Goal: Use online tool/utility: Utilize a website feature to perform a specific function

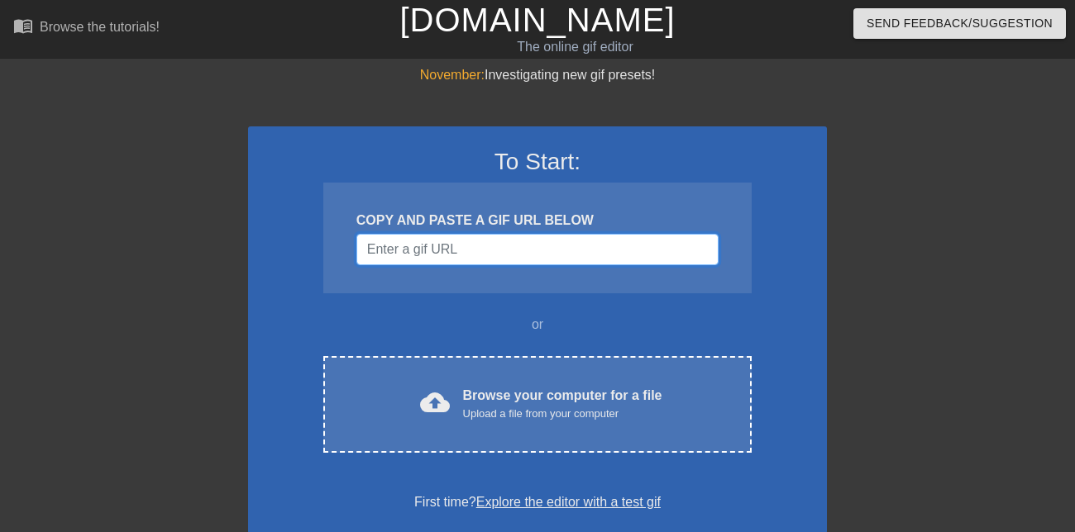
click at [518, 253] on input "Username" at bounding box center [537, 249] width 362 height 31
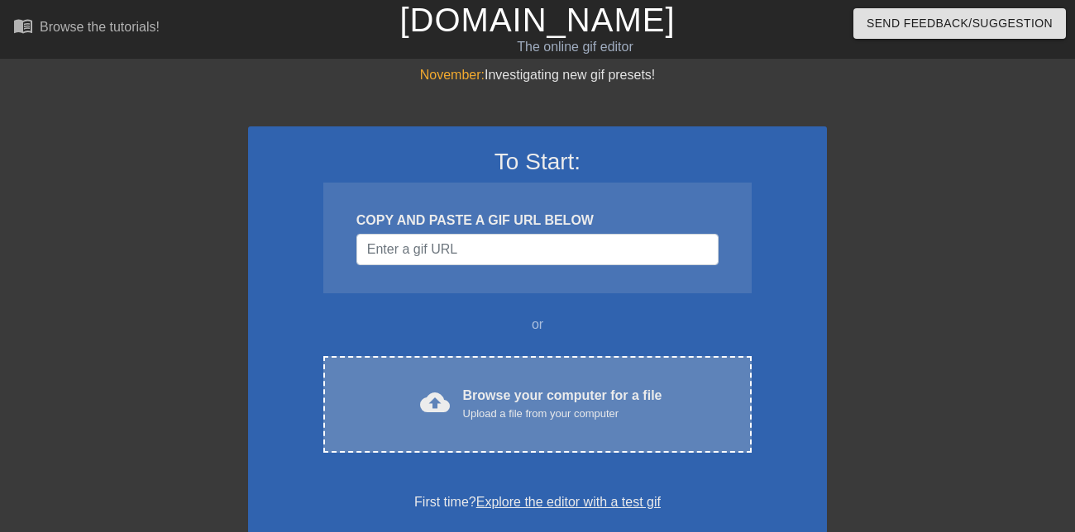
click at [544, 394] on div "Browse your computer for a file Upload a file from your computer" at bounding box center [562, 404] width 199 height 36
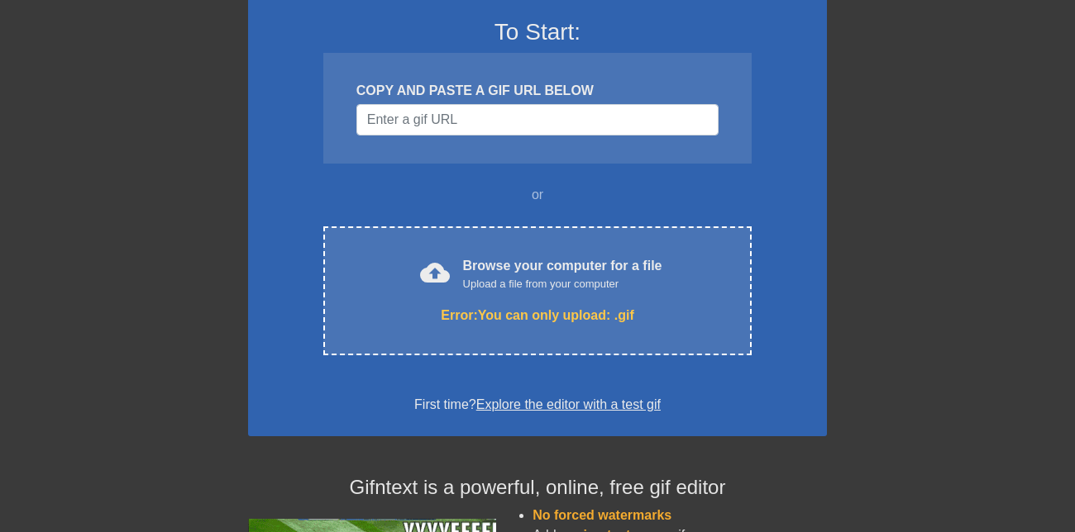
scroll to position [165, 0]
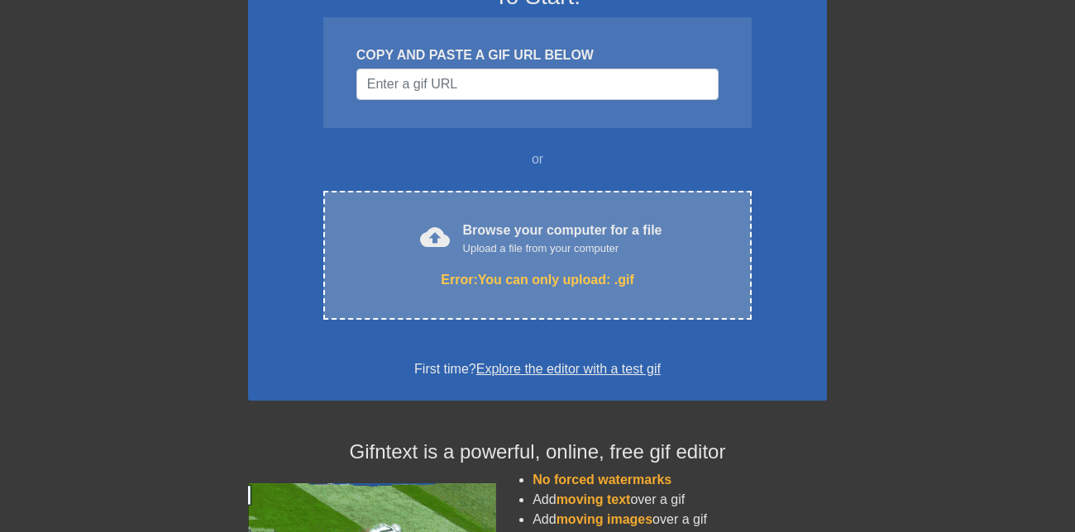
click at [566, 278] on div "Error: You can only upload: .gif" at bounding box center [537, 280] width 359 height 20
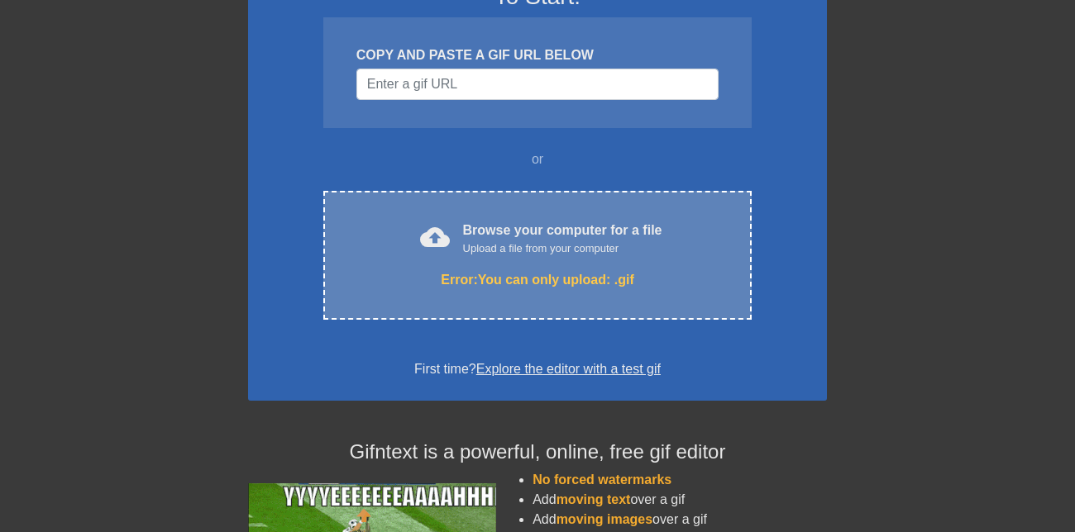
click at [542, 266] on div "cloud_upload Browse your computer for a file Upload a file from your computer E…" at bounding box center [537, 255] width 428 height 129
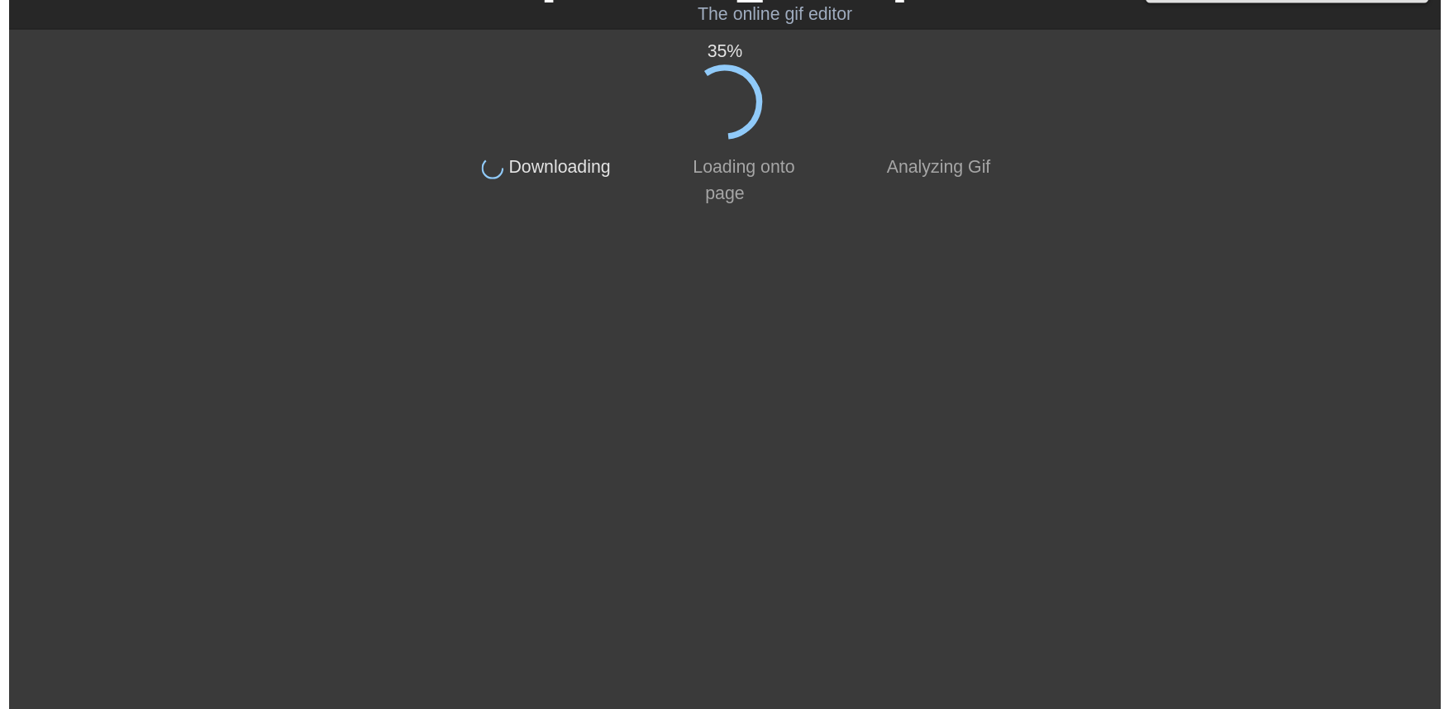
scroll to position [0, 0]
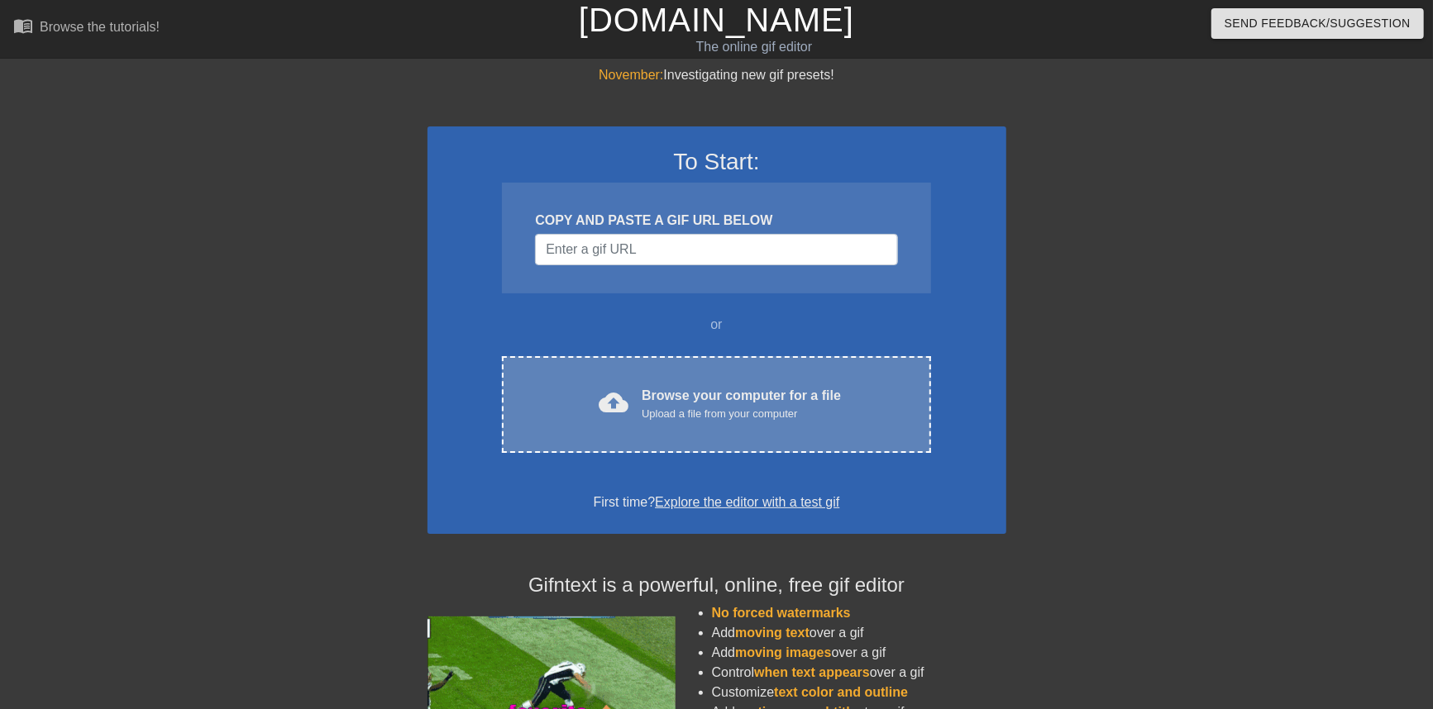
click at [731, 421] on div "Upload a file from your computer" at bounding box center [741, 414] width 199 height 17
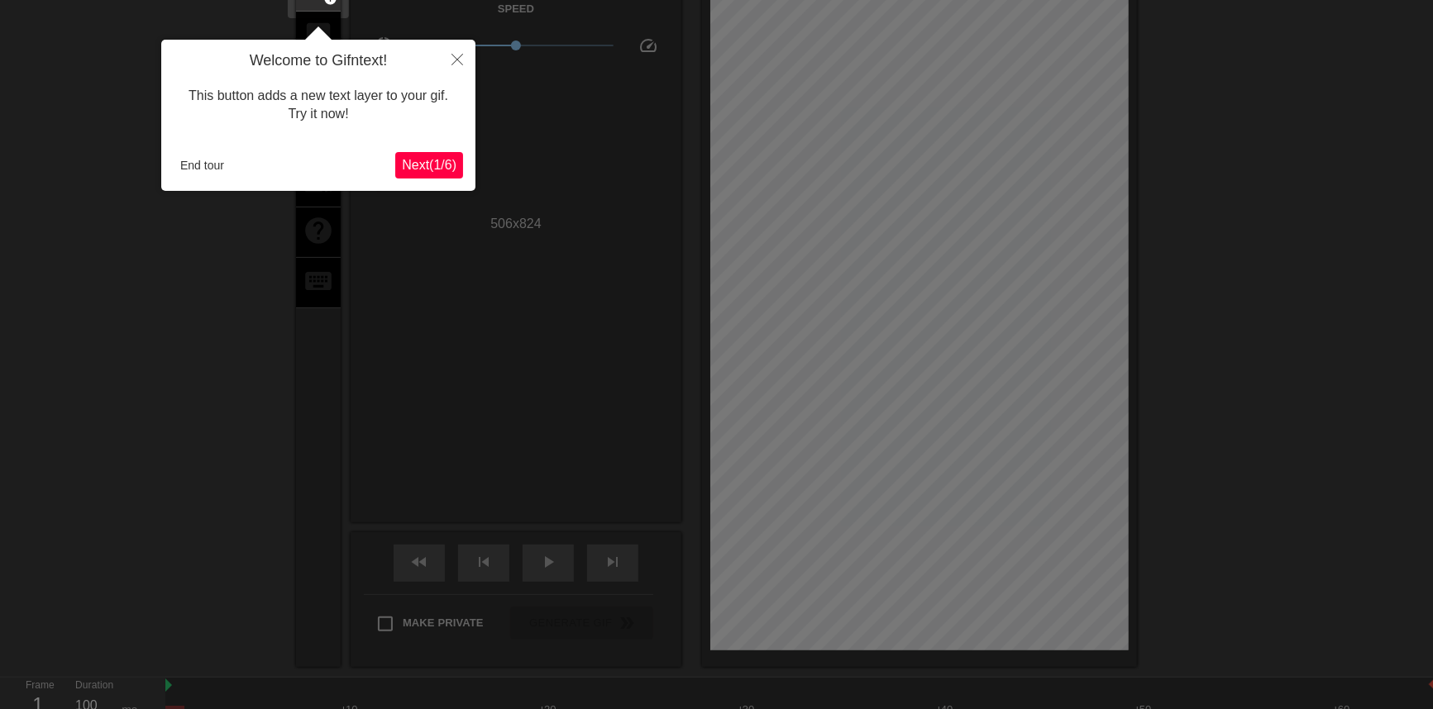
scroll to position [41, 0]
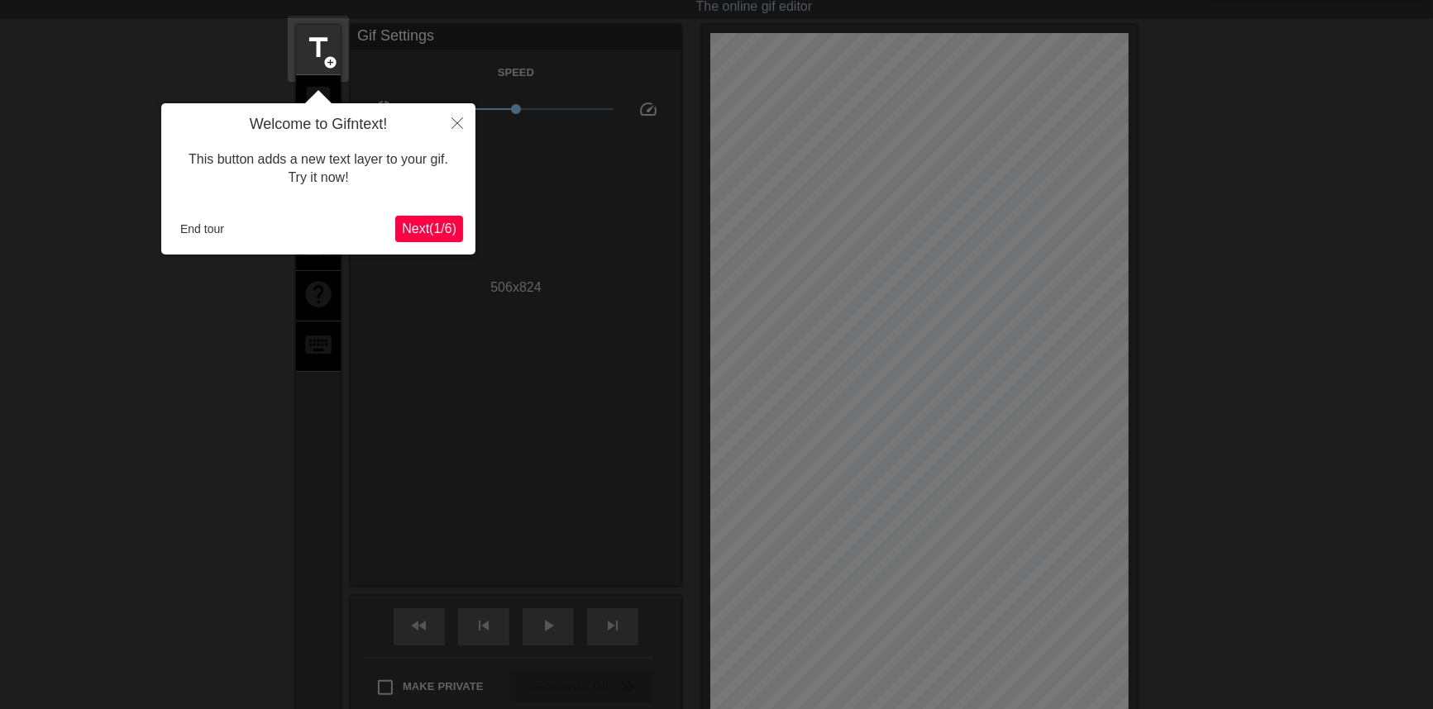
click at [437, 222] on span "Next ( 1 / 6 )" at bounding box center [429, 229] width 55 height 14
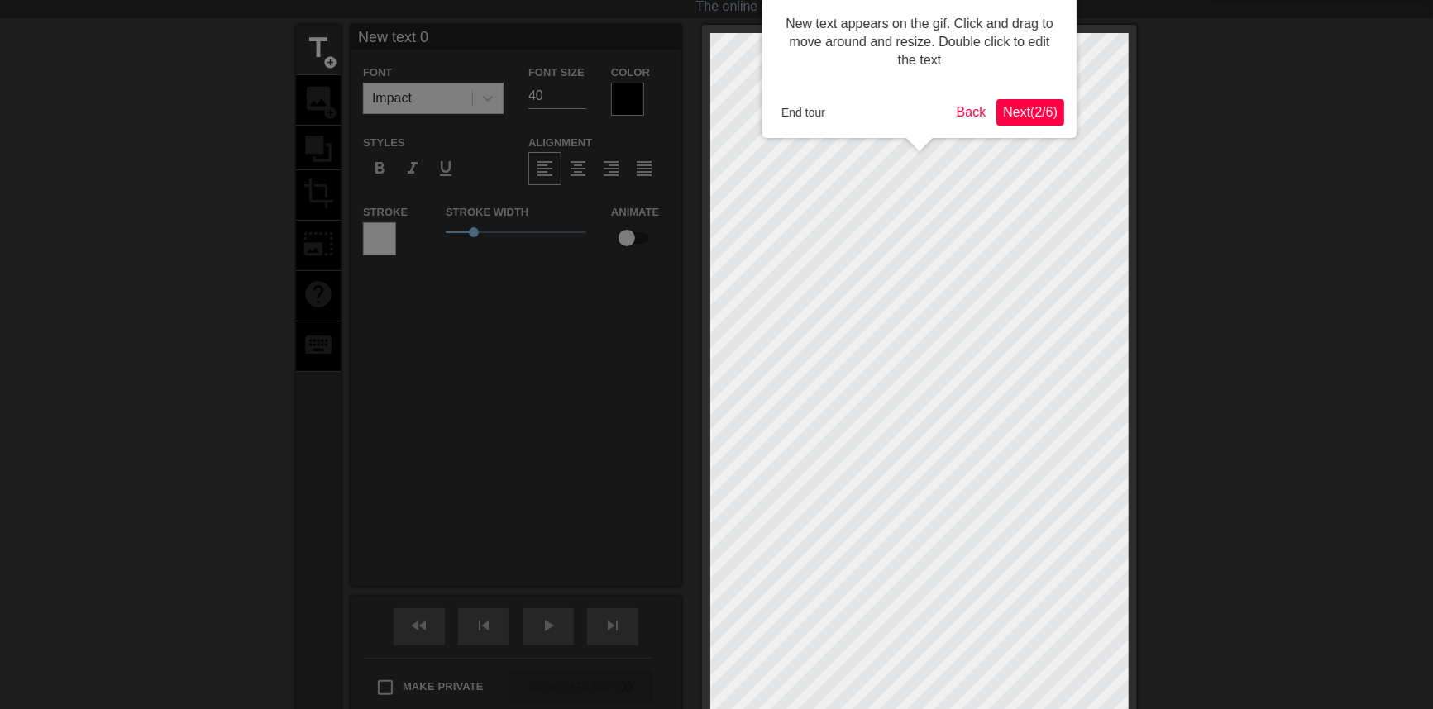
scroll to position [0, 0]
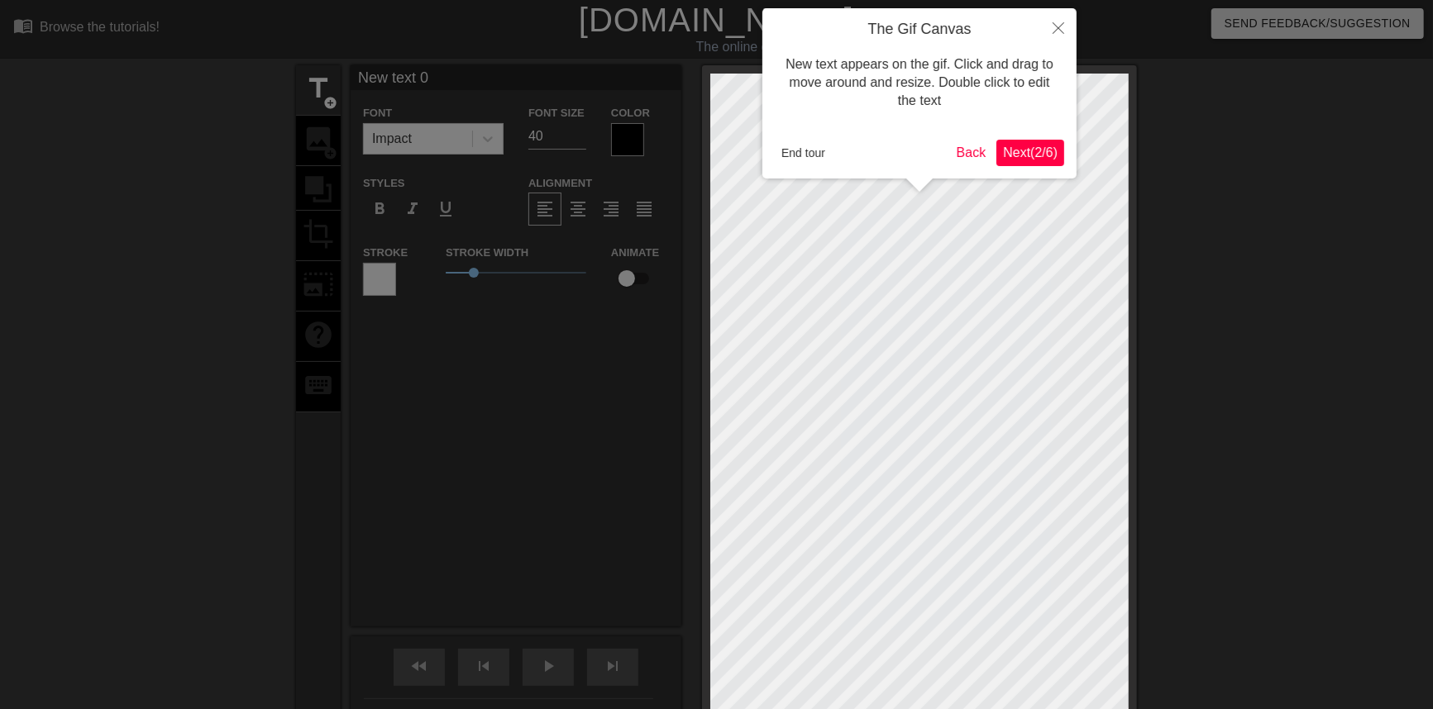
click at [1022, 150] on span "Next ( 2 / 6 )" at bounding box center [1030, 153] width 55 height 14
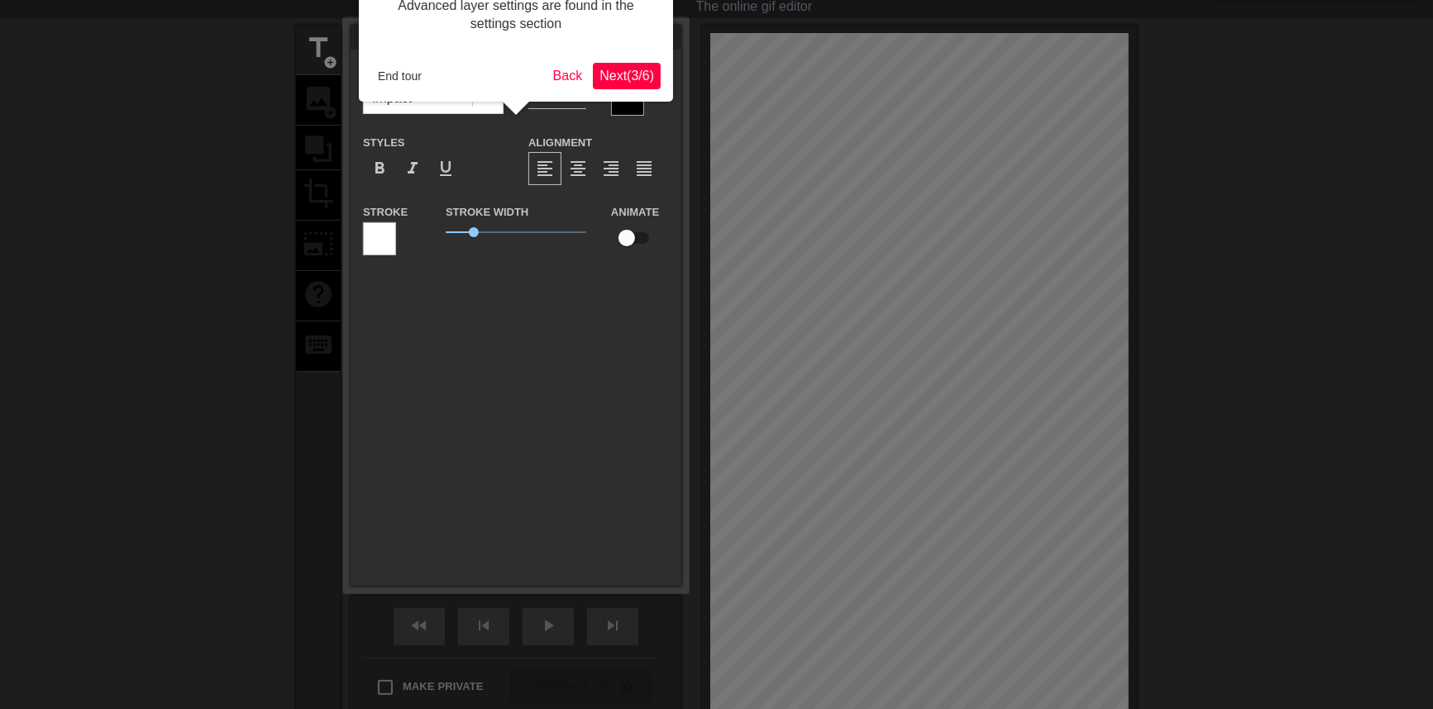
click at [635, 71] on span "Next ( 3 / 6 )" at bounding box center [626, 76] width 55 height 14
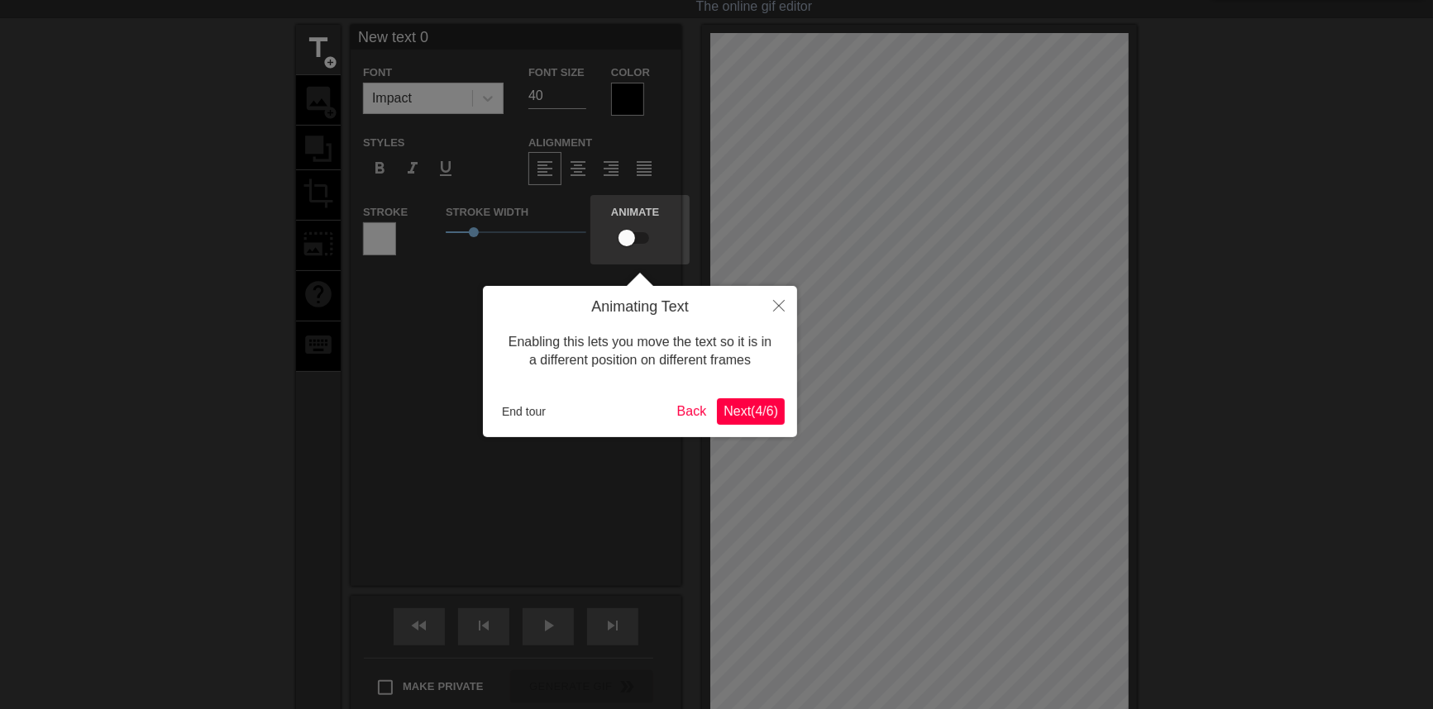
scroll to position [0, 0]
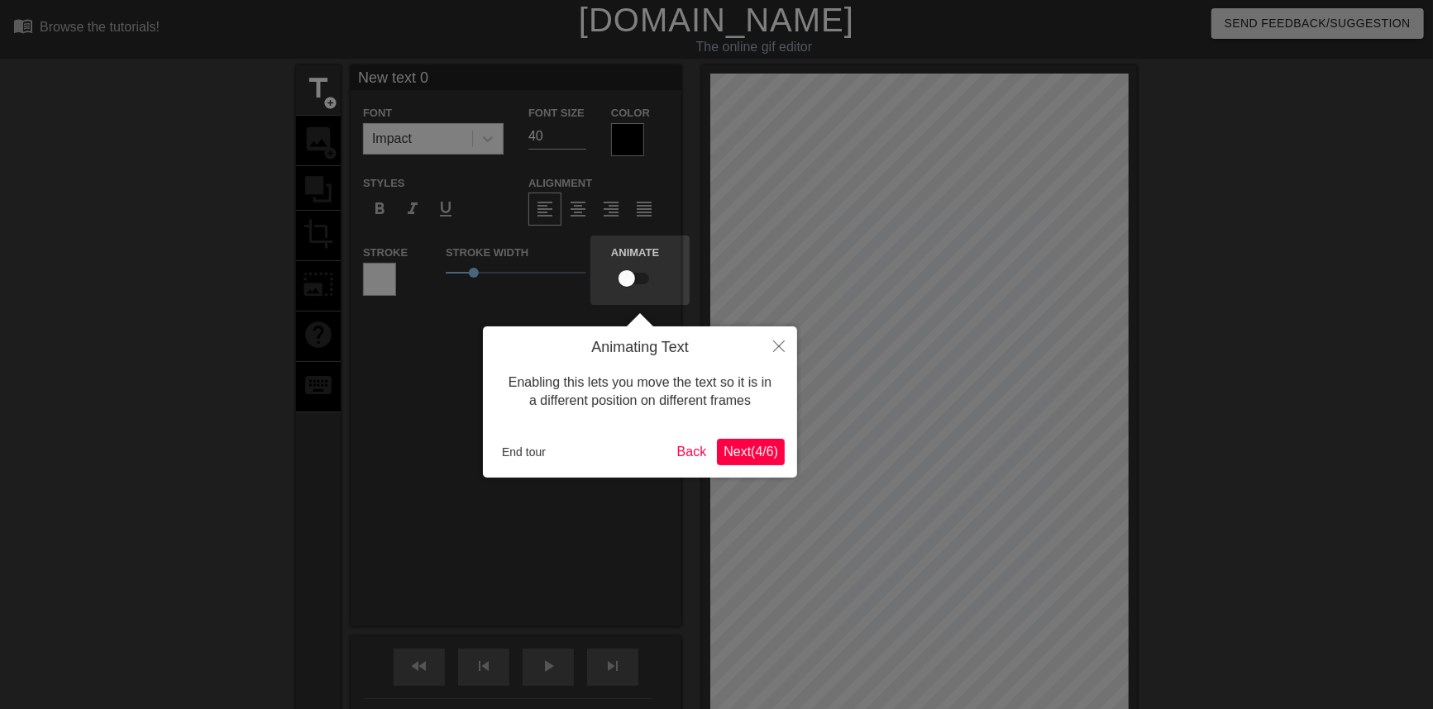
click at [765, 454] on span "Next ( 4 / 6 )" at bounding box center [750, 452] width 55 height 14
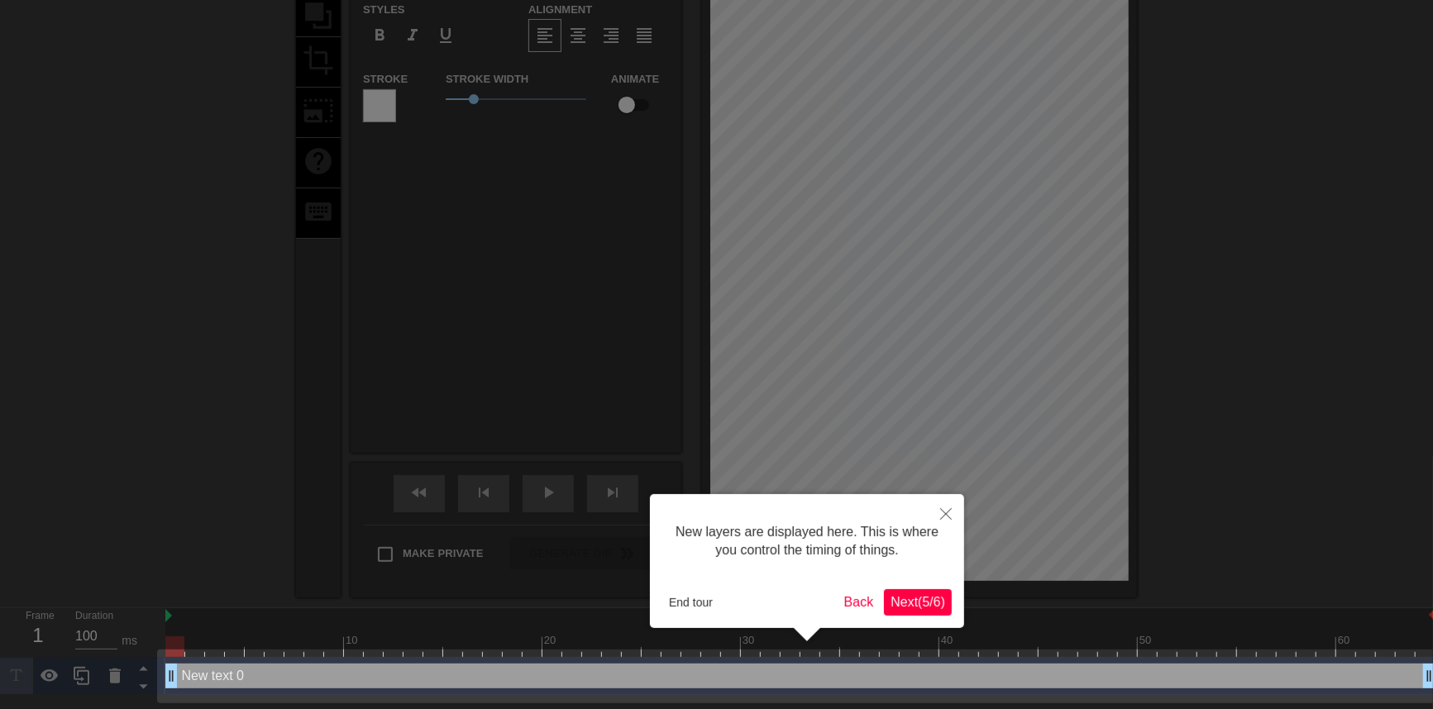
click at [917, 602] on span "Next ( 5 / 6 )" at bounding box center [918, 602] width 55 height 14
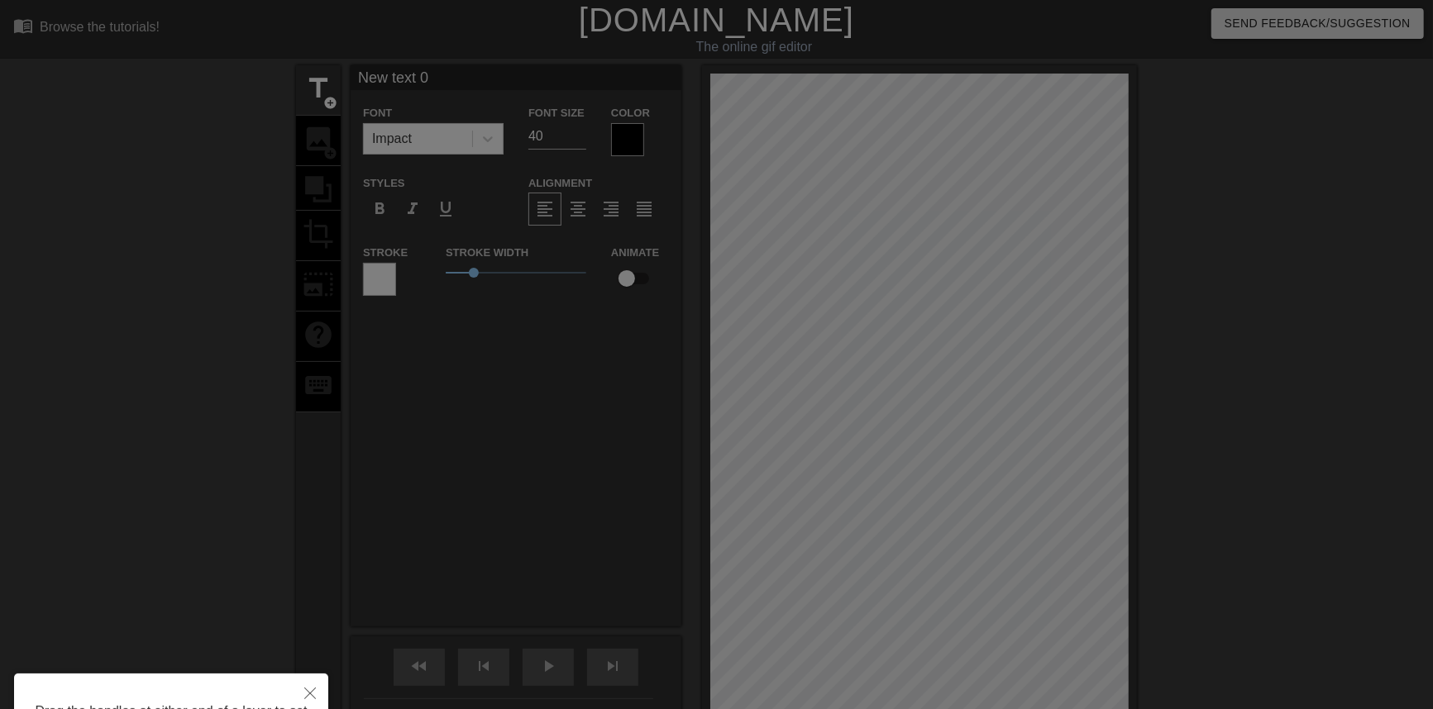
click at [134, 370] on div at bounding box center [716, 438] width 1433 height 877
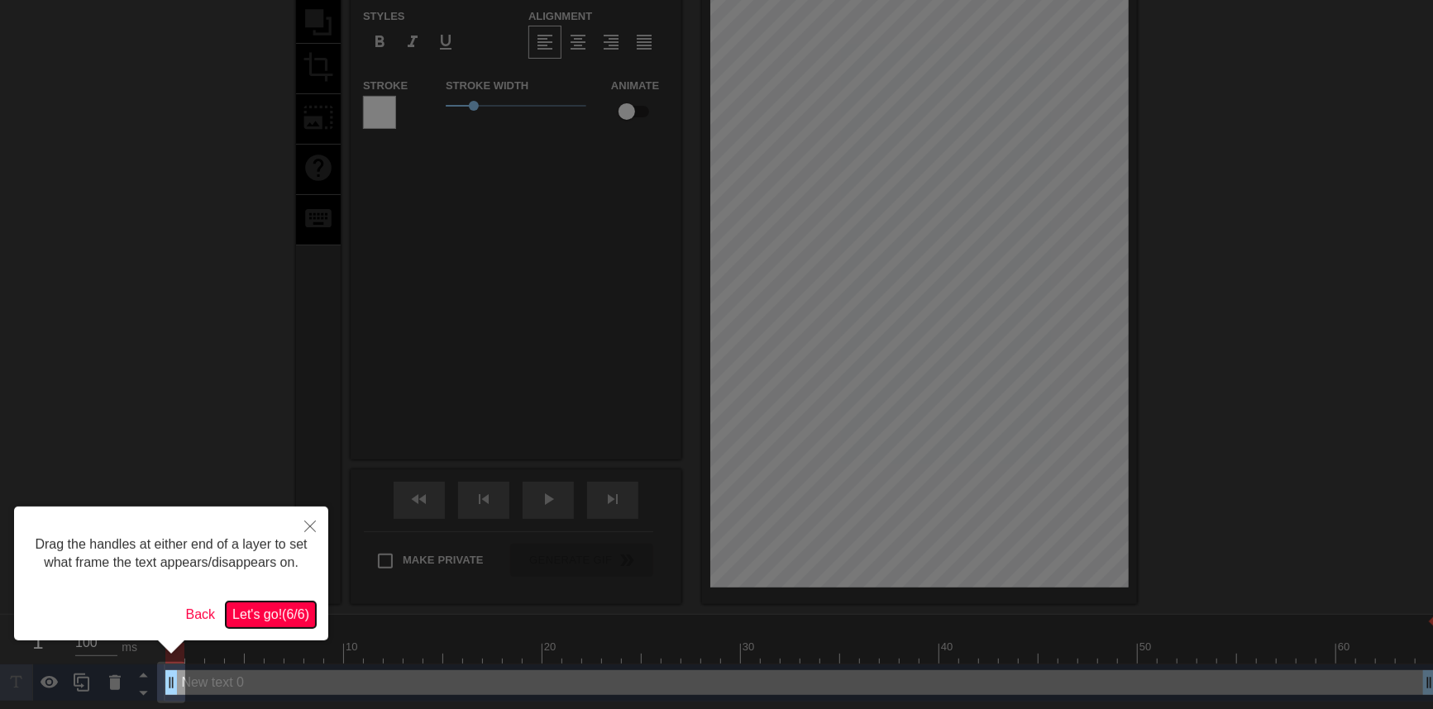
click at [271, 615] on span "Let's go! ( 6 / 6 )" at bounding box center [270, 615] width 77 height 14
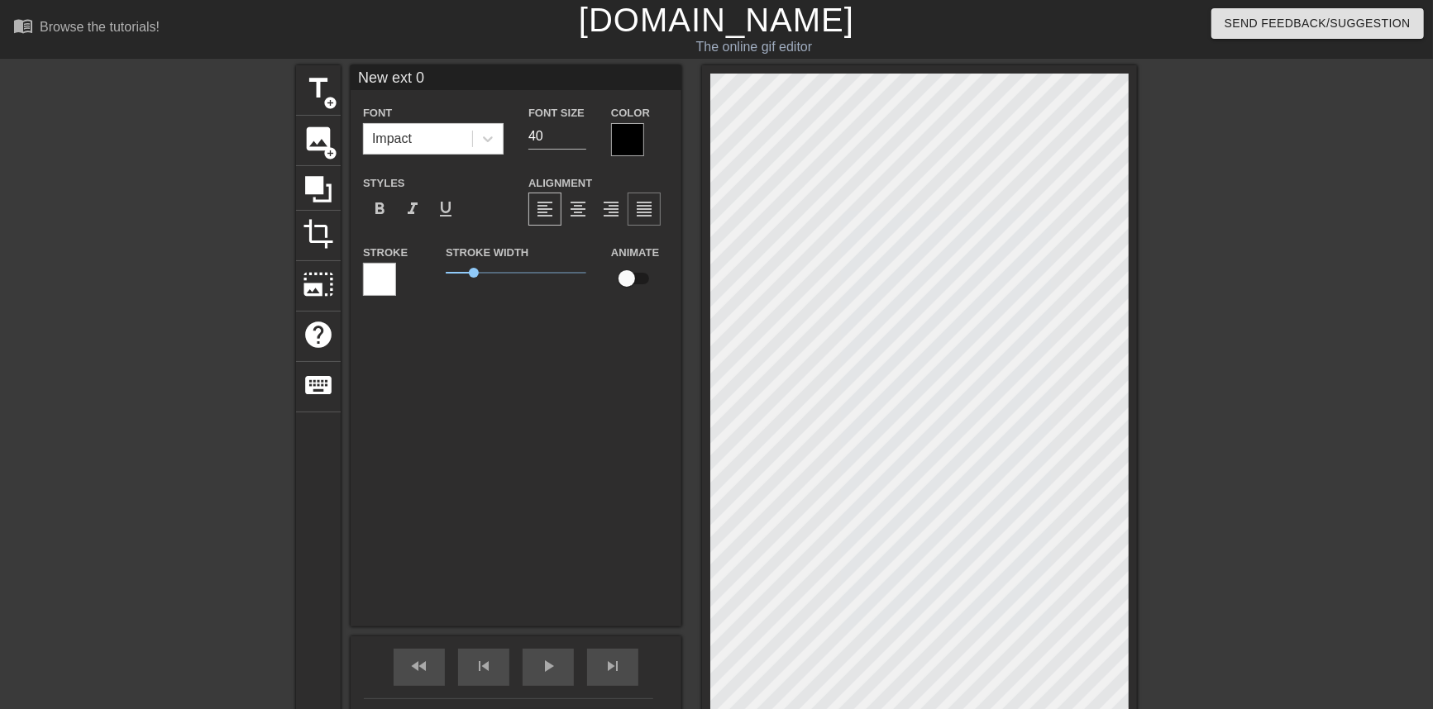
type input "New ext 0"
type input "ext 0"
type textarea "ext 0"
click at [322, 147] on span "image" at bounding box center [318, 138] width 31 height 31
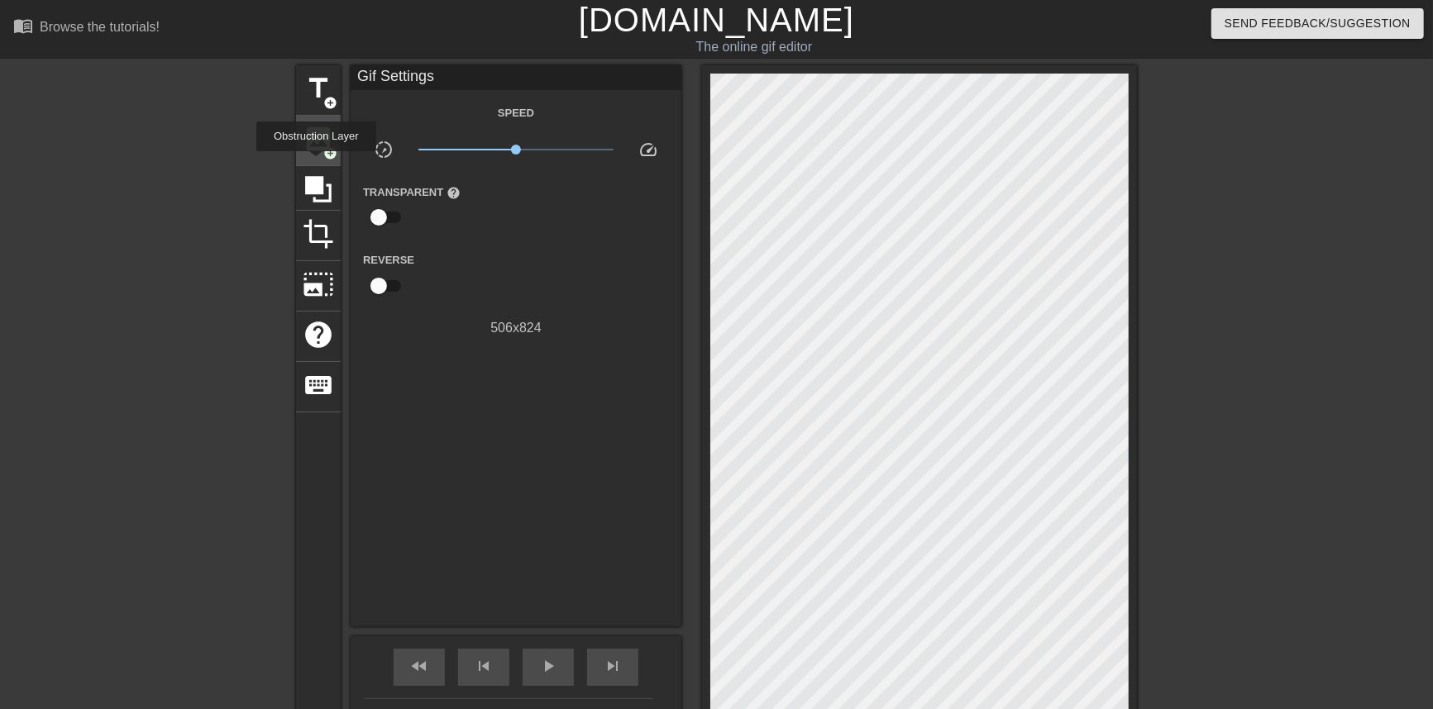
click at [308, 132] on span "image" at bounding box center [318, 138] width 31 height 31
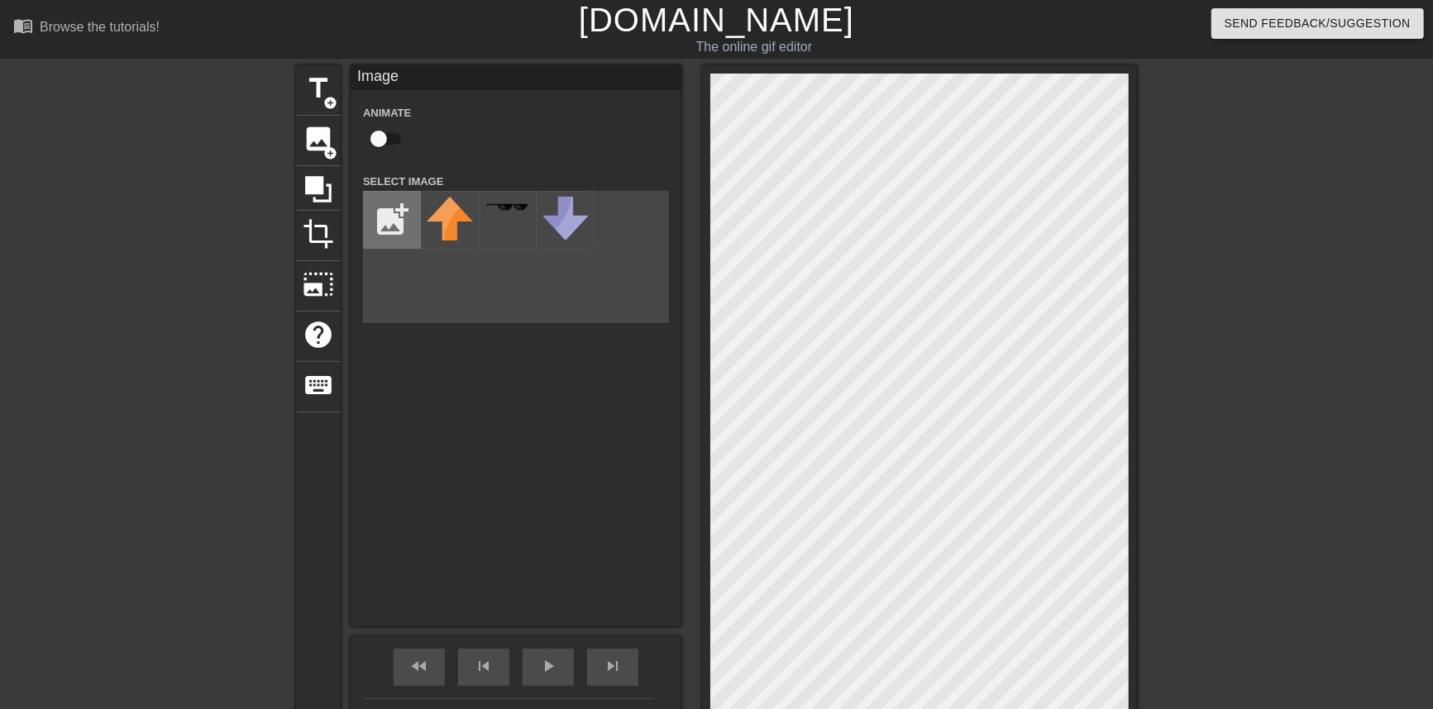
click at [381, 219] on input "file" at bounding box center [392, 220] width 56 height 56
type input "C:\fakepath\Adobe Express - file (1).png"
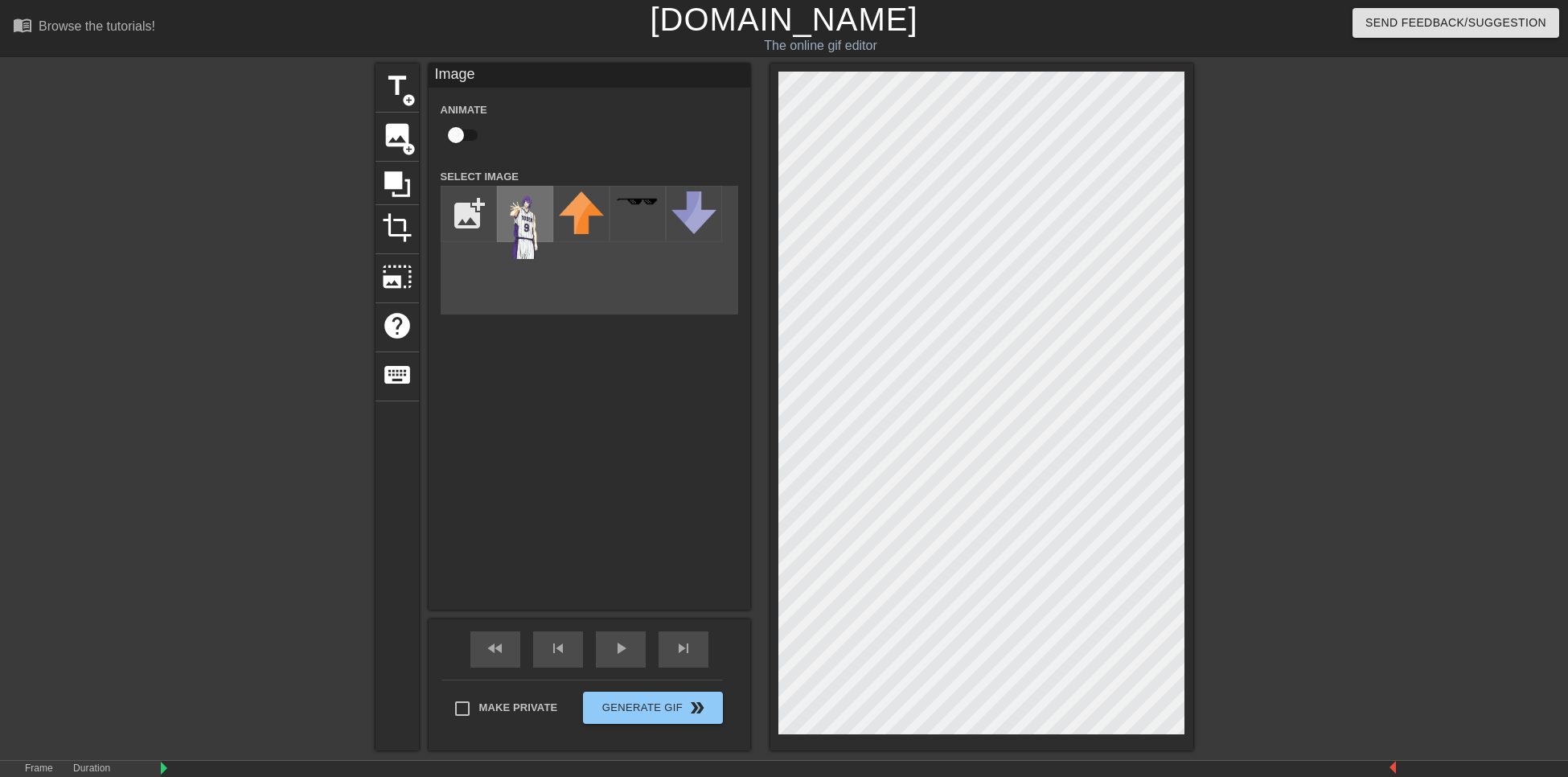
click at [524, 223] on img at bounding box center [525, 225] width 45 height 67
click at [1205, 689] on div "menu_book Browse the tutorials! Gifntext.com The online gif editor Send Feedbac…" at bounding box center [784, 422] width 1568 height 845
click at [1215, 689] on div "title add_circle image add_circle crop photo_size_select_large help keyboard Im…" at bounding box center [784, 406] width 1568 height 687
click at [1393, 379] on div at bounding box center [1334, 304] width 241 height 482
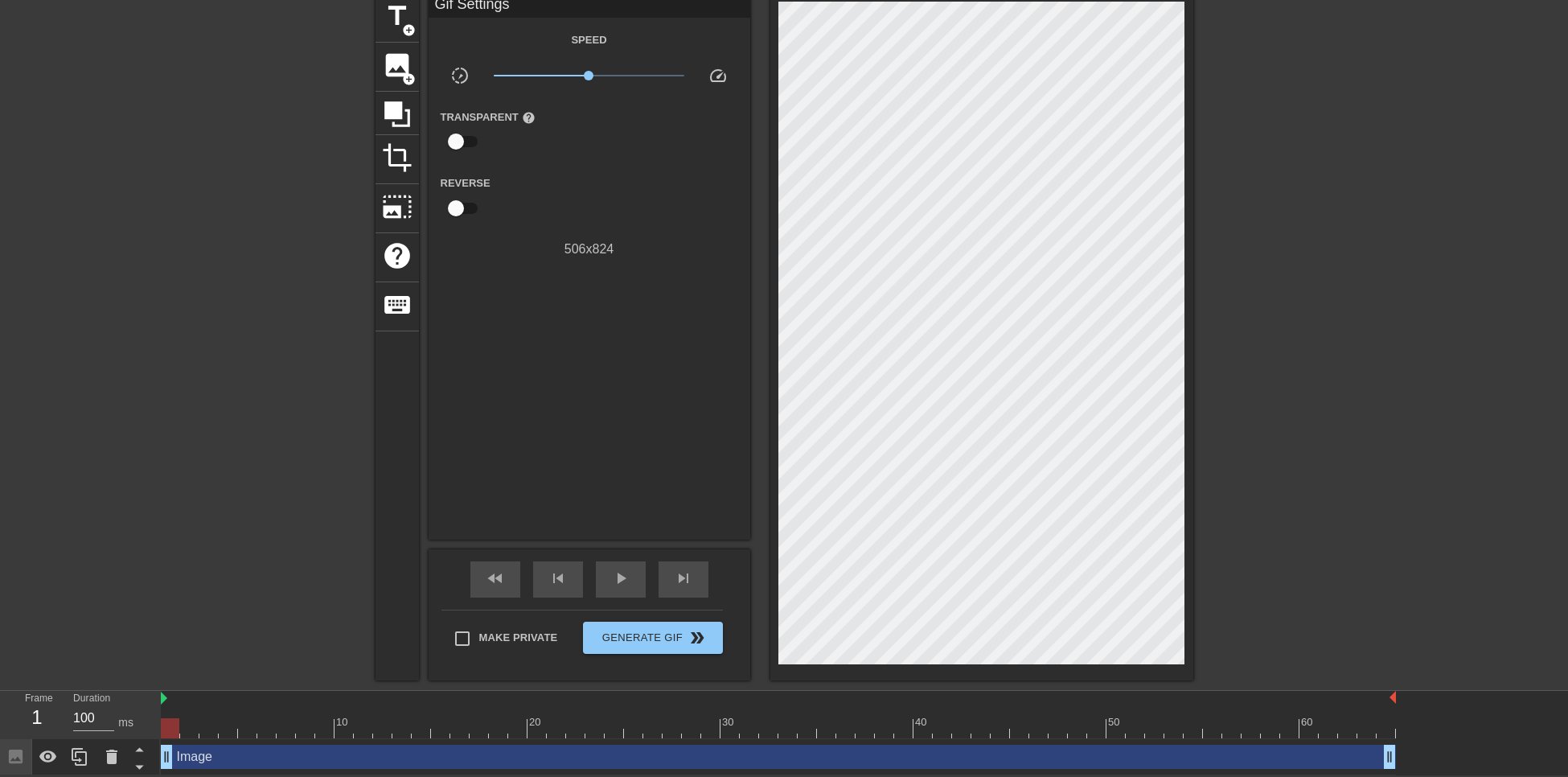
scroll to position [0, 0]
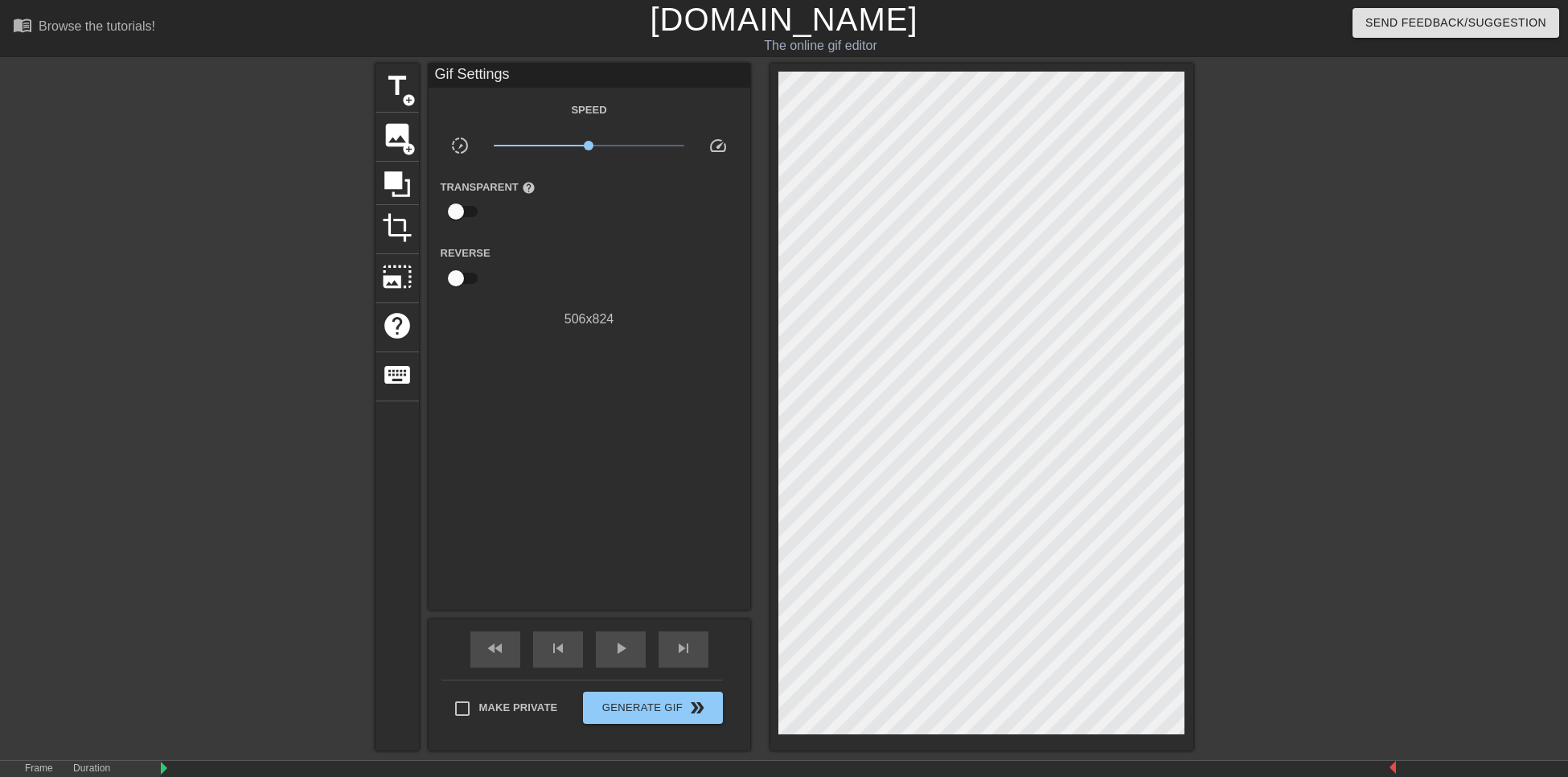
click at [508, 379] on div "Gif Settings Speed slow_motion_video x1.00 speed Transparent help Reverse 506 x…" at bounding box center [589, 336] width 322 height 546
click at [409, 133] on span "image" at bounding box center [397, 134] width 30 height 30
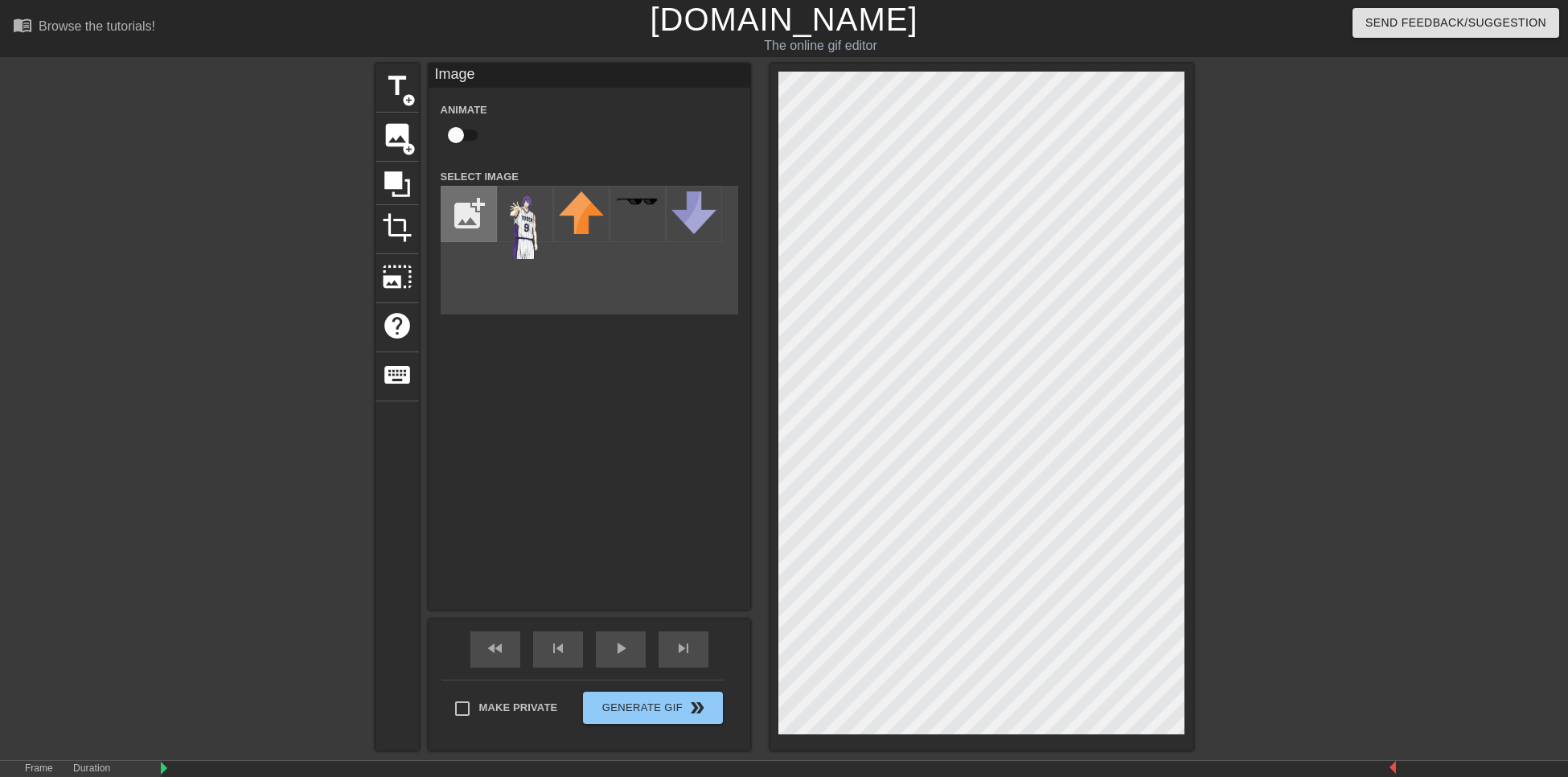
click at [462, 211] on input "file" at bounding box center [469, 214] width 54 height 54
type input "C:\fakepath\MURASA.png"
click at [517, 225] on img at bounding box center [525, 225] width 45 height 67
click at [1270, 689] on html "menu_book Browse the tutorials! [DOMAIN_NAME] The online gif editor Send Feedba…" at bounding box center [784, 422] width 1568 height 845
click at [731, 109] on div "title add_circle image add_circle crop photo_size_select_large help keyboard Im…" at bounding box center [784, 406] width 818 height 687
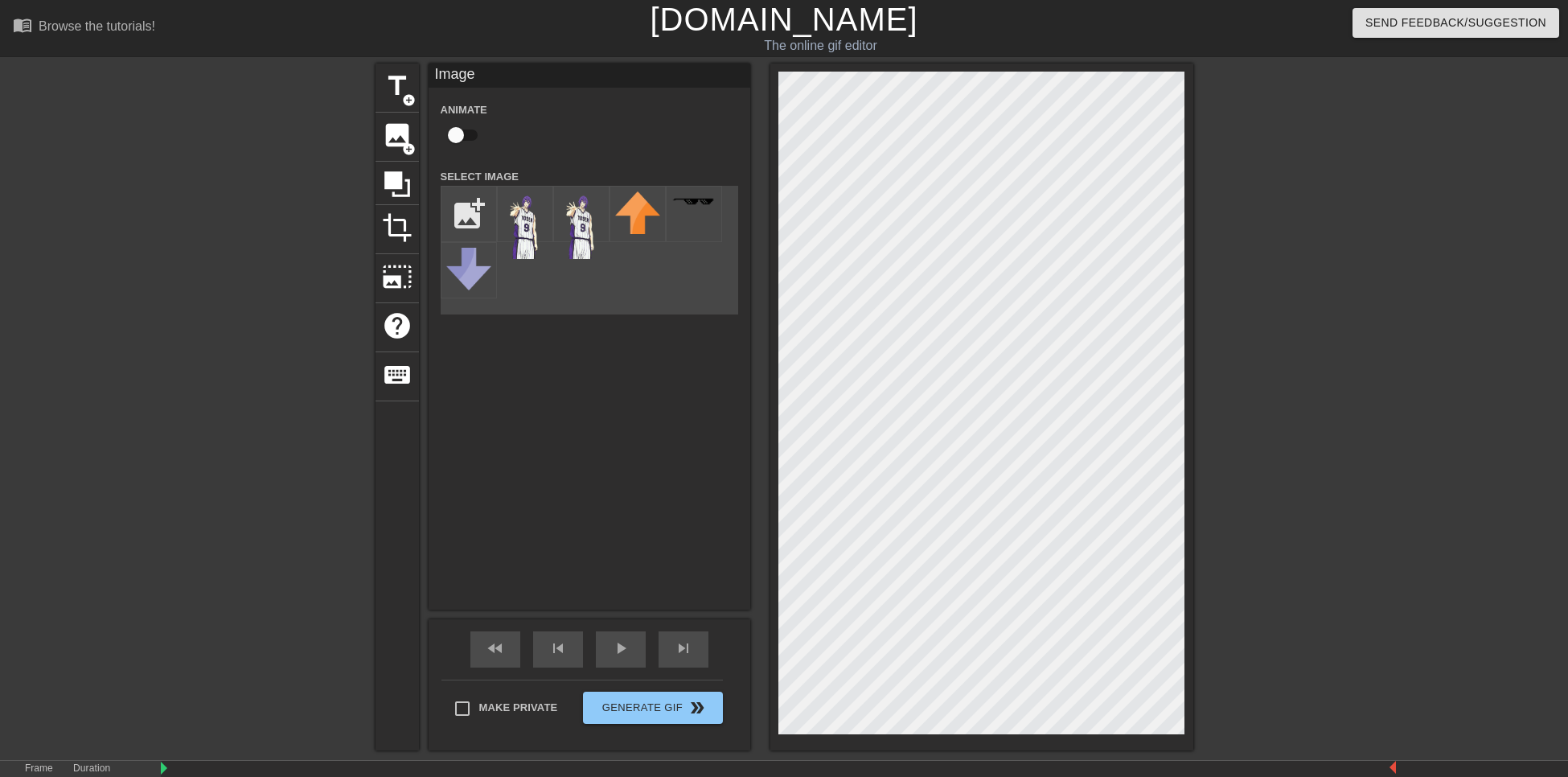
click at [1251, 53] on div "Send Feedback/Suggestion" at bounding box center [1315, 27] width 531 height 55
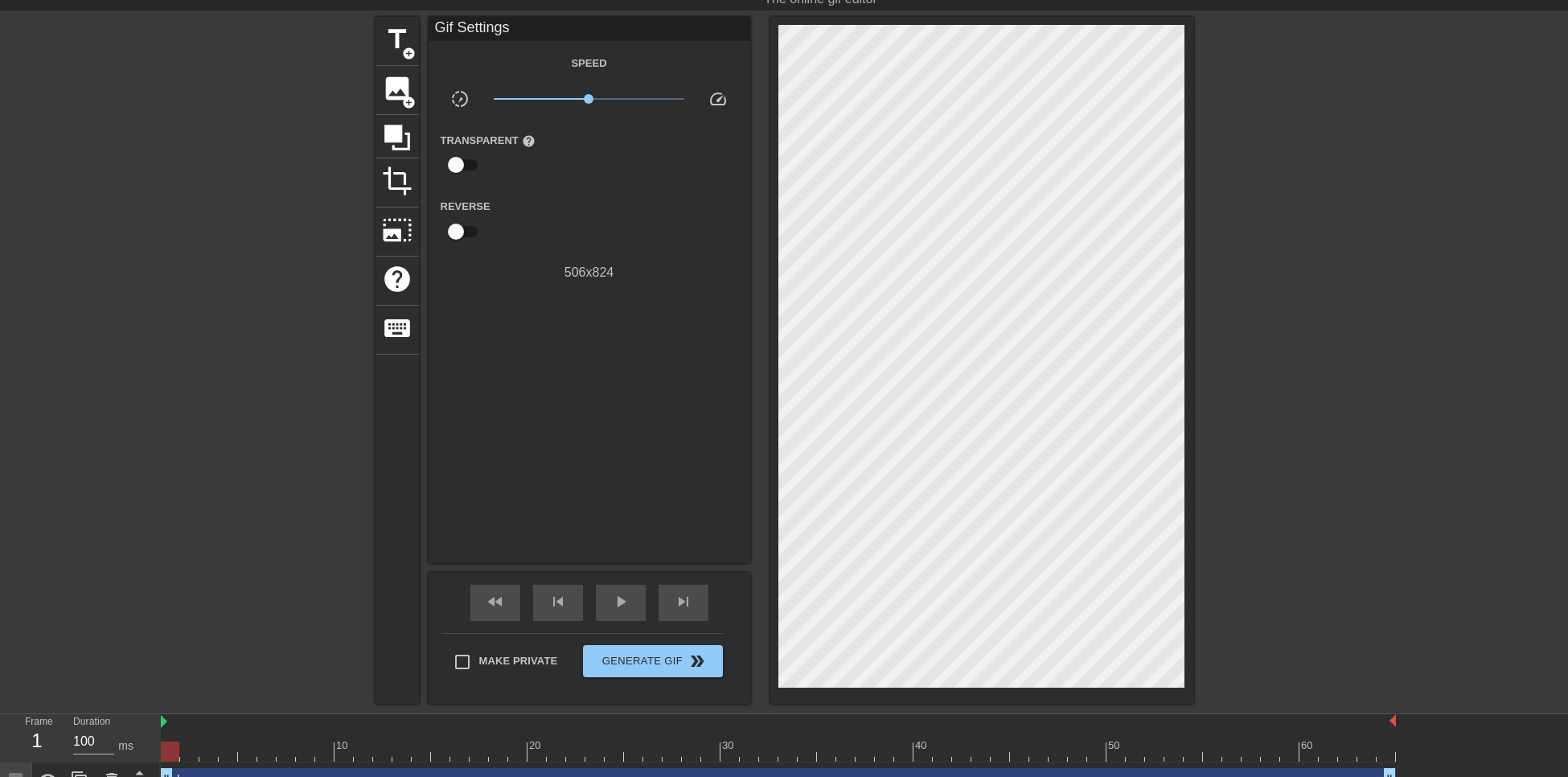
scroll to position [71, 0]
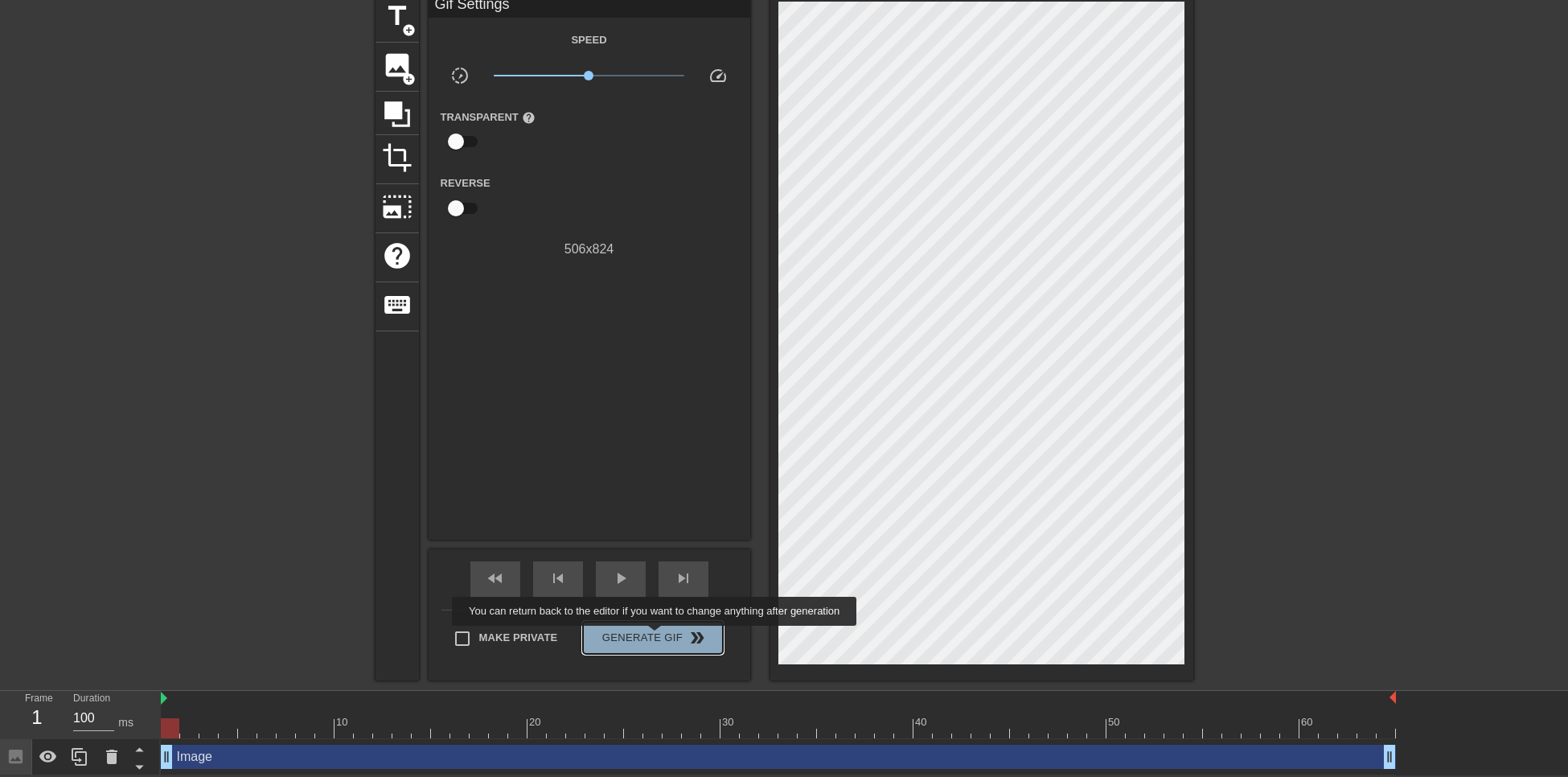
click at [657, 637] on span "Generate Gif double_arrow" at bounding box center [653, 638] width 126 height 19
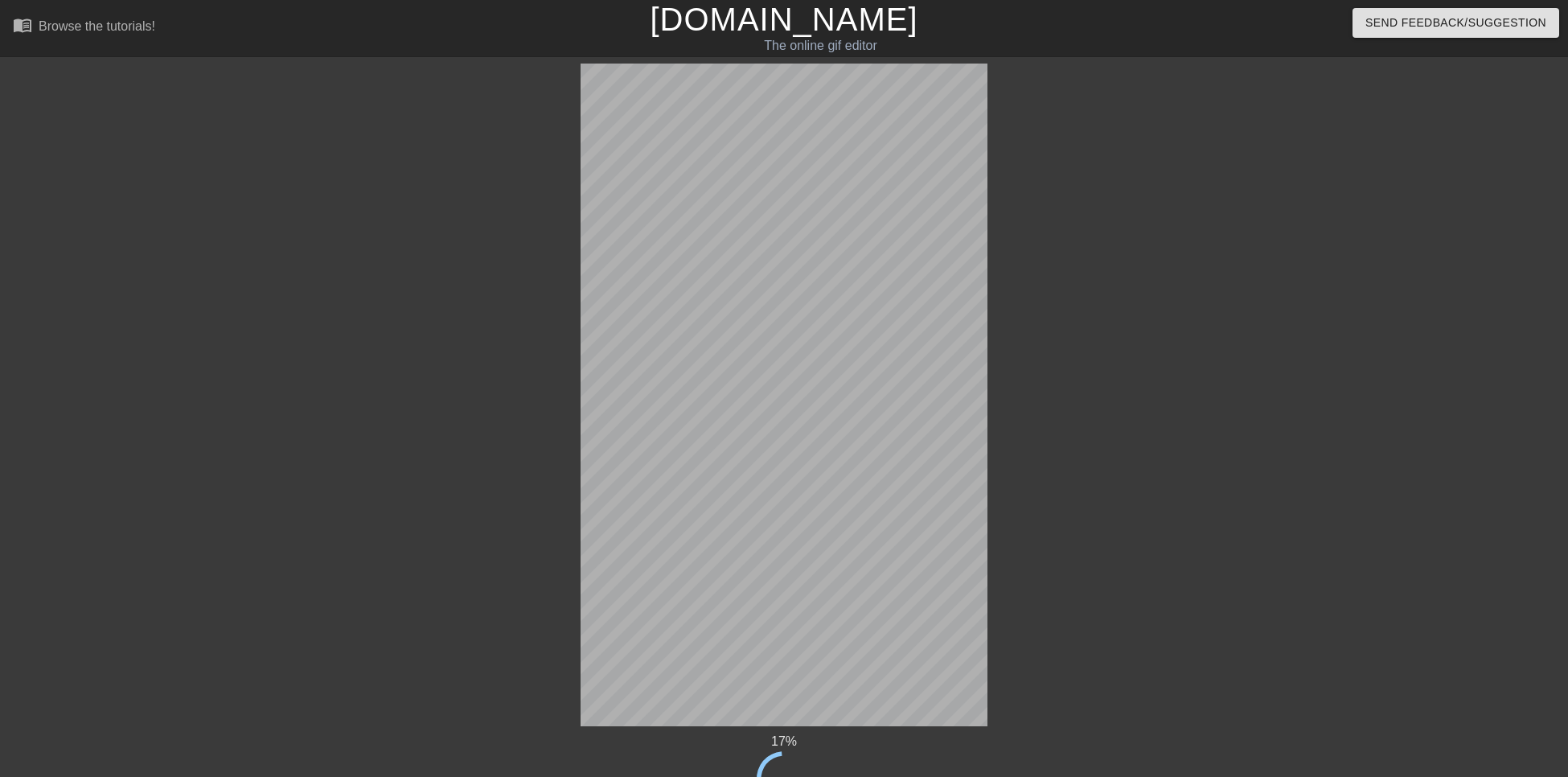
scroll to position [83, 0]
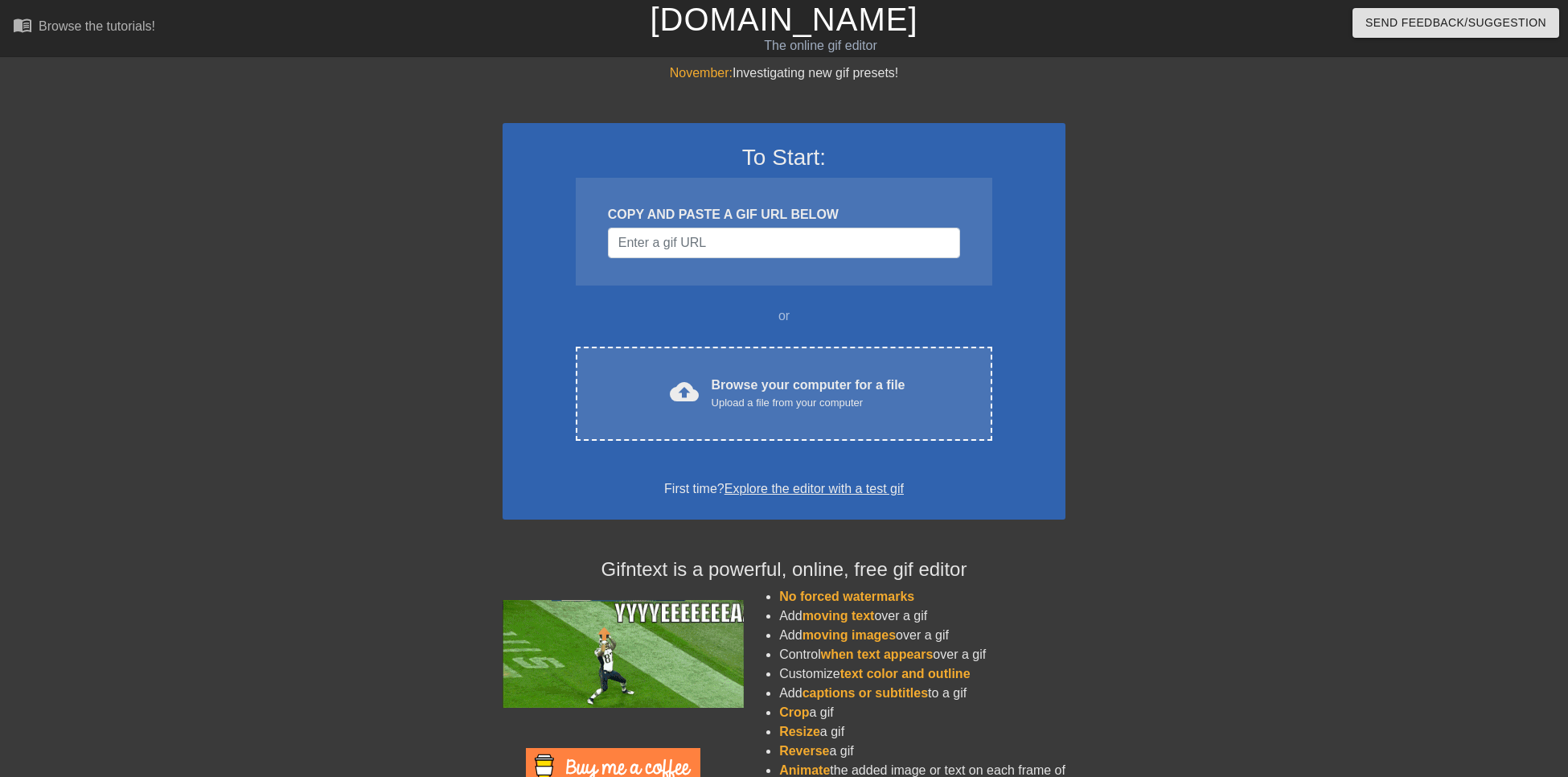
scroll to position [81, 0]
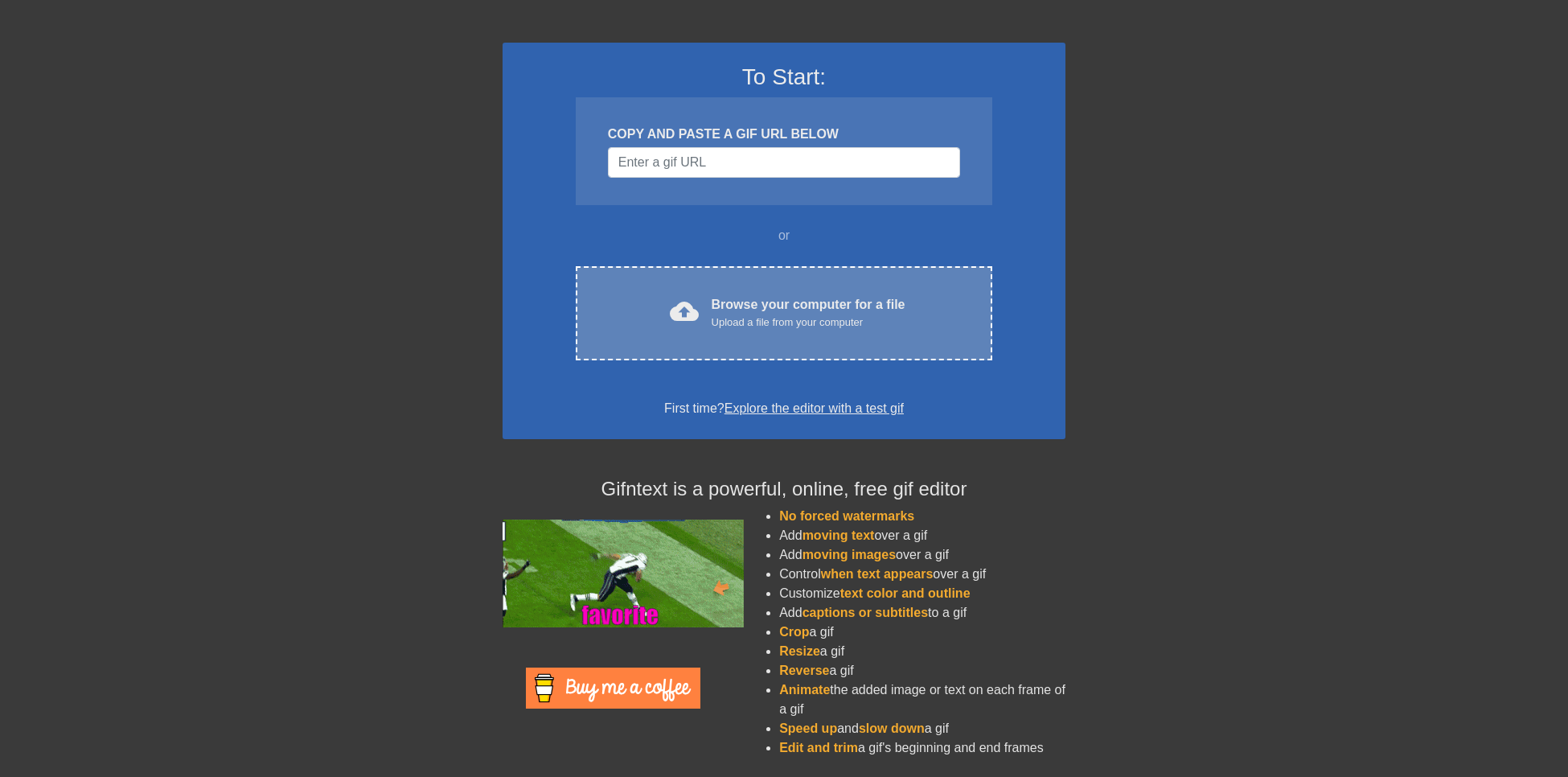
click at [783, 295] on div "Browse your computer for a file Upload a file from your computer" at bounding box center [808, 312] width 194 height 35
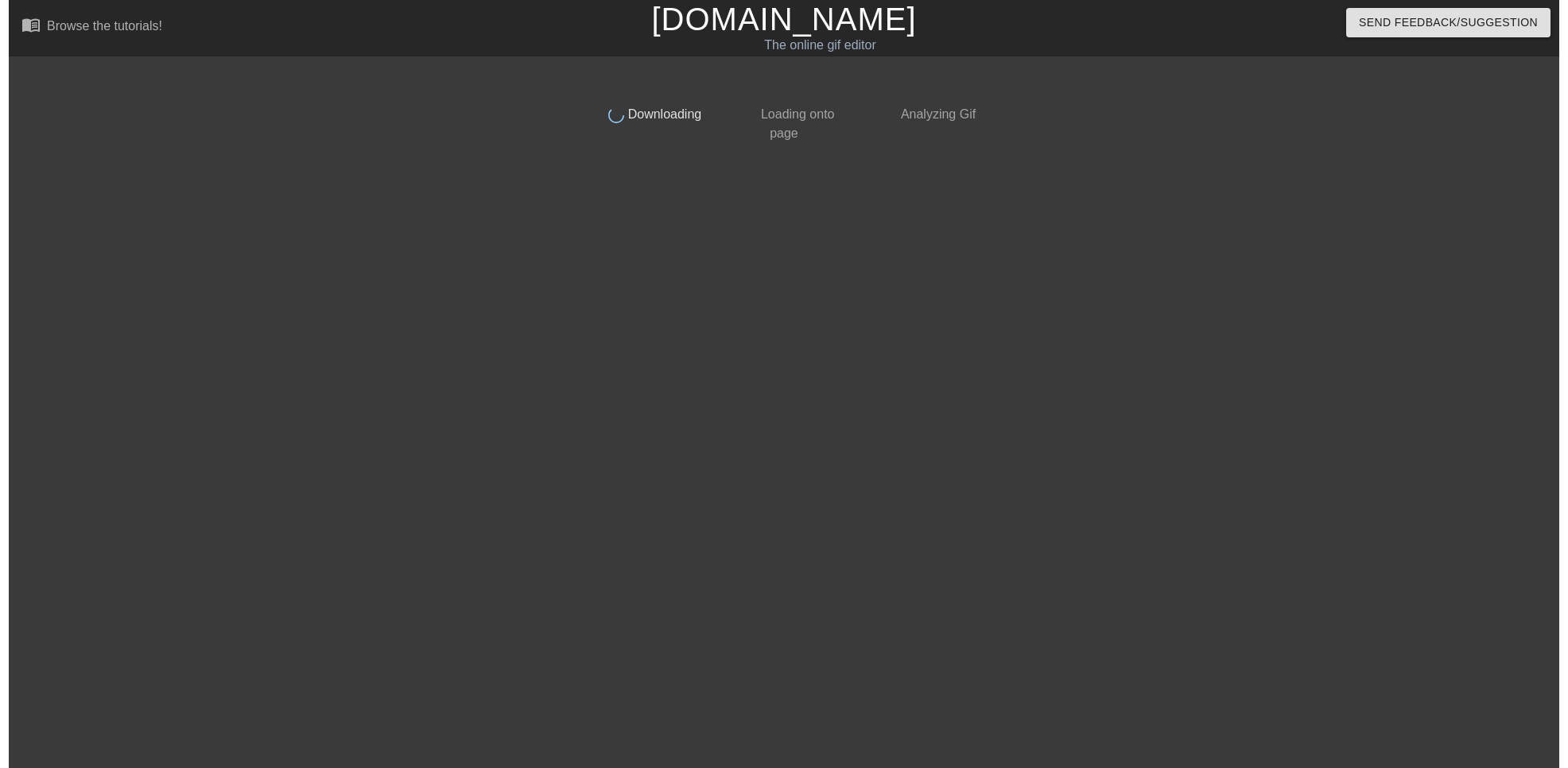
scroll to position [0, 0]
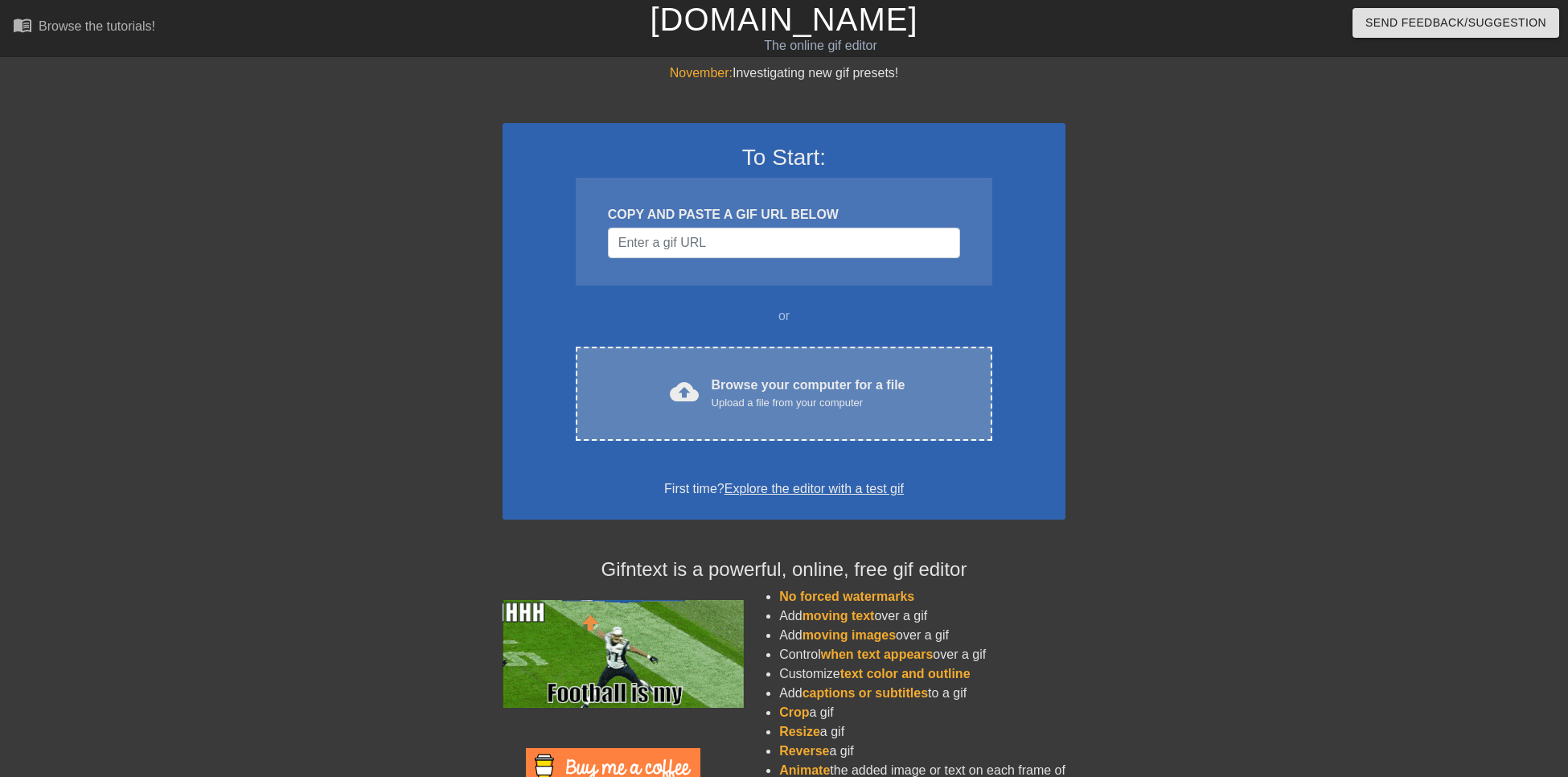
click at [767, 408] on div "Upload a file from your computer" at bounding box center [808, 403] width 194 height 17
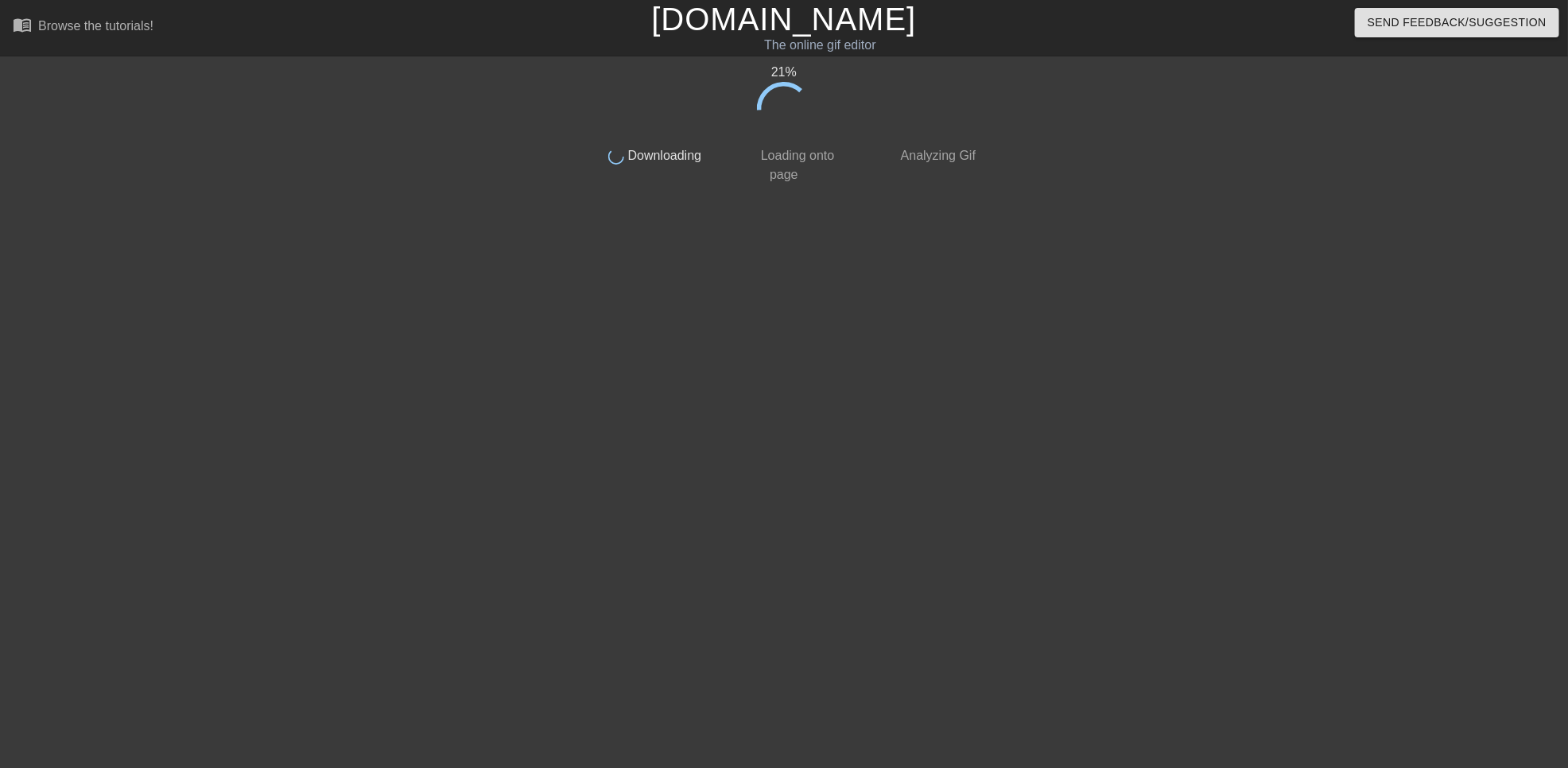
click at [1118, 196] on div at bounding box center [1122, 301] width 238 height 477
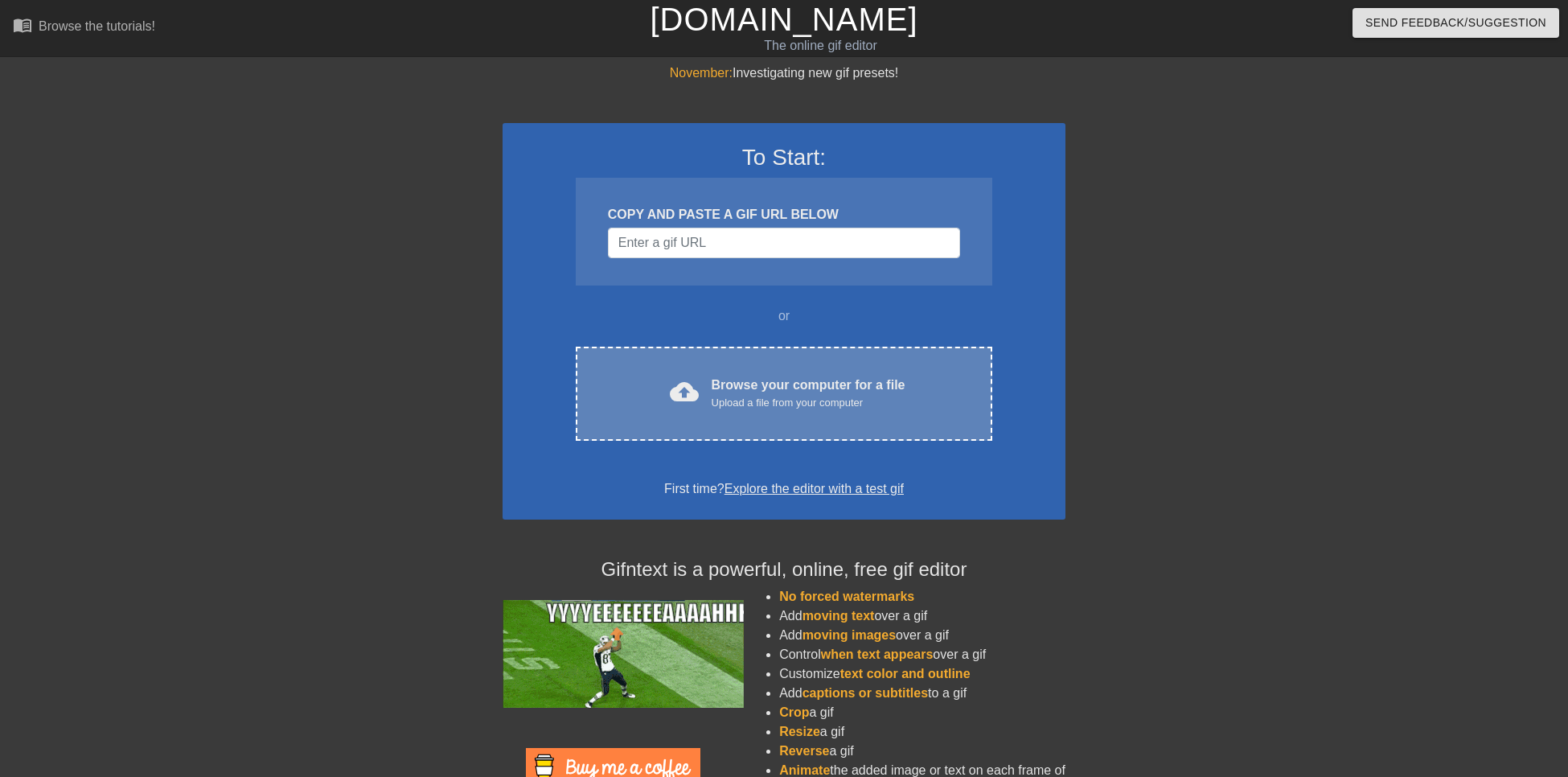
click at [724, 362] on div "cloud_upload Browse your computer for a file Upload a file from your computer C…" at bounding box center [784, 393] width 416 height 94
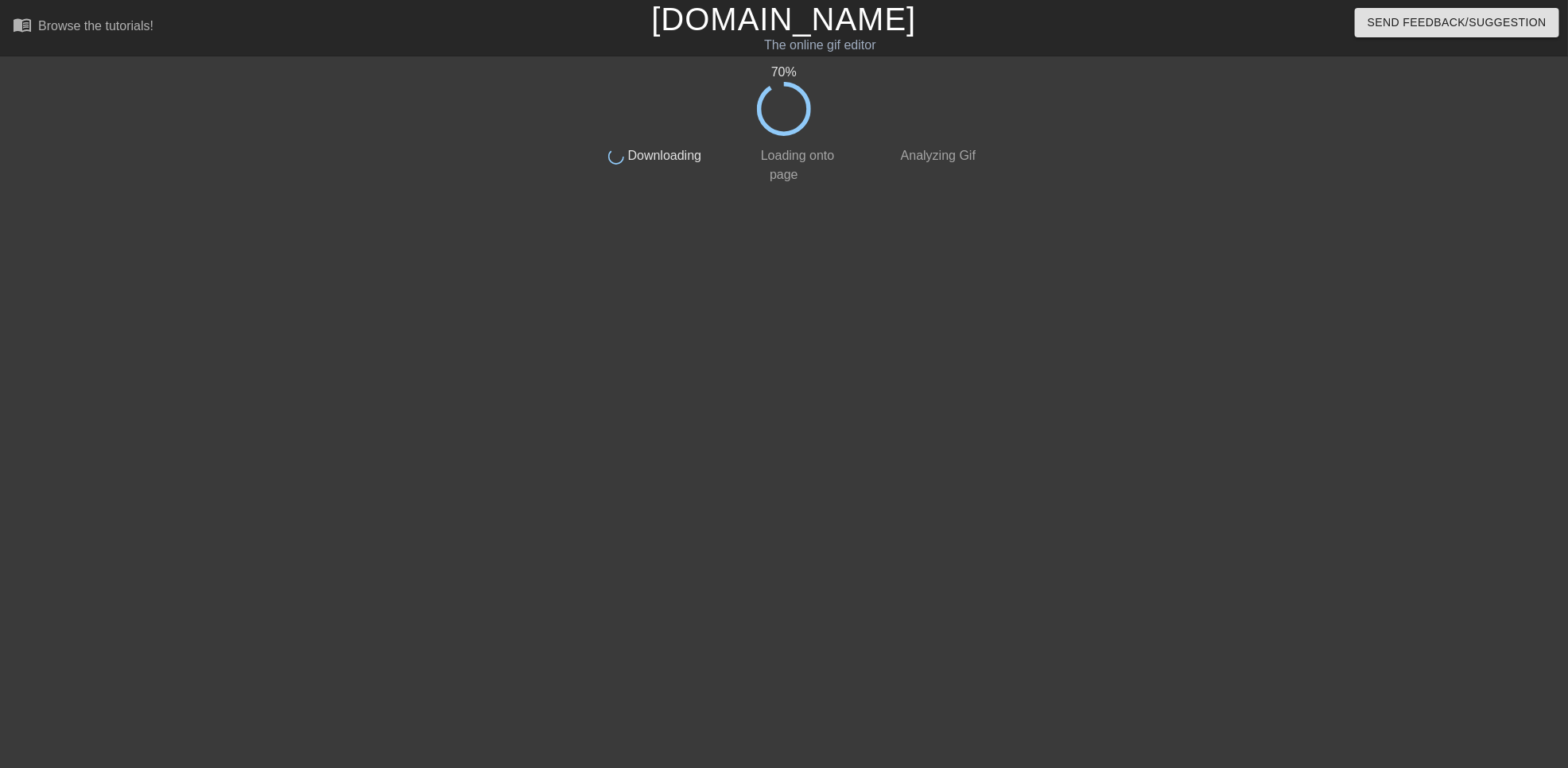
click at [695, 196] on div "70 % done Downloading done Loading onto page done Analyzing Gif" at bounding box center [784, 301] width 399 height 477
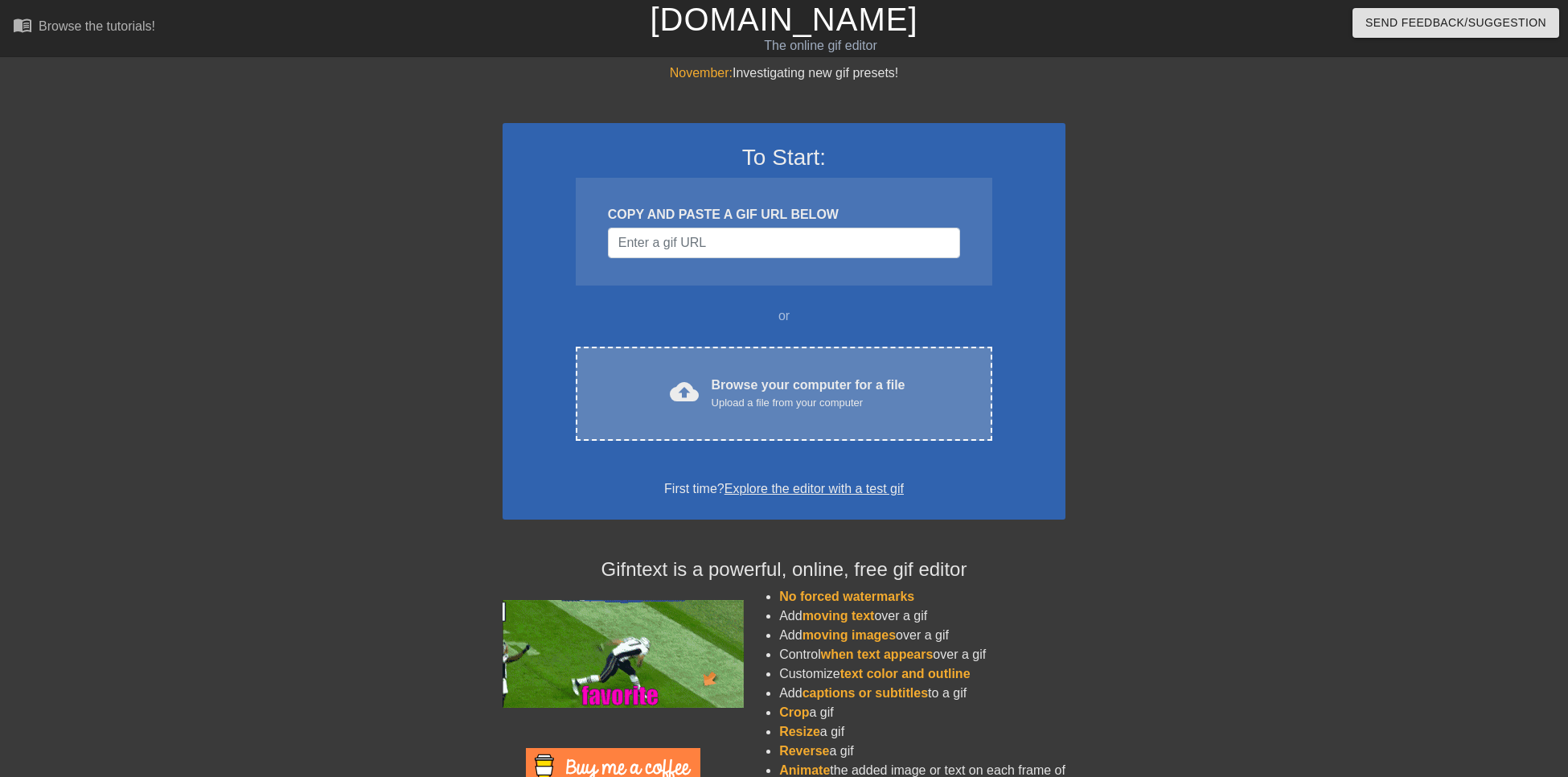
click at [828, 420] on div "cloud_upload Browse your computer for a file Upload a file from your computer C…" at bounding box center [784, 393] width 416 height 94
click at [792, 382] on div "Browse your computer for a file Upload a file from your computer" at bounding box center [808, 393] width 194 height 35
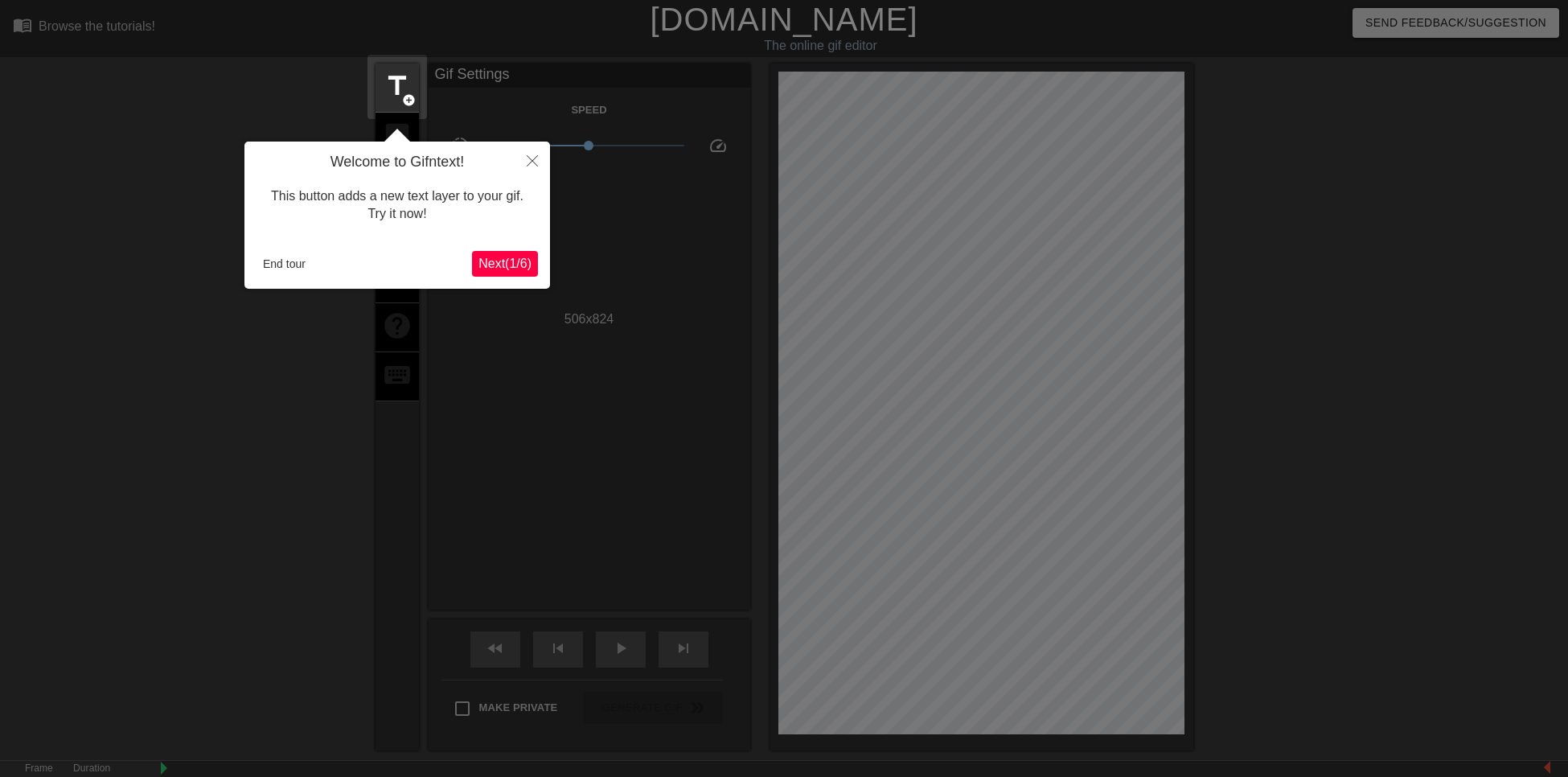
scroll to position [40, 0]
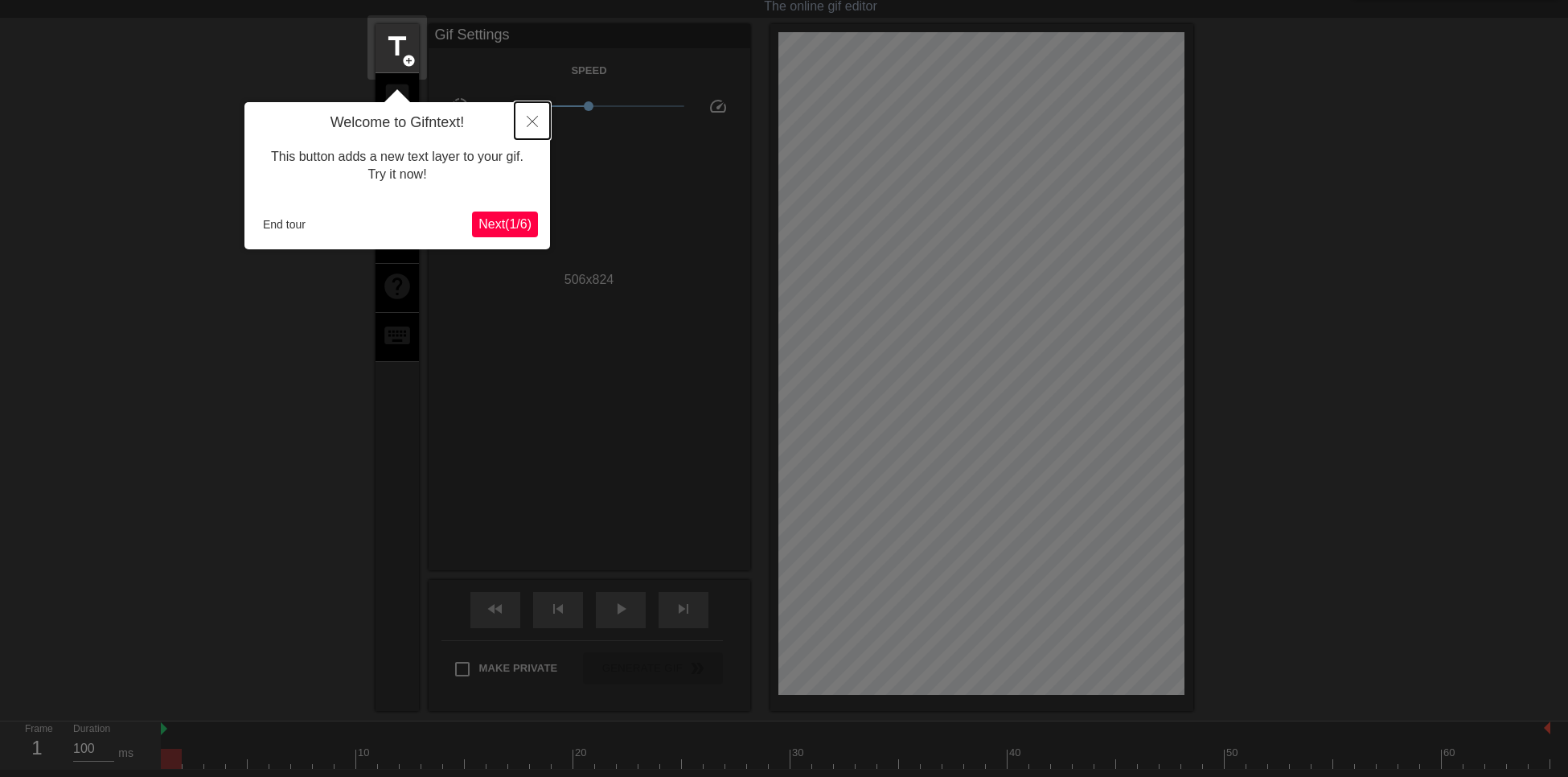
click at [534, 124] on icon "Close" at bounding box center [533, 122] width 12 height 12
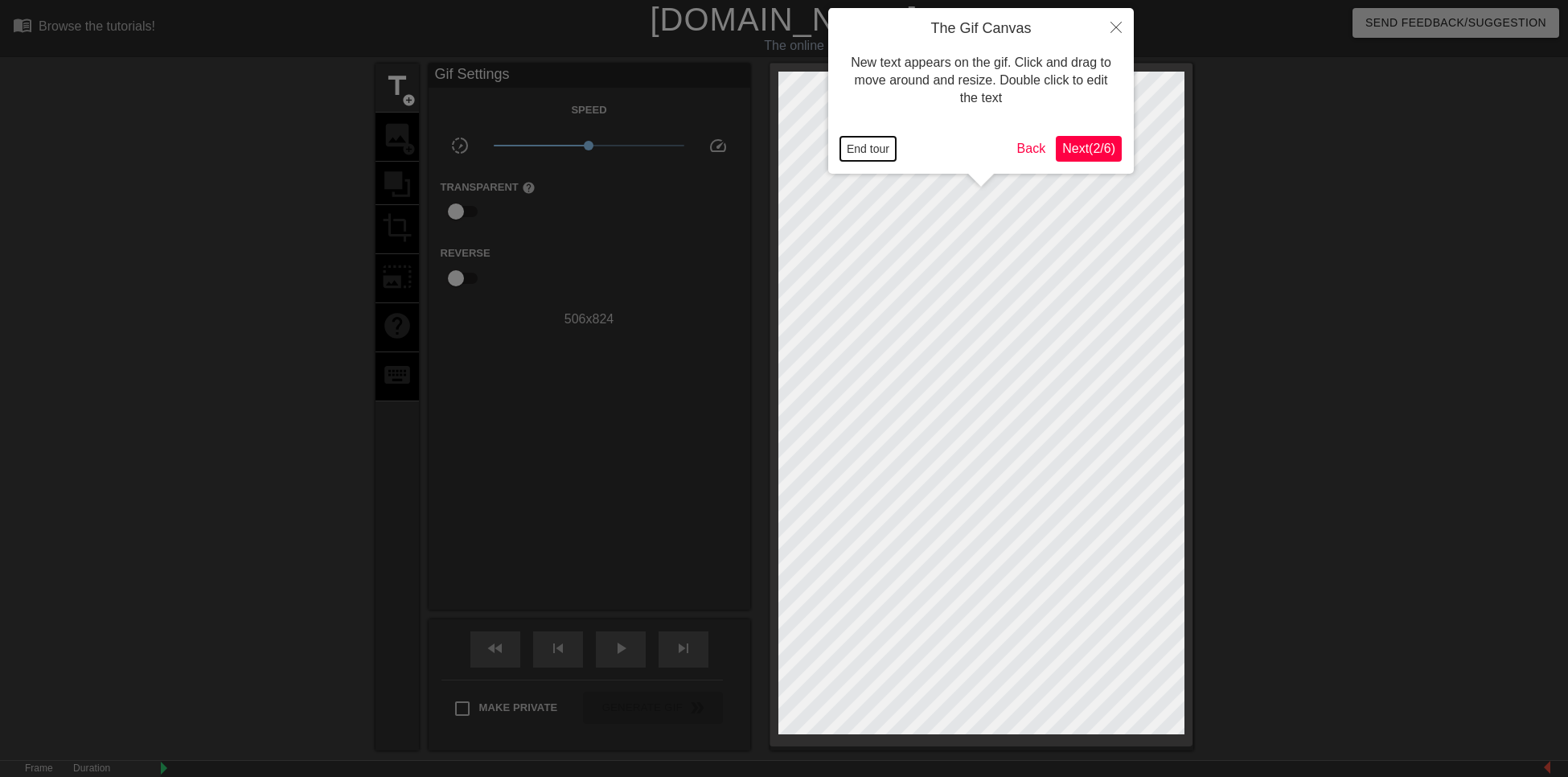
click at [878, 151] on button "End tour" at bounding box center [868, 149] width 55 height 24
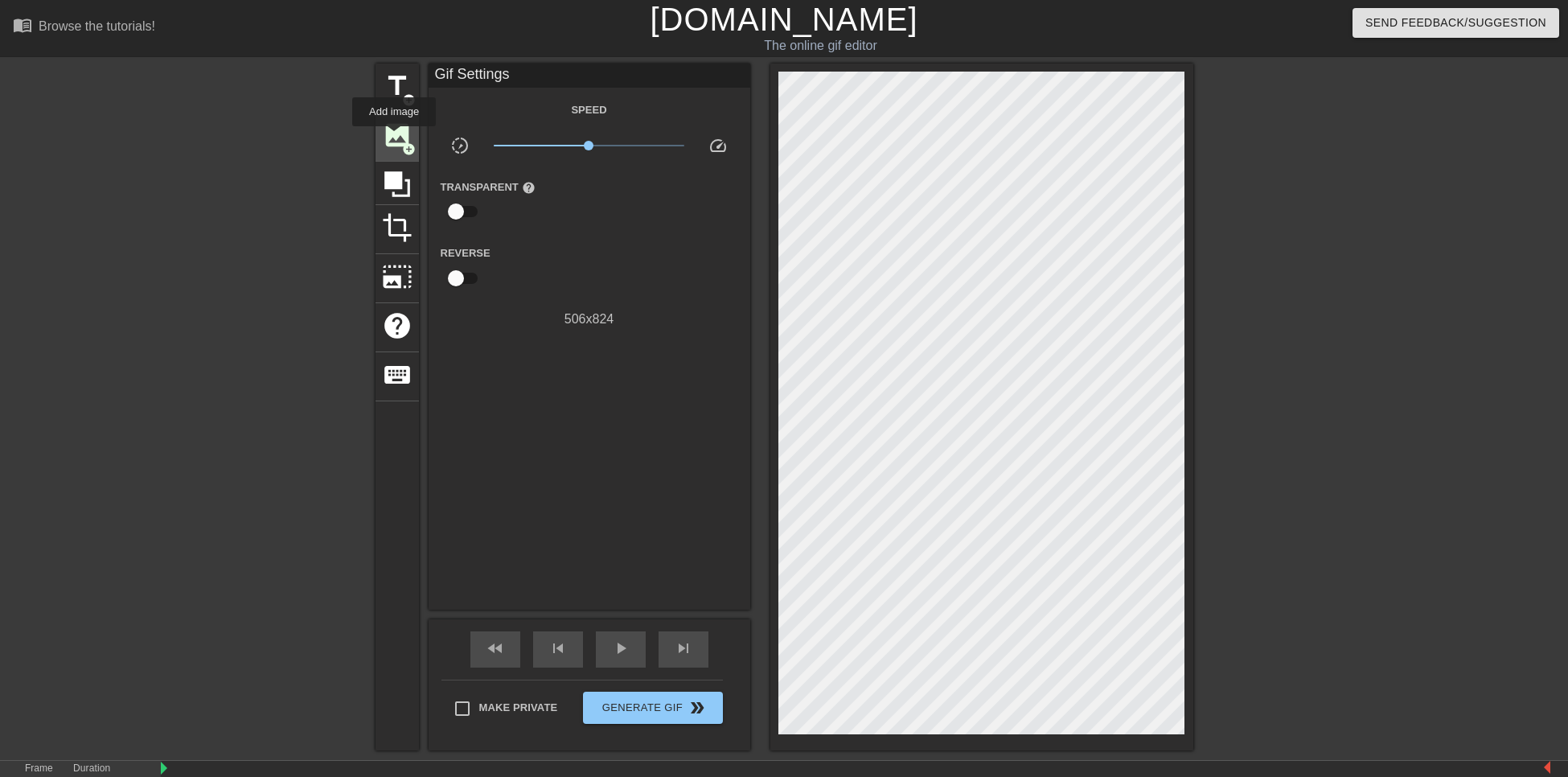
click at [393, 137] on span "image" at bounding box center [397, 134] width 30 height 30
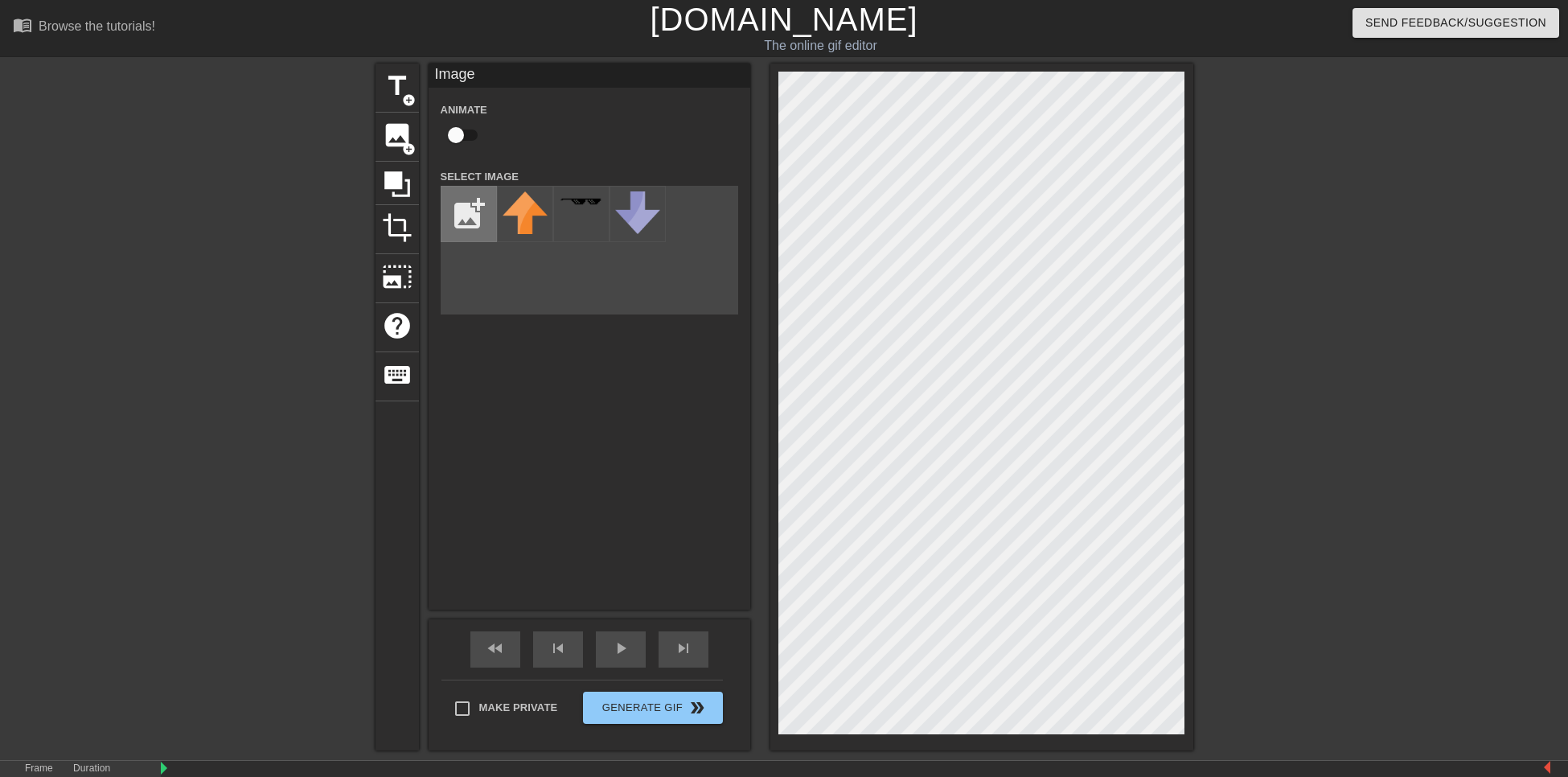
click at [467, 211] on input "file" at bounding box center [469, 214] width 54 height 54
type input "C:\fakepath\MURASA.png"
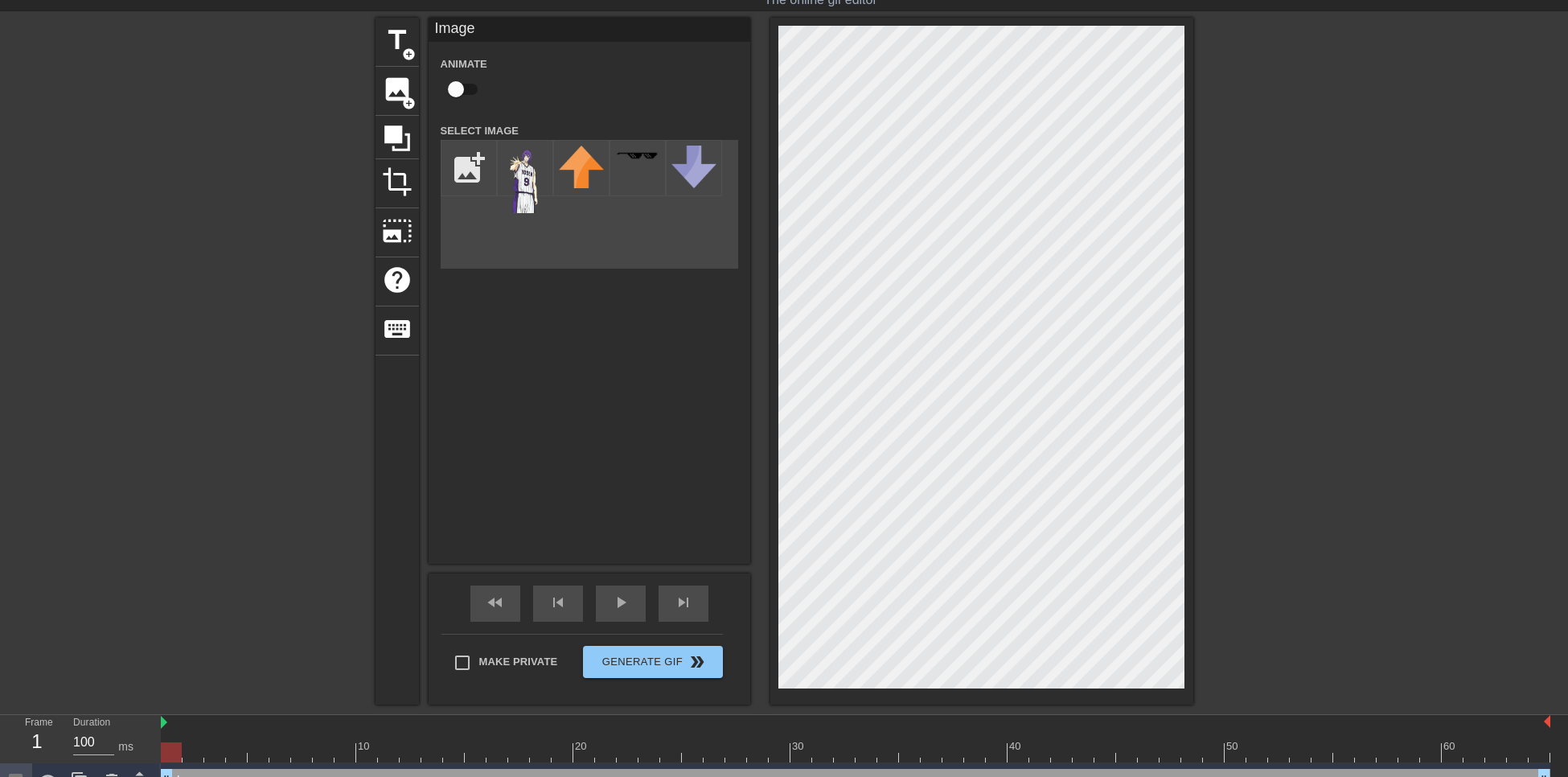
scroll to position [71, 0]
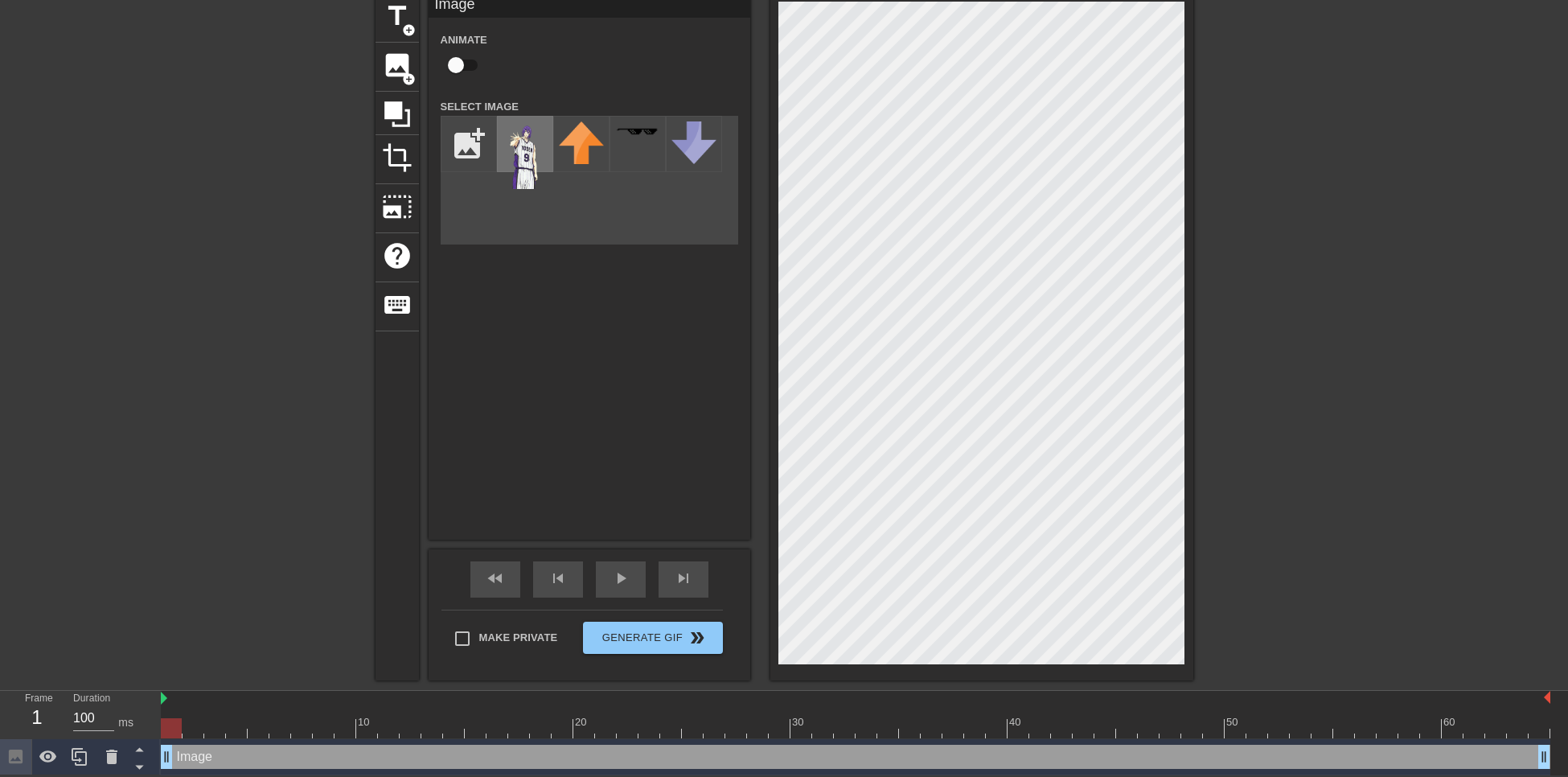
click at [534, 155] on img at bounding box center [525, 155] width 45 height 67
click at [1431, 775] on html "menu_book Browse the tutorials! Gifntext.com The online gif editor Send Feedbac…" at bounding box center [784, 352] width 1568 height 845
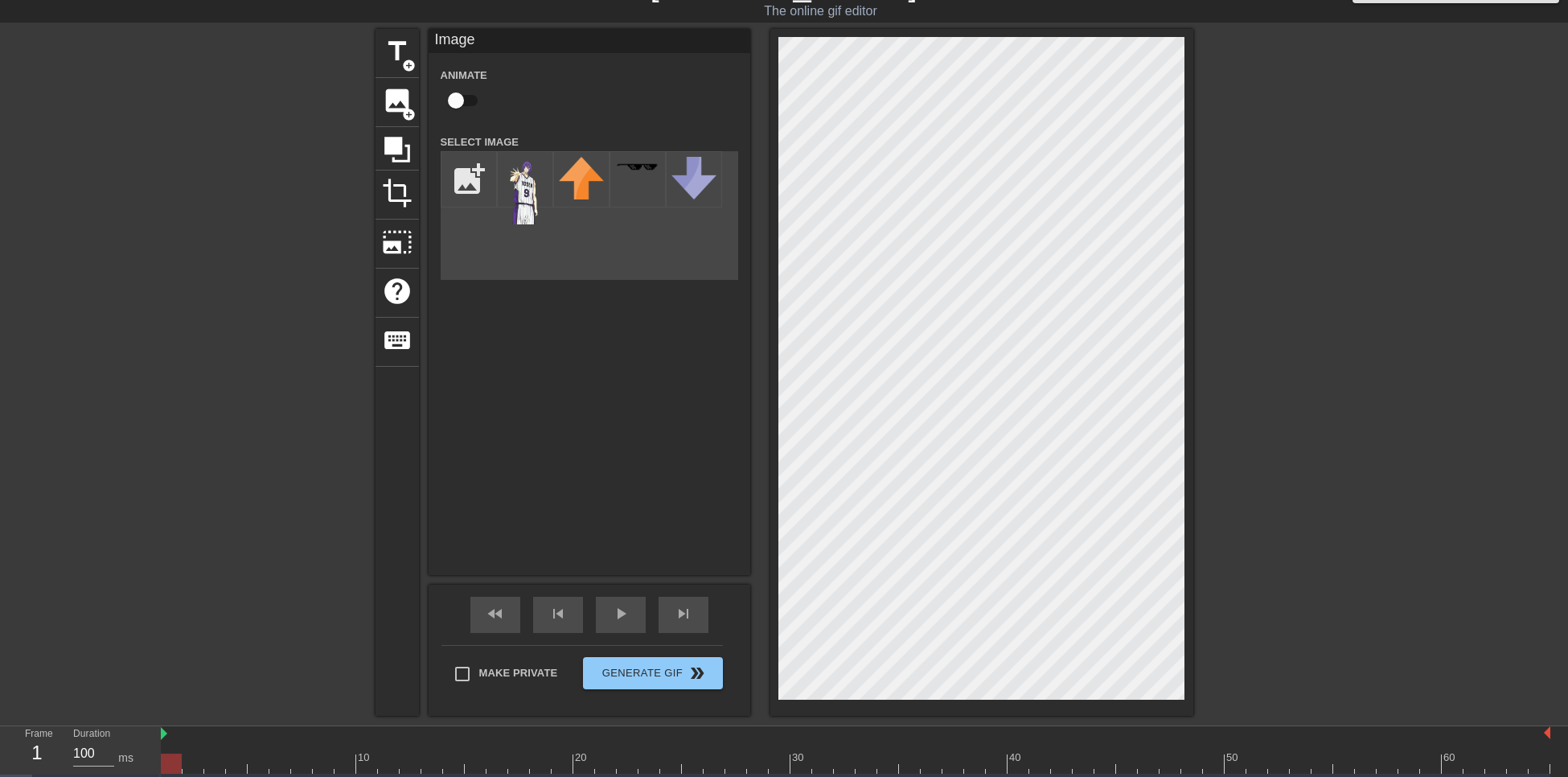
scroll to position [0, 0]
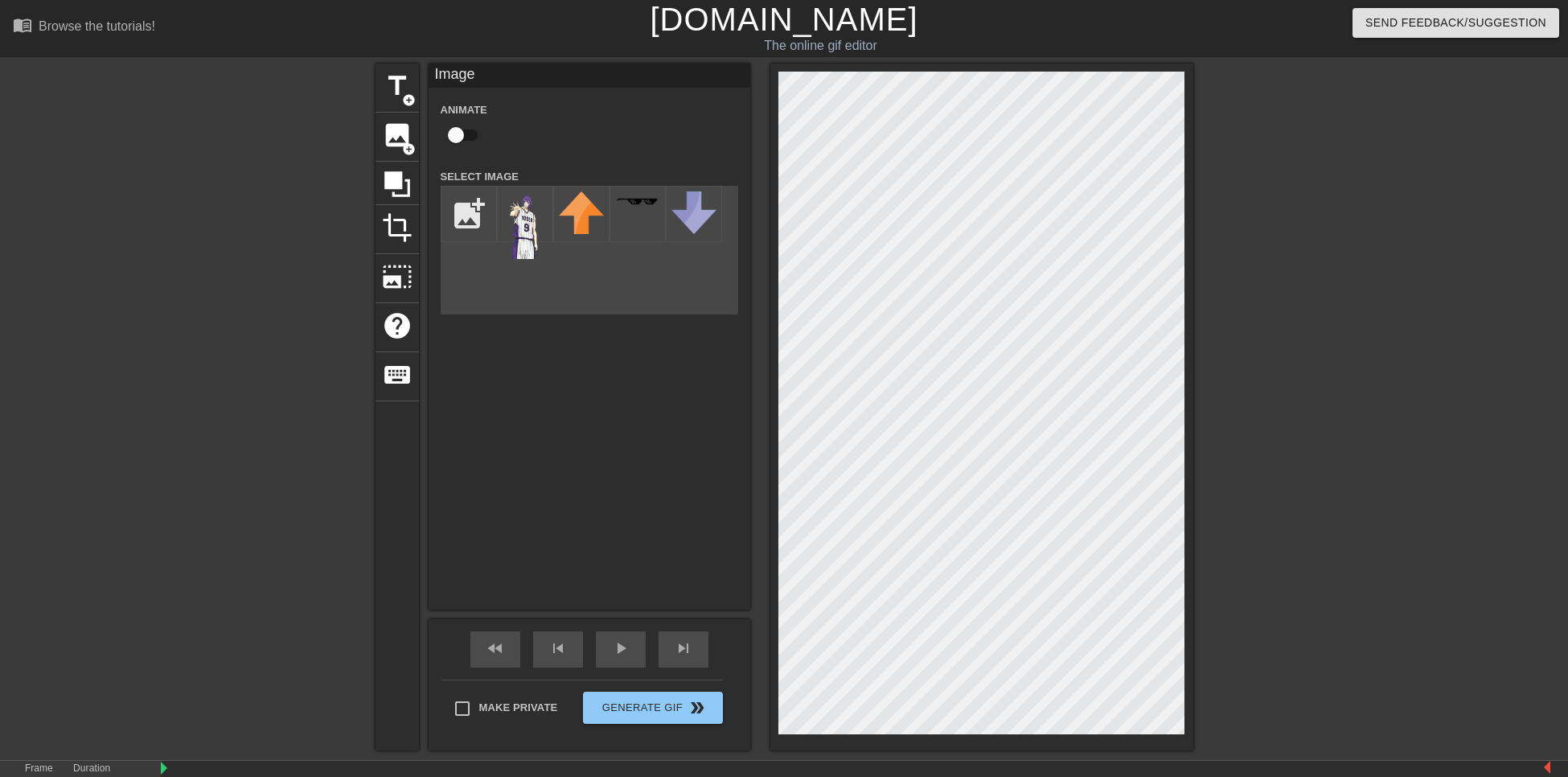
click at [750, 81] on div "title add_circle image add_circle crop photo_size_select_large help keyboard Im…" at bounding box center [784, 406] width 818 height 687
click at [468, 712] on input "Make Private" at bounding box center [462, 708] width 34 height 34
checkbox input "true"
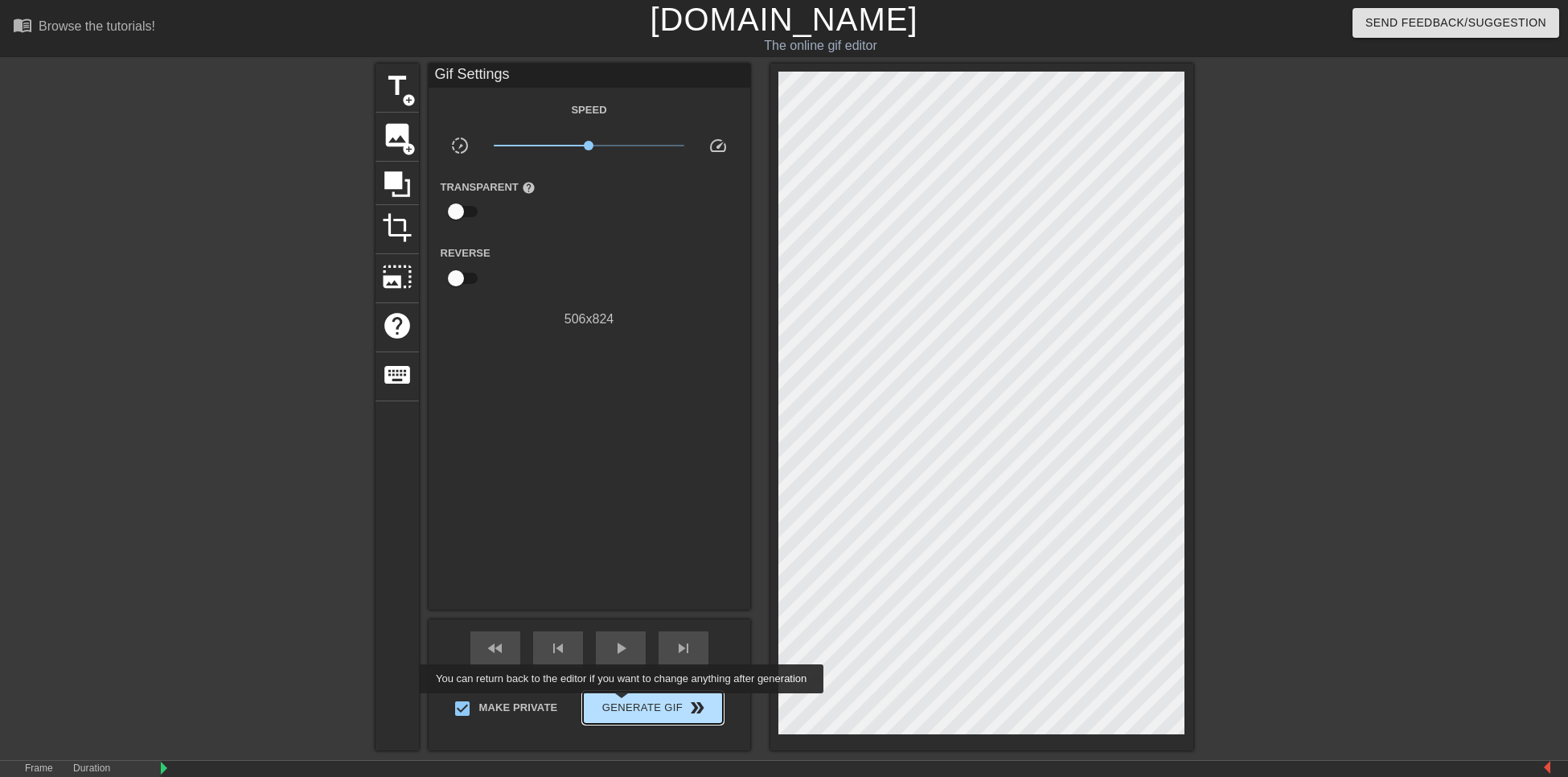
click at [635, 704] on span "Generate Gif double_arrow" at bounding box center [653, 708] width 126 height 19
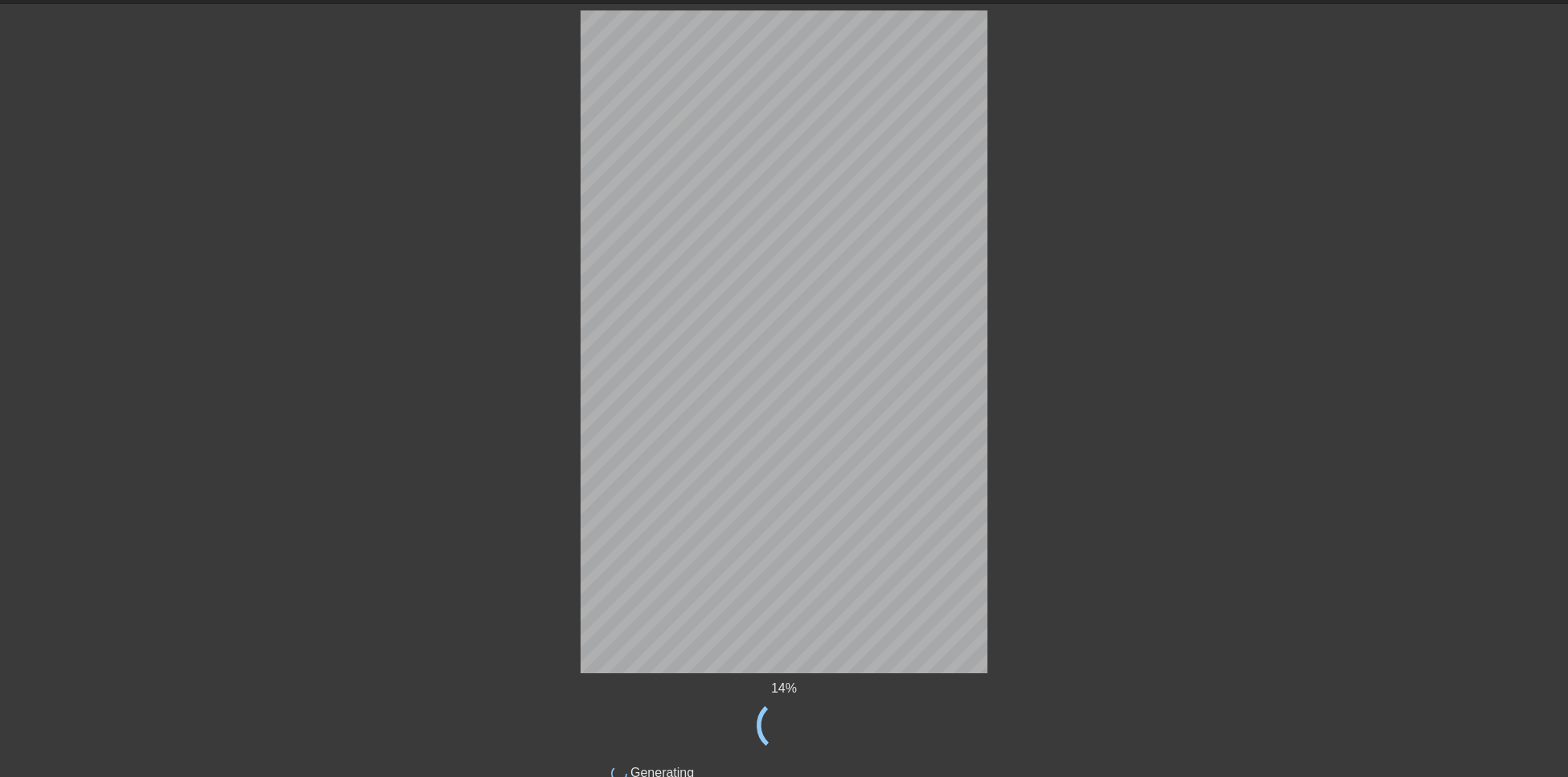
scroll to position [83, 0]
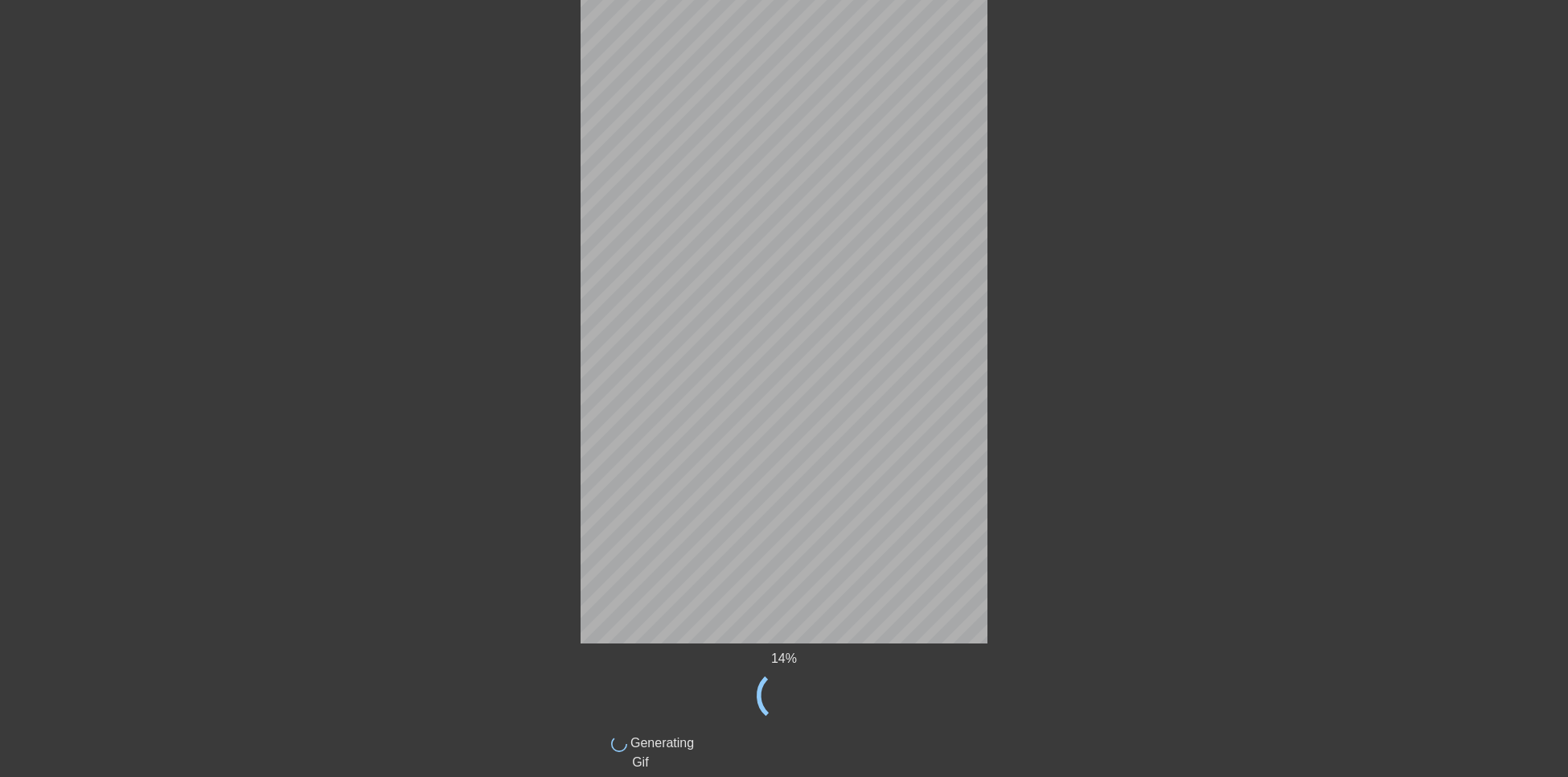
click at [657, 743] on span "Generating Gif" at bounding box center [660, 753] width 67 height 33
drag, startPoint x: 628, startPoint y: 749, endPoint x: 787, endPoint y: 753, distance: 159.1
click at [787, 753] on div "done Generating Gif" at bounding box center [784, 747] width 431 height 49
click at [1050, 569] on div "14 % done Generating Gif title add_circle image add_circle crop photo_size_sele…" at bounding box center [784, 376] width 1568 height 792
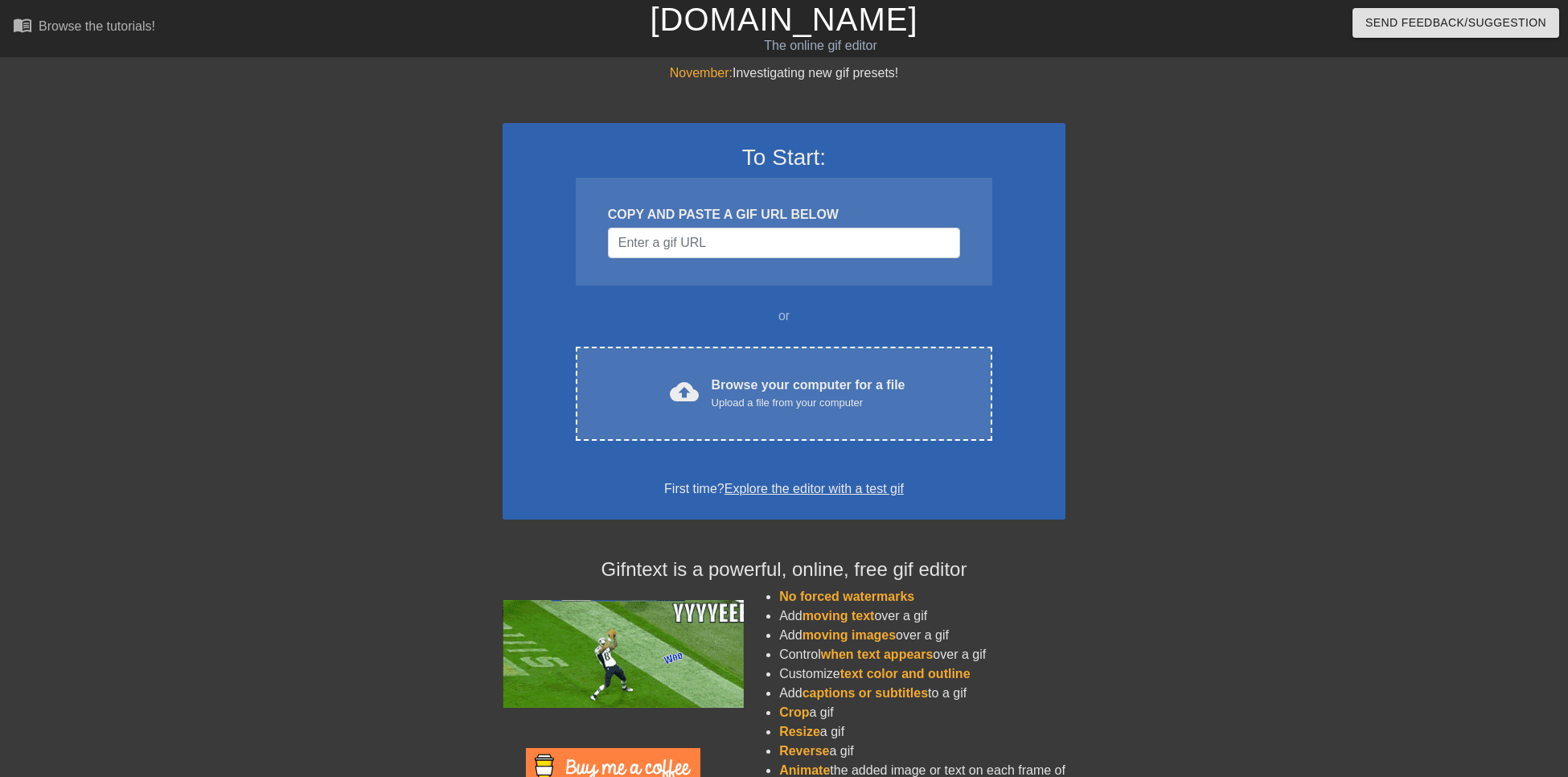
scroll to position [81, 0]
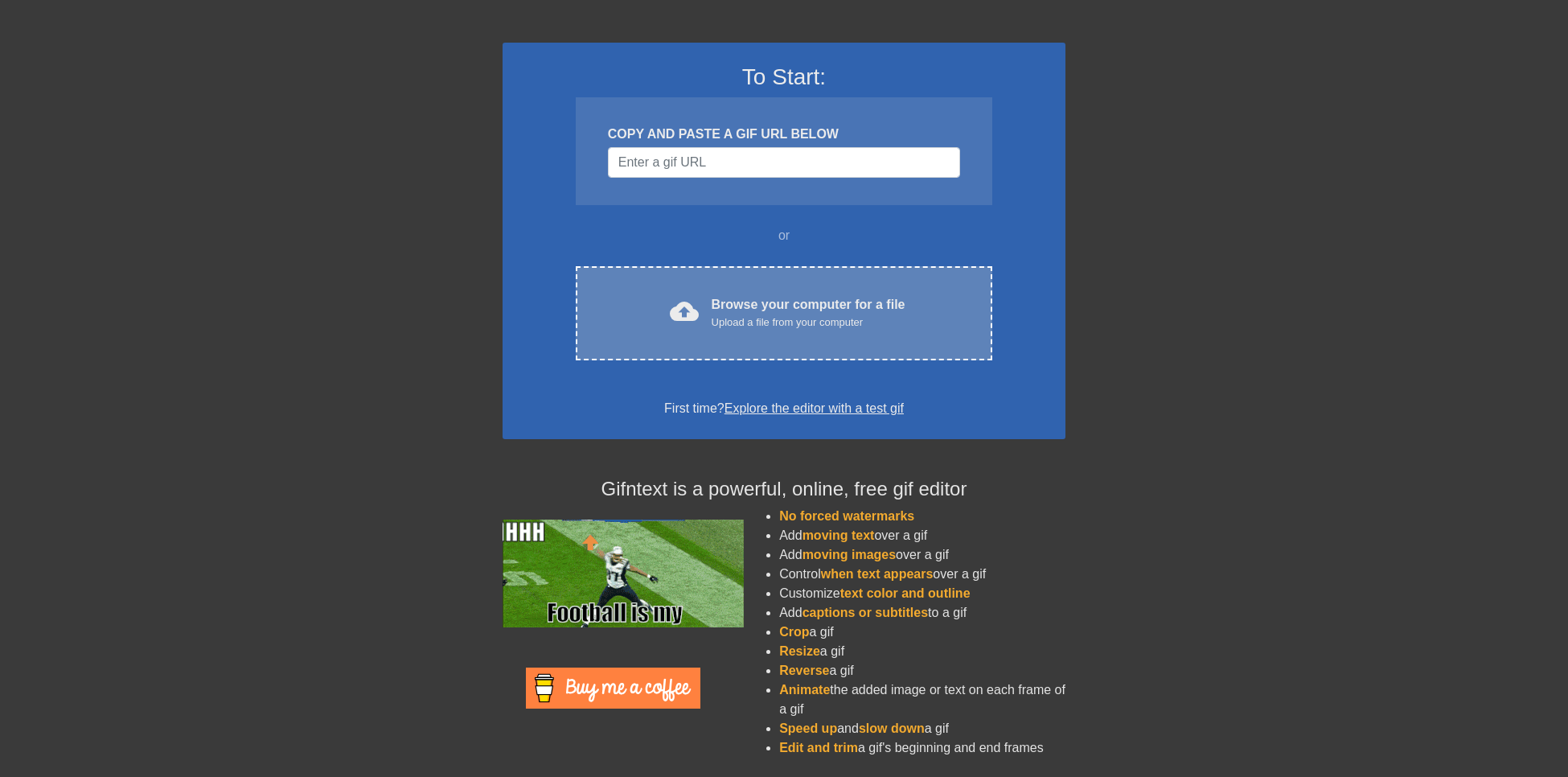
click at [741, 276] on div "cloud_upload Browse your computer for a file Upload a file from your computer C…" at bounding box center [784, 313] width 416 height 94
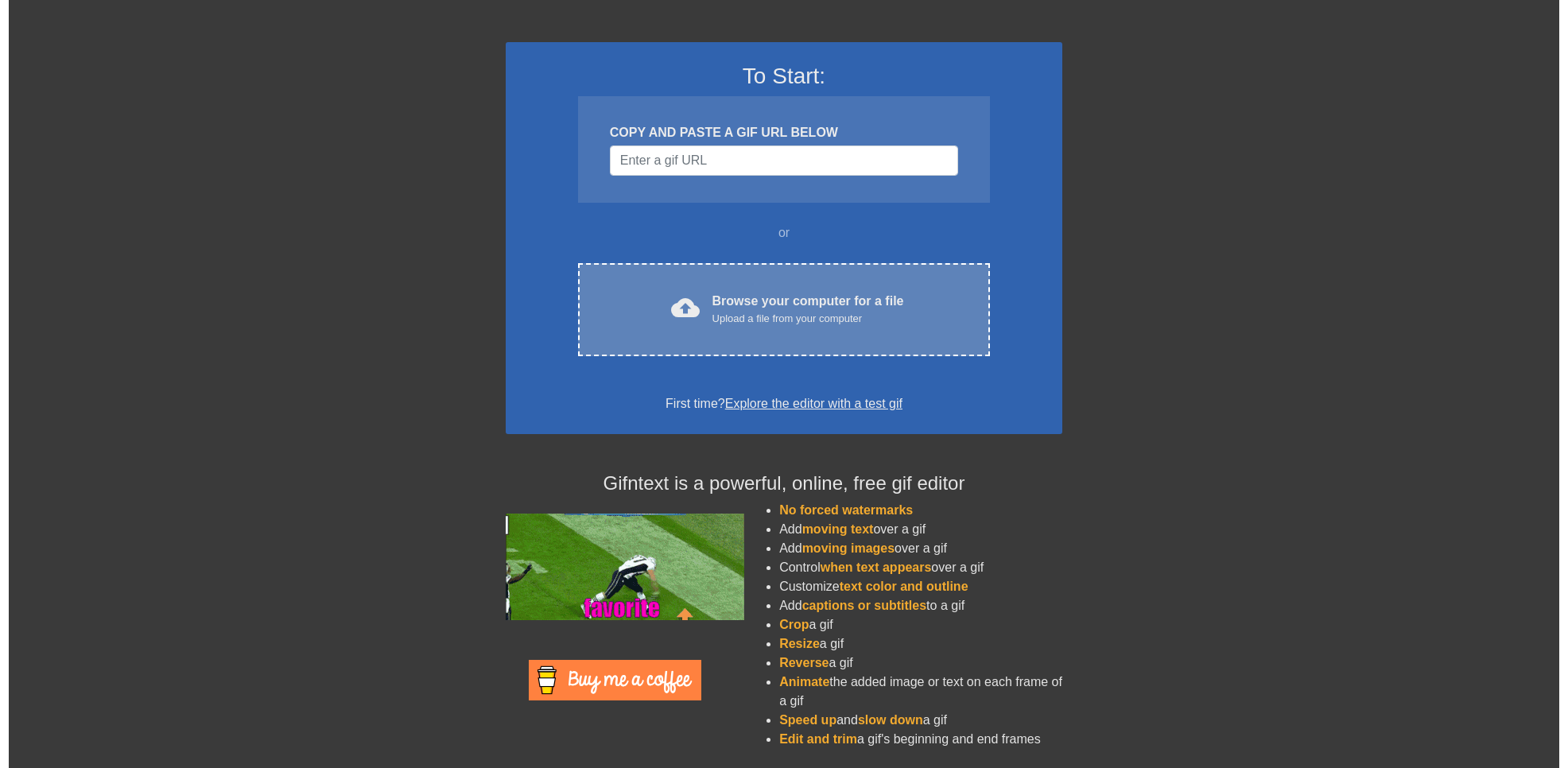
scroll to position [0, 0]
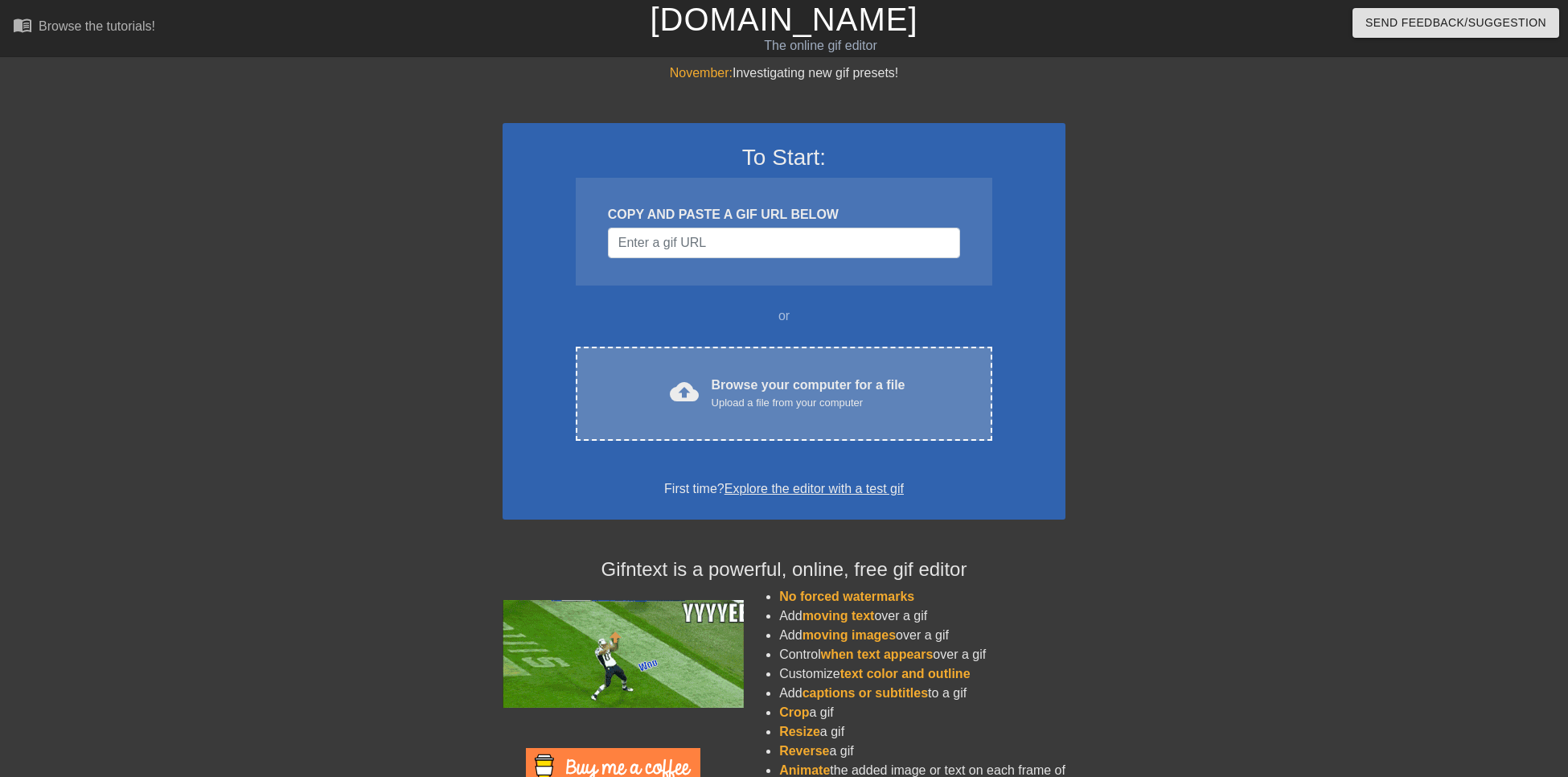
click at [731, 377] on div "Browse your computer for a file Upload a file from your computer" at bounding box center [808, 393] width 194 height 35
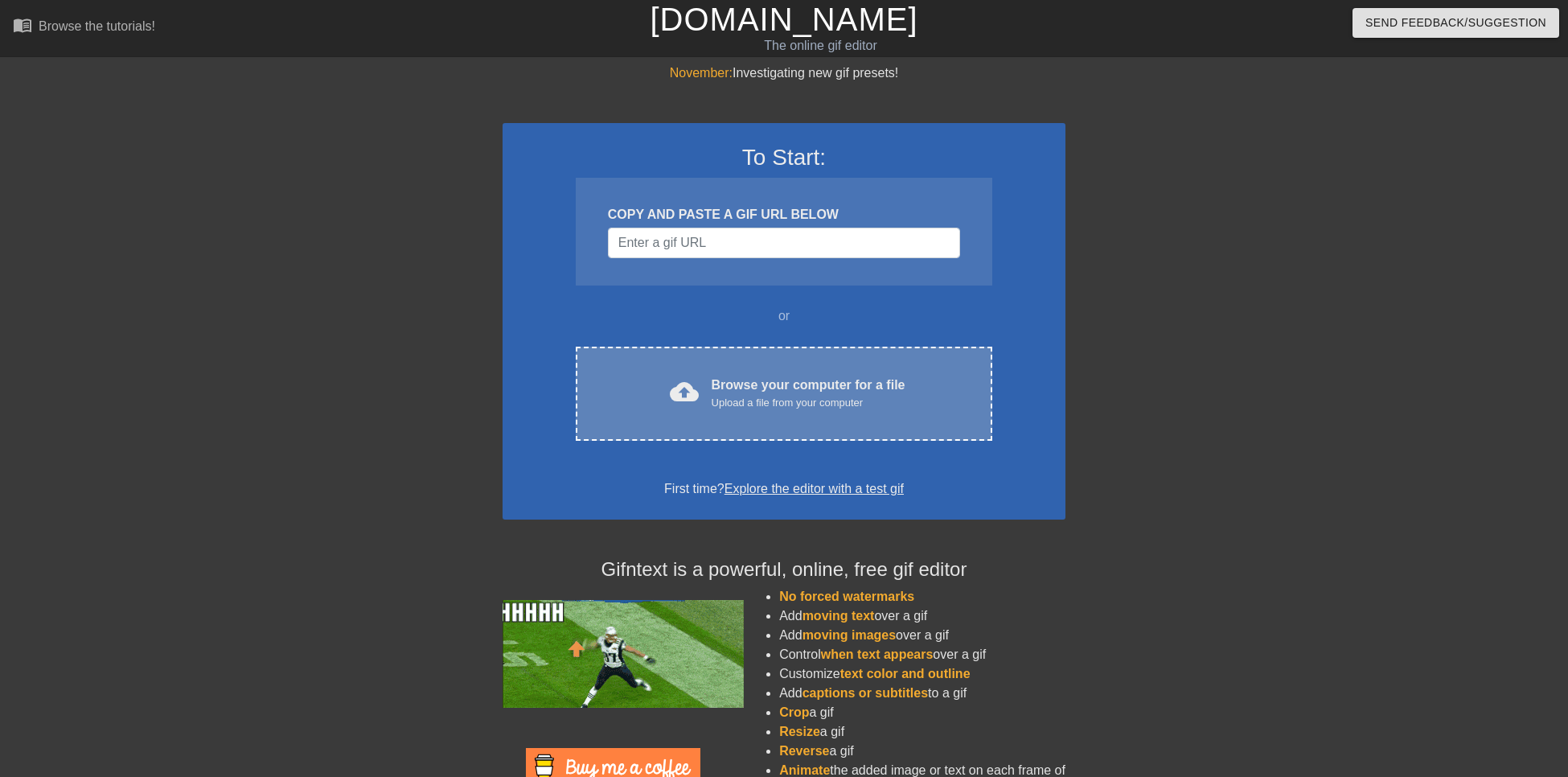
click at [729, 408] on div "Upload a file from your computer" at bounding box center [808, 403] width 194 height 17
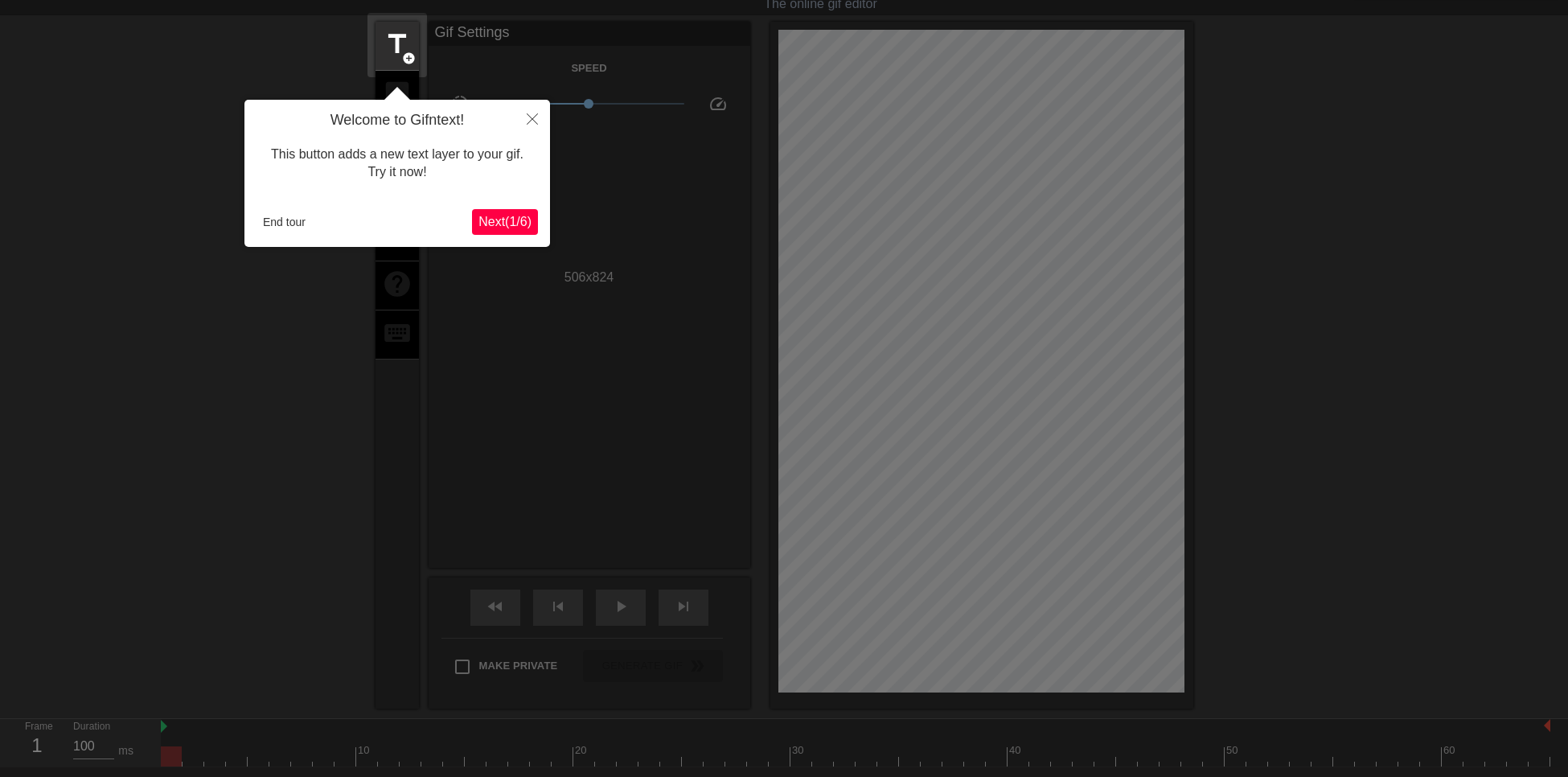
scroll to position [40, 0]
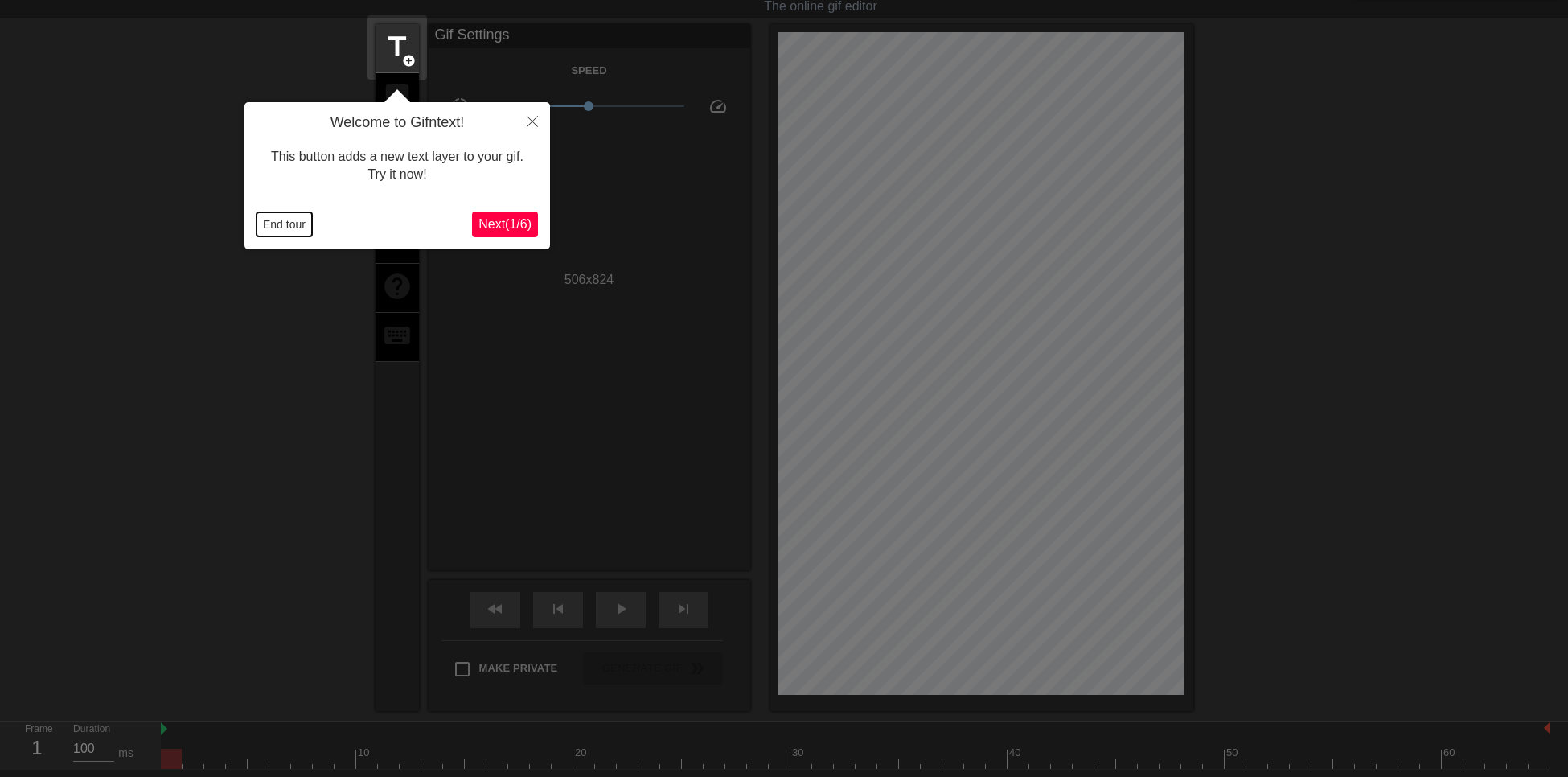
click at [271, 230] on button "End tour" at bounding box center [284, 224] width 55 height 24
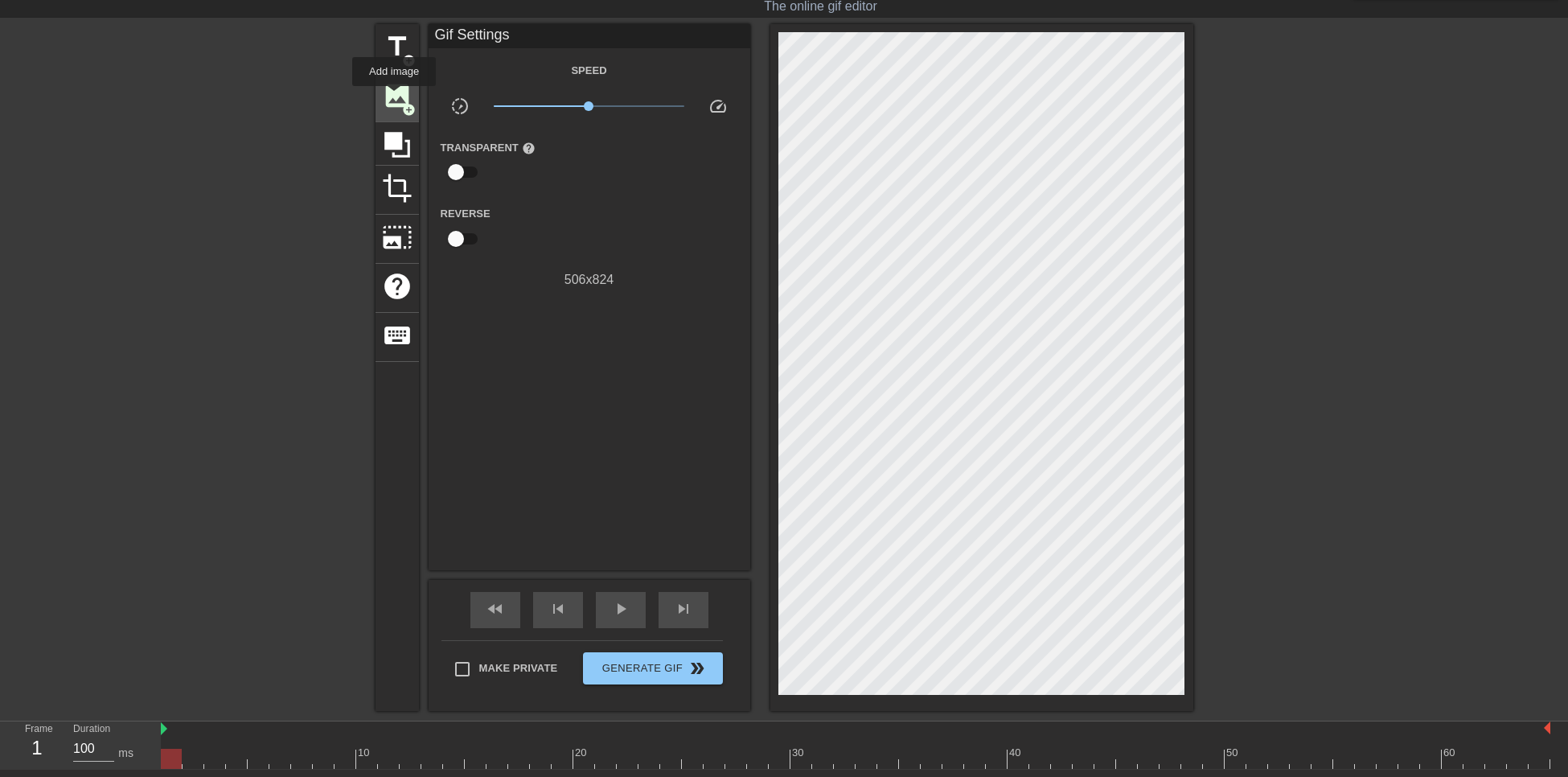
click at [399, 97] on span "image" at bounding box center [397, 95] width 30 height 30
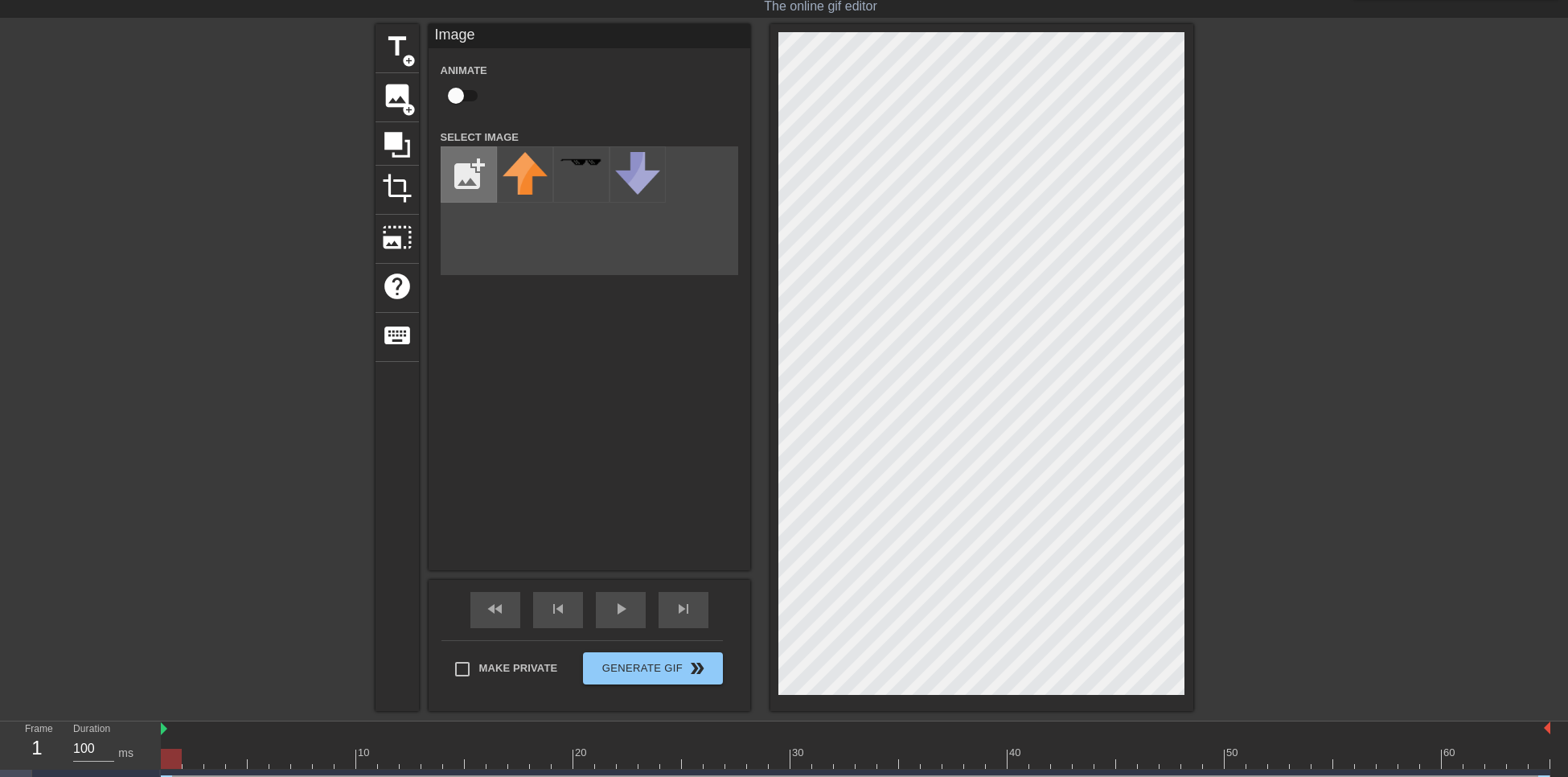
click at [466, 177] on input "file" at bounding box center [469, 174] width 54 height 54
type input "C:\fakepath\MURASA.png"
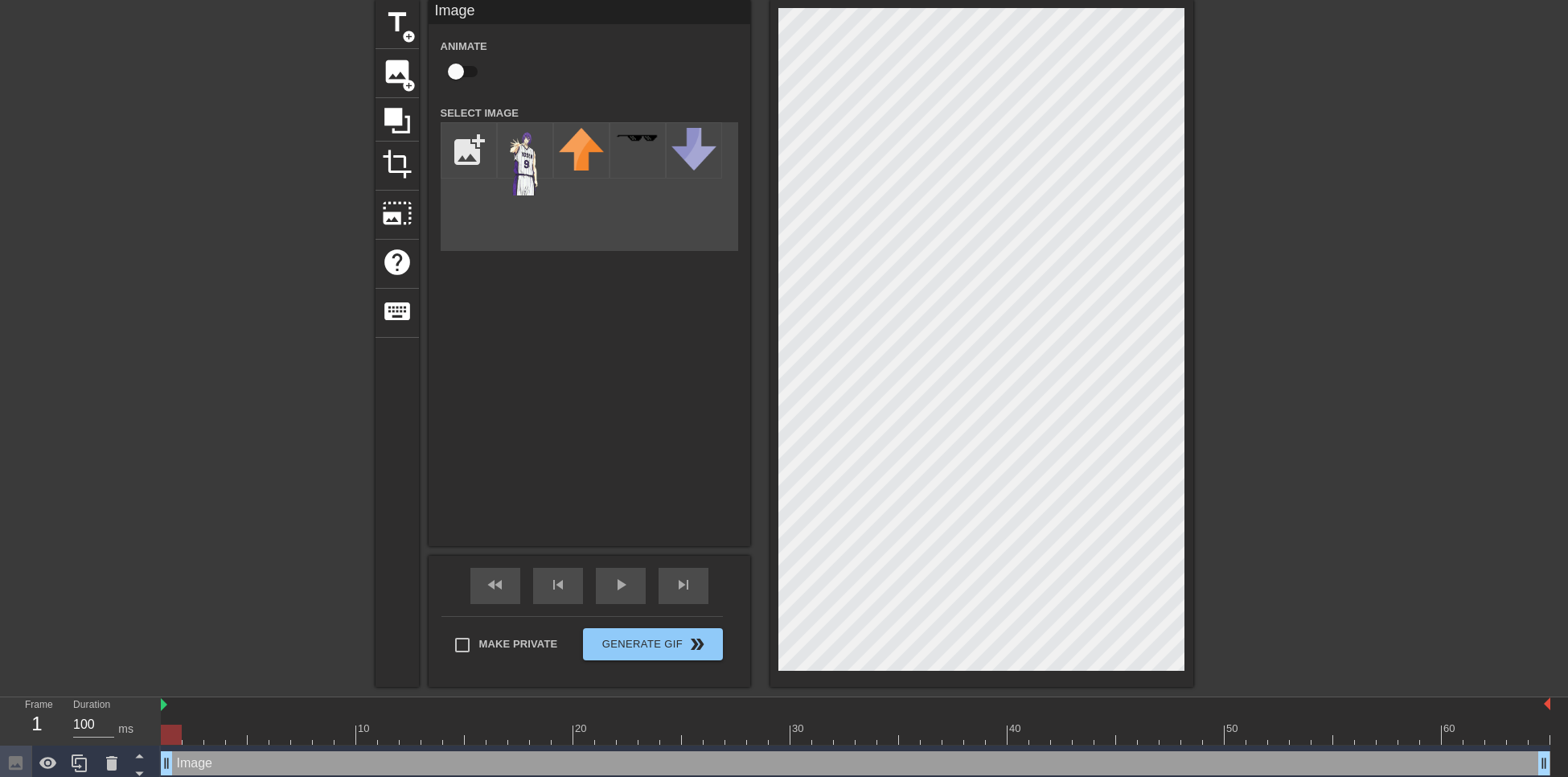
scroll to position [71, 0]
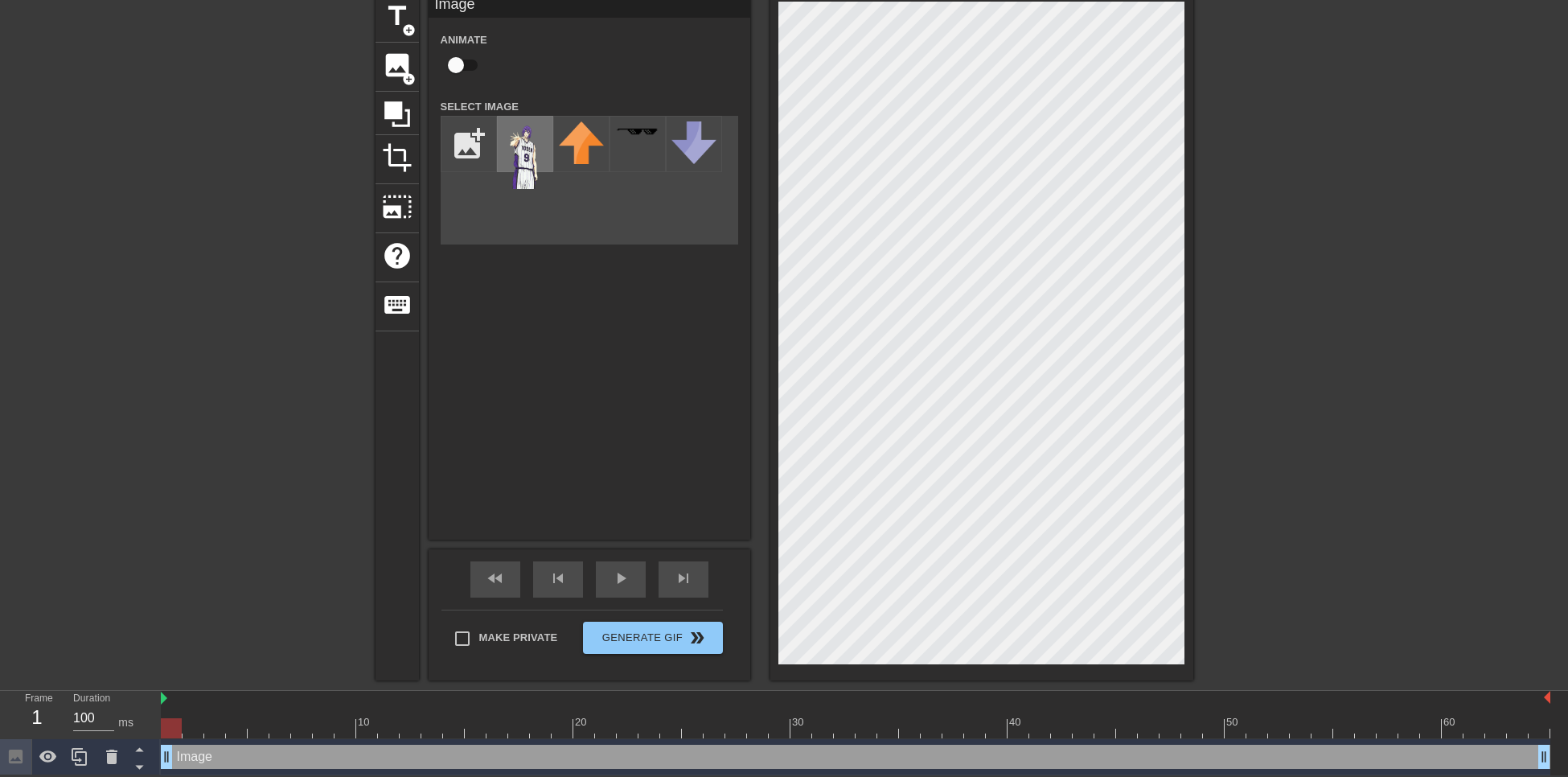
click at [527, 140] on img at bounding box center [525, 155] width 45 height 67
click at [1482, 775] on html "menu_book Browse the tutorials! Gifntext.com The online gif editor Send Feedbac…" at bounding box center [784, 352] width 1568 height 845
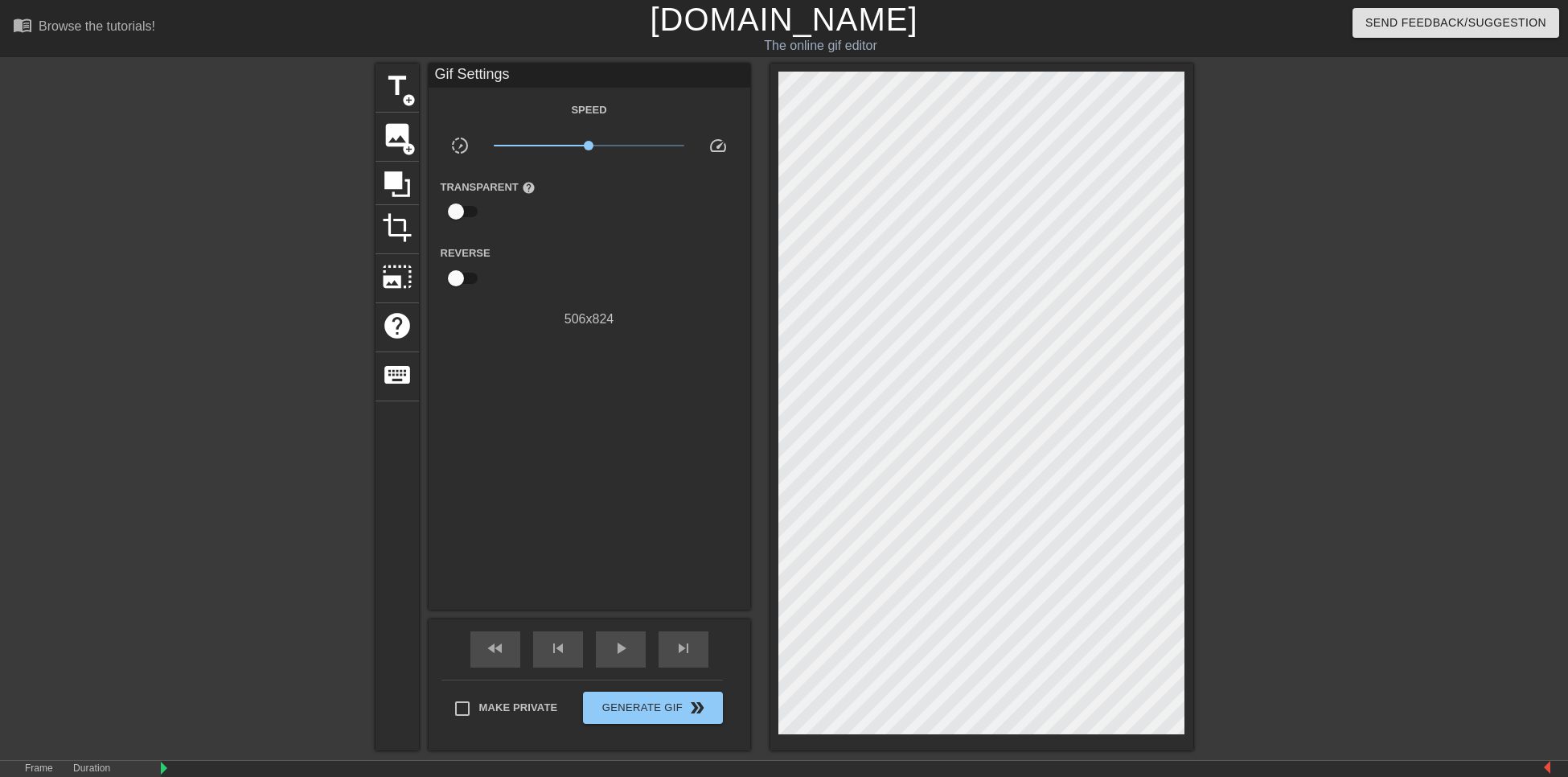
click at [157, 351] on div at bounding box center [235, 304] width 241 height 482
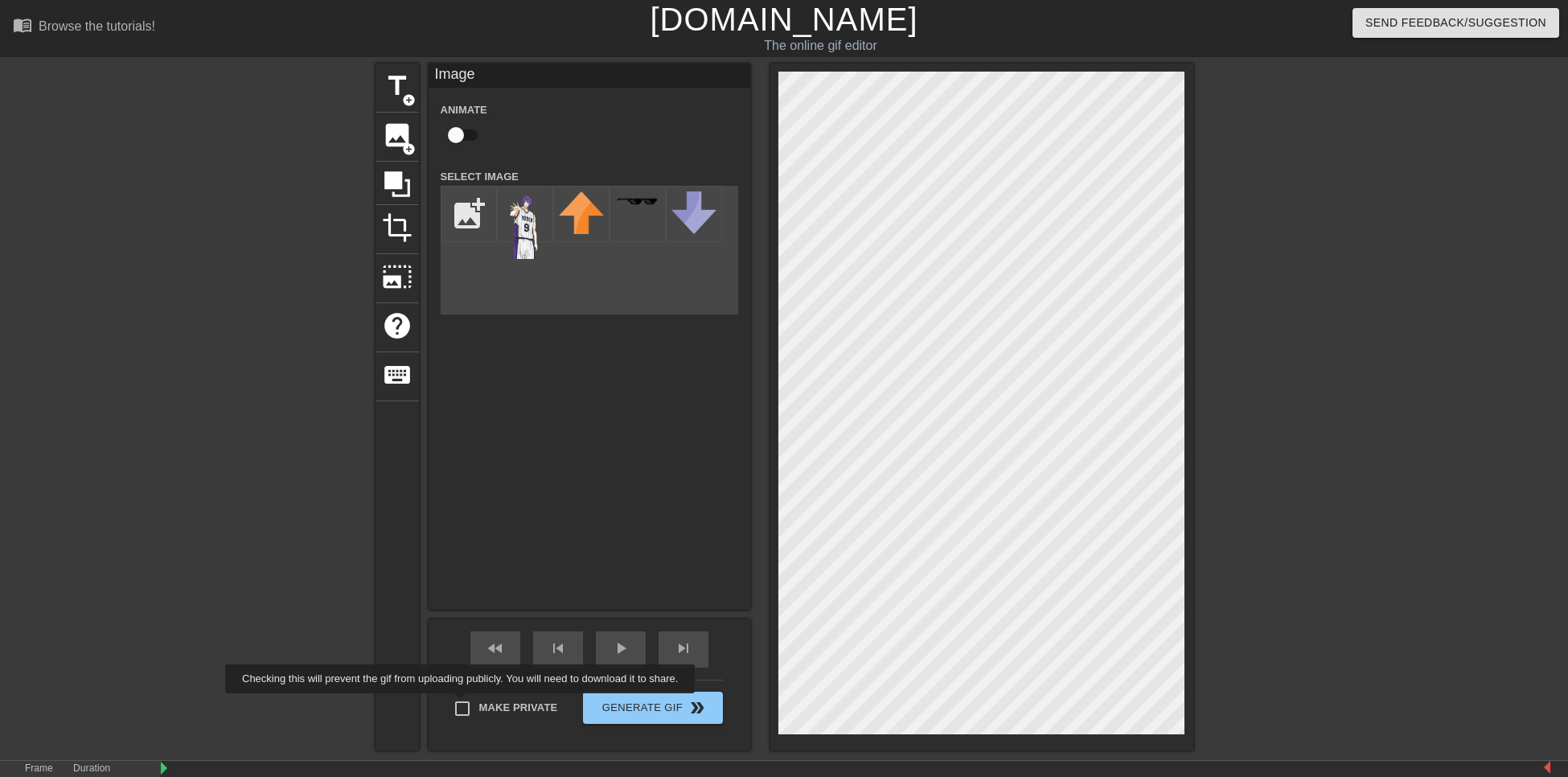
click at [463, 704] on input "Make Private" at bounding box center [462, 708] width 34 height 34
checkbox input "true"
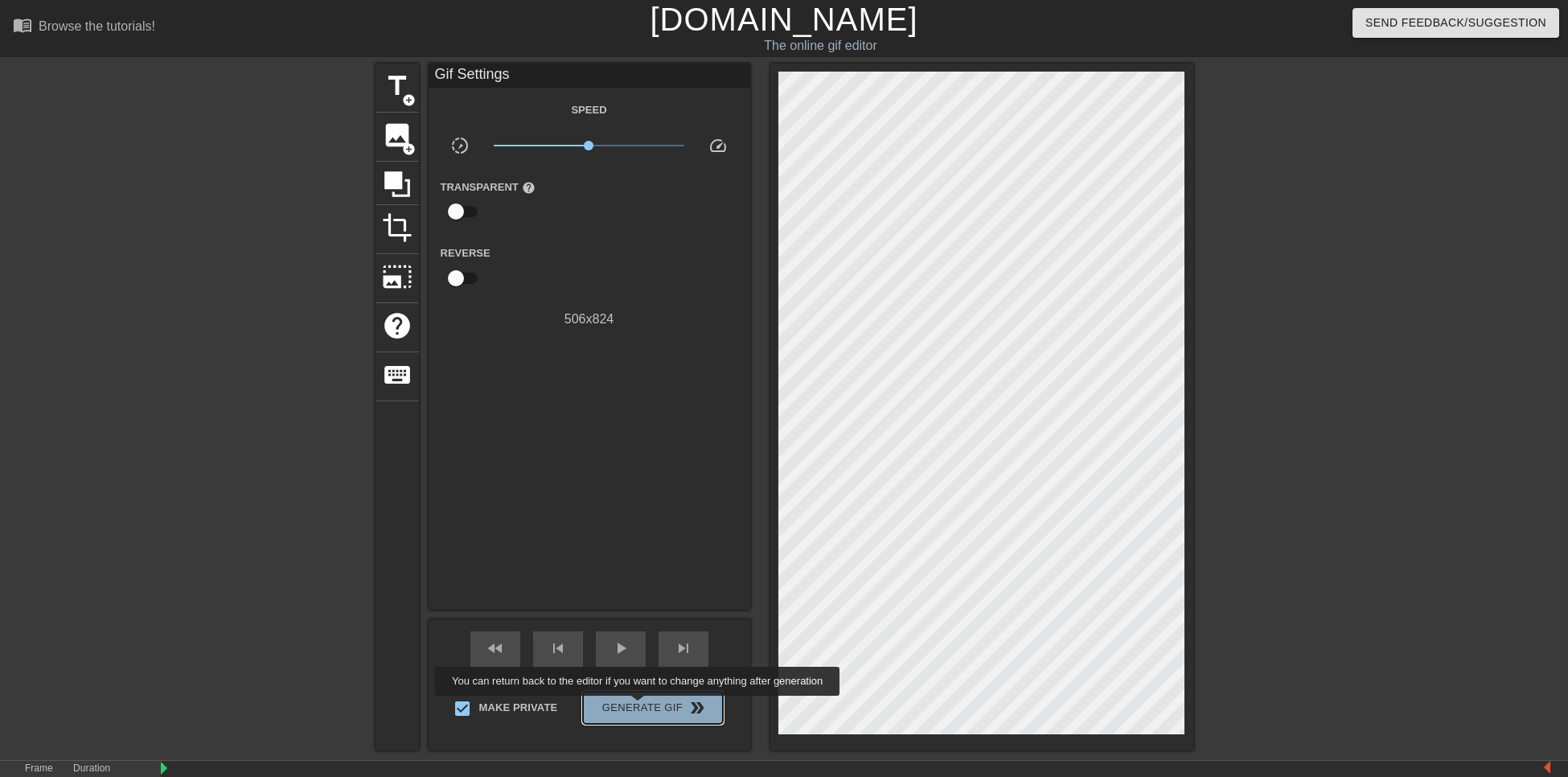
click at [639, 707] on span "Generate Gif double_arrow" at bounding box center [653, 708] width 126 height 19
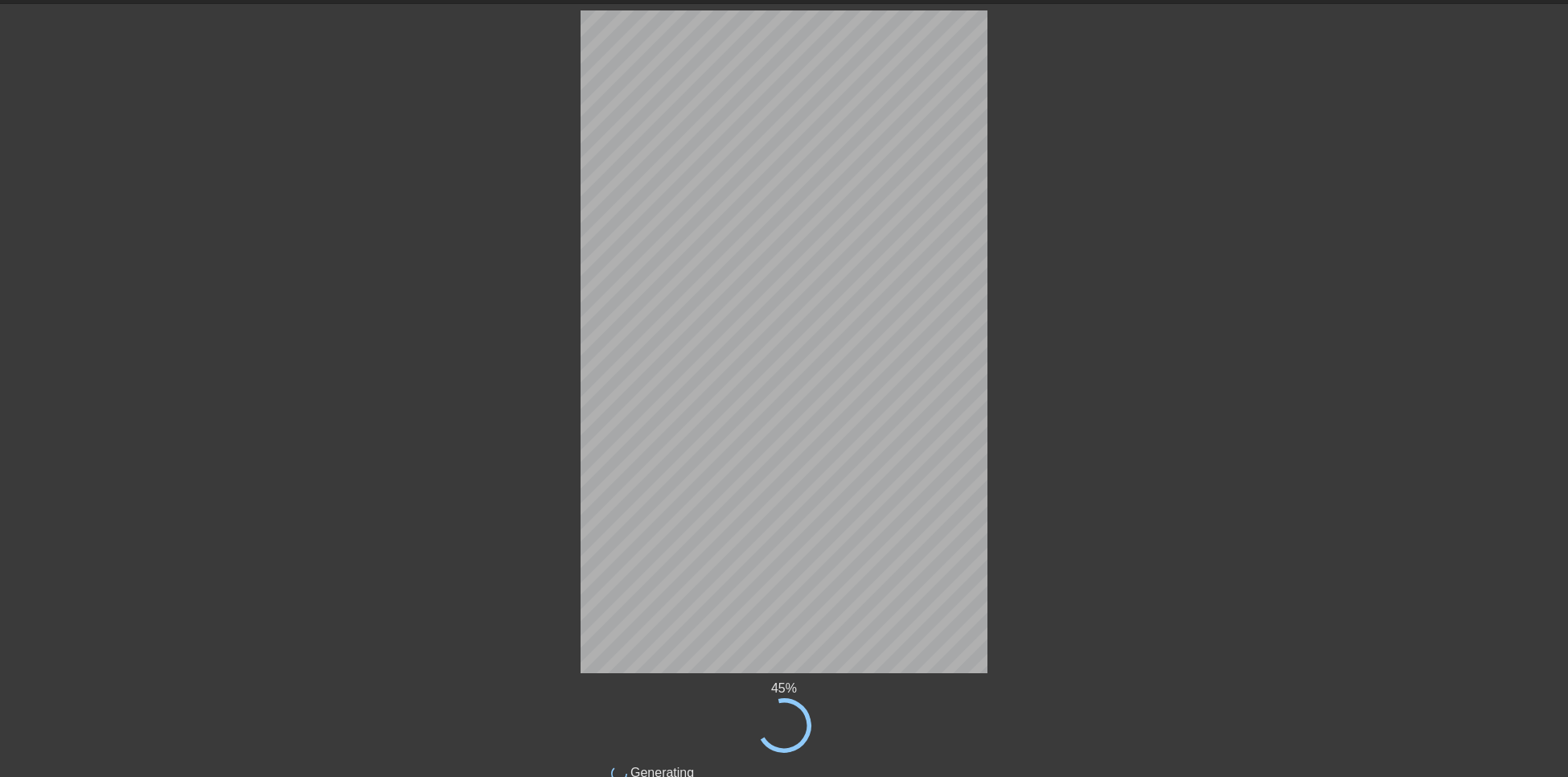
scroll to position [83, 0]
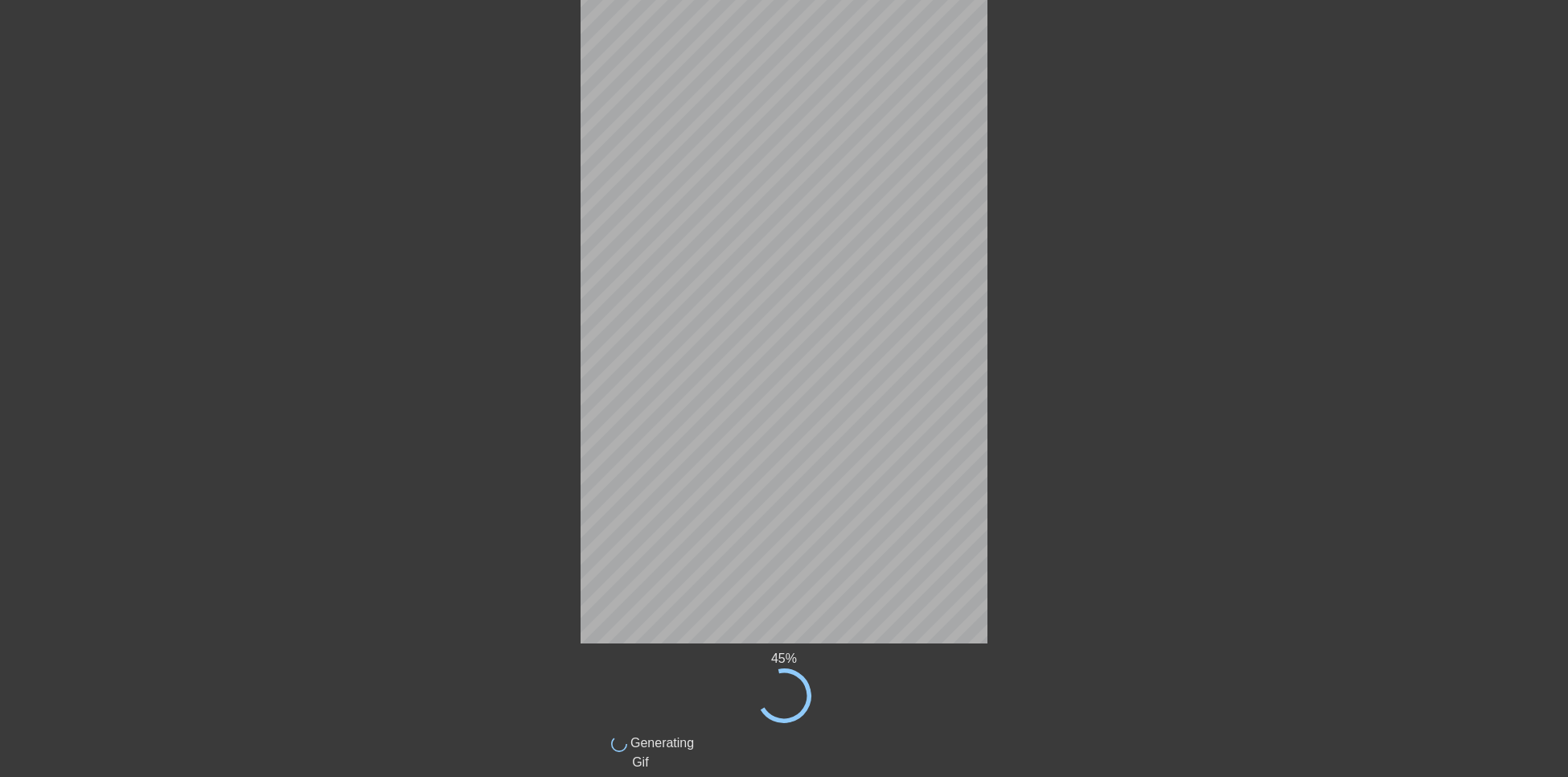
click at [1126, 404] on div "45 % done Generating Gif title add_circle image add_circle crop photo_size_sele…" at bounding box center [784, 376] width 1568 height 792
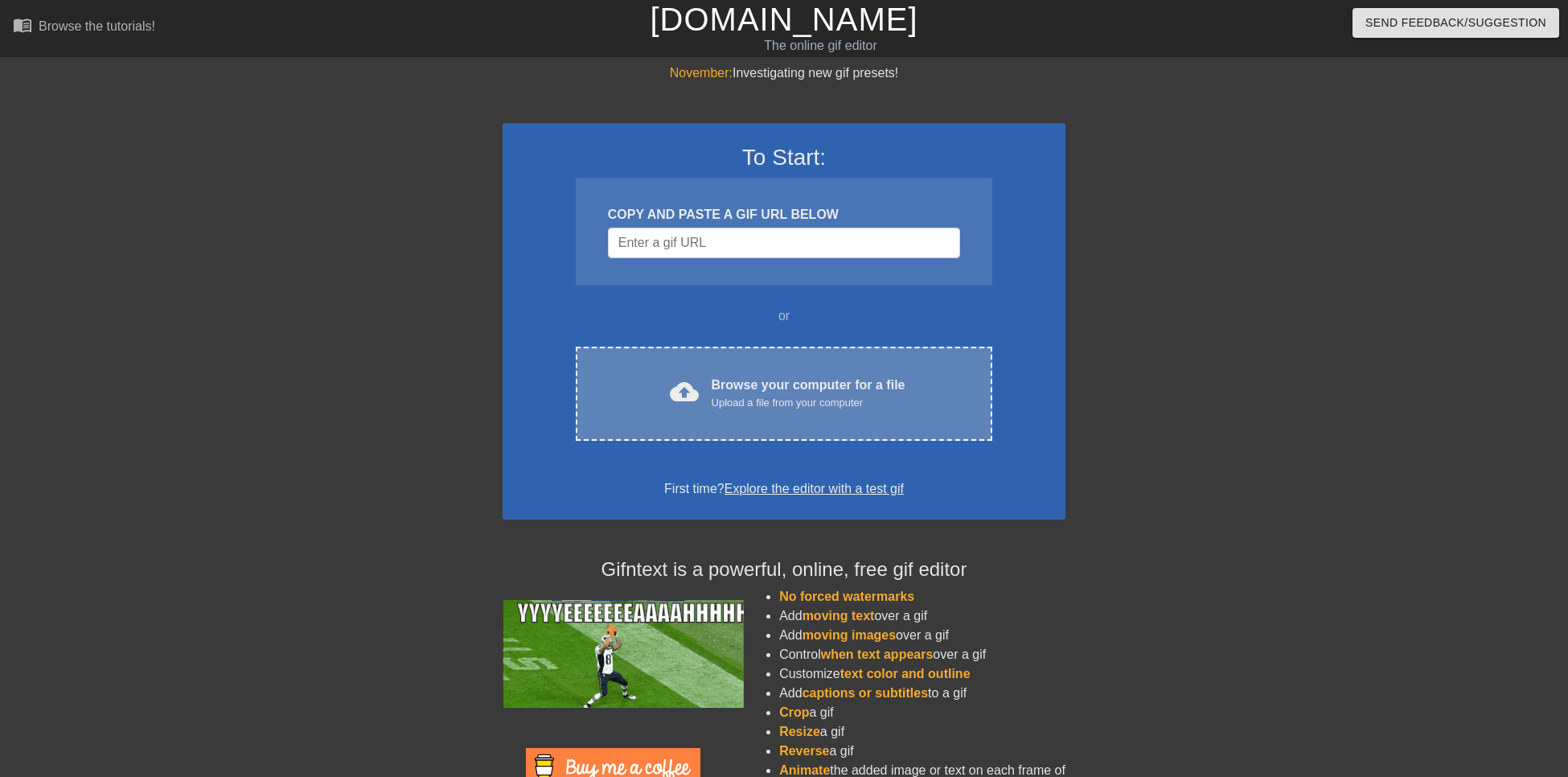
scroll to position [81, 0]
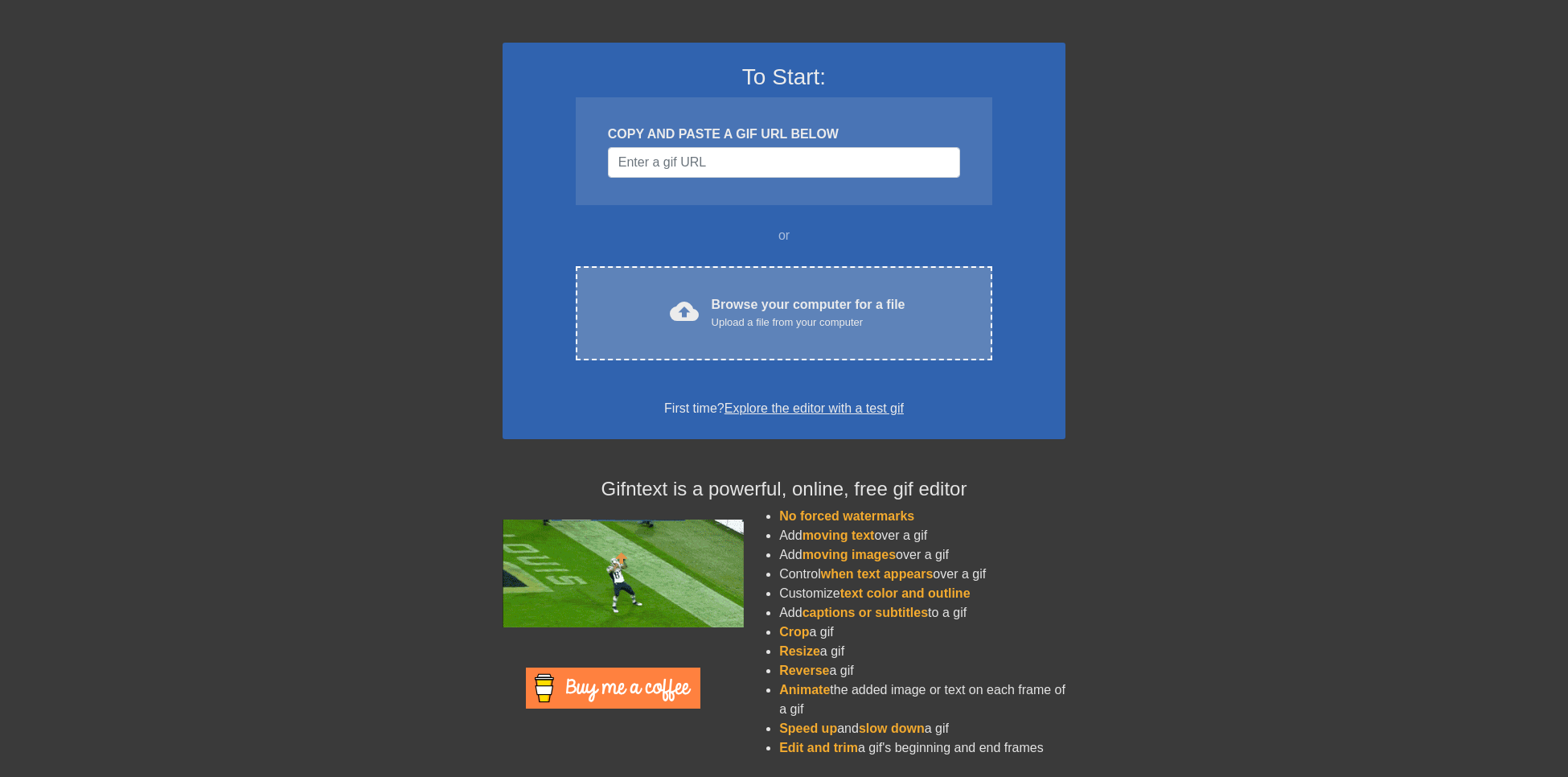
click at [749, 302] on div "Browse your computer for a file Upload a file from your computer" at bounding box center [808, 312] width 194 height 35
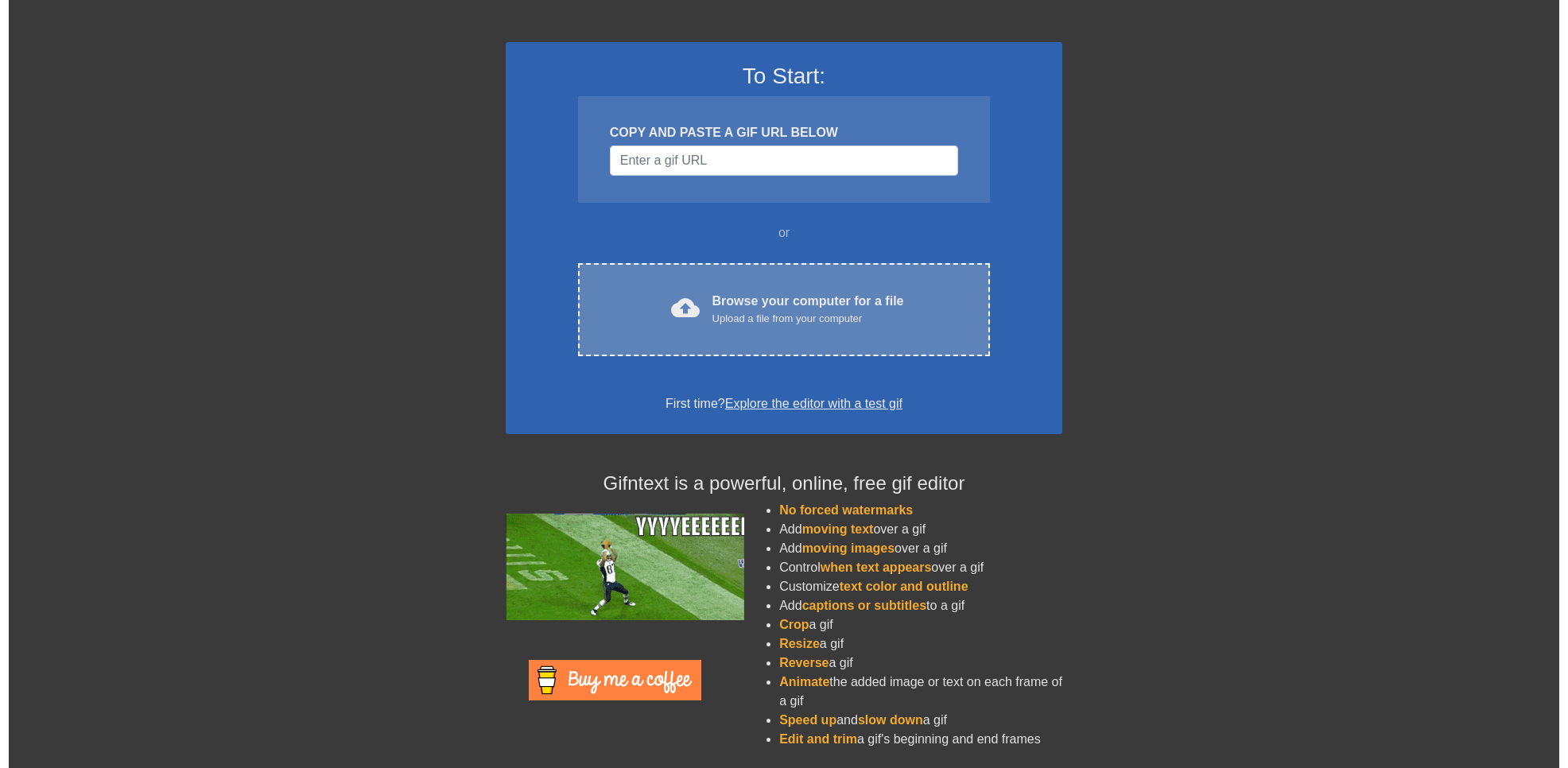
scroll to position [0, 0]
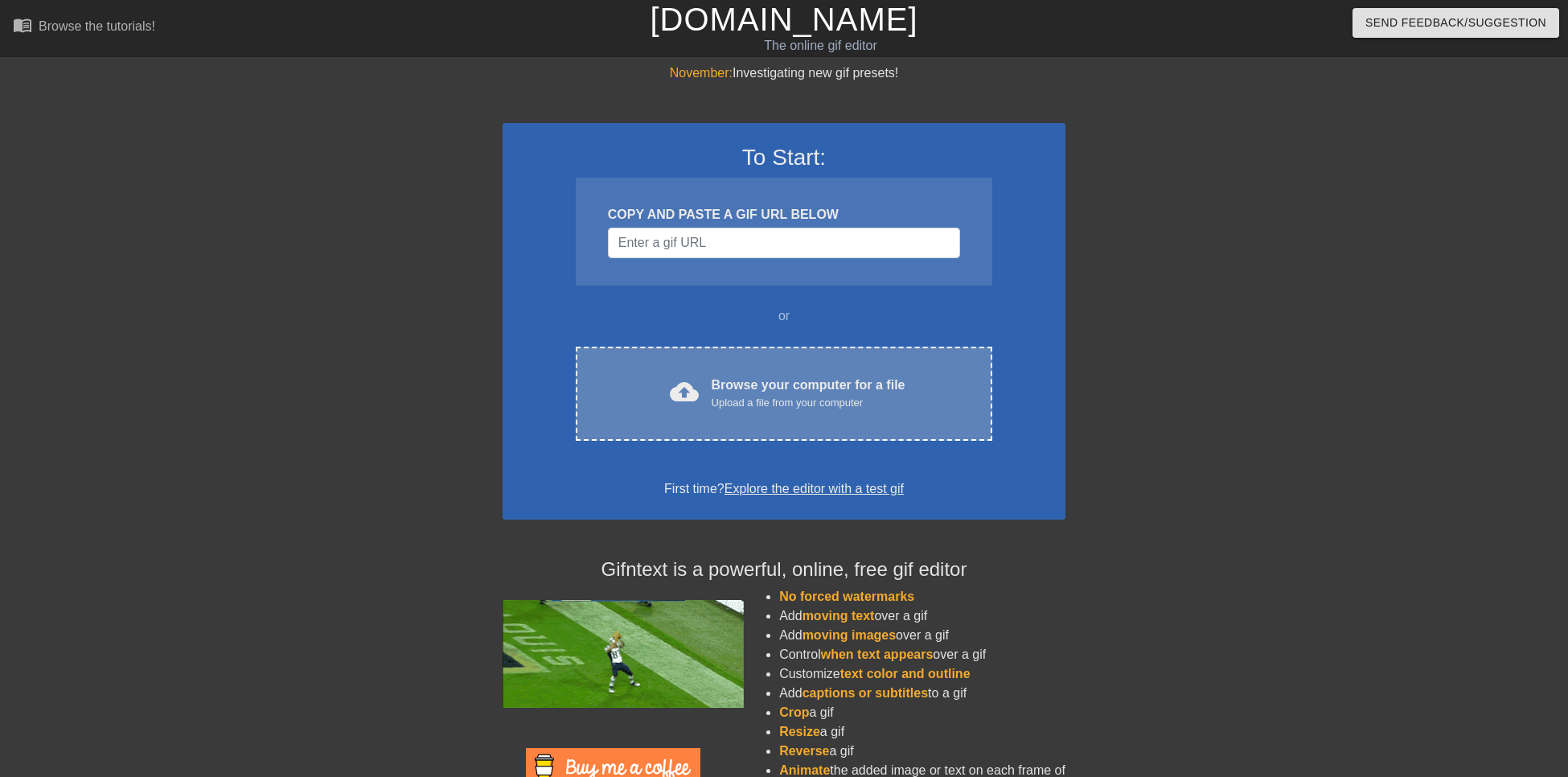
click at [730, 371] on div "cloud_upload Browse your computer for a file Upload a file from your computer C…" at bounding box center [784, 393] width 416 height 94
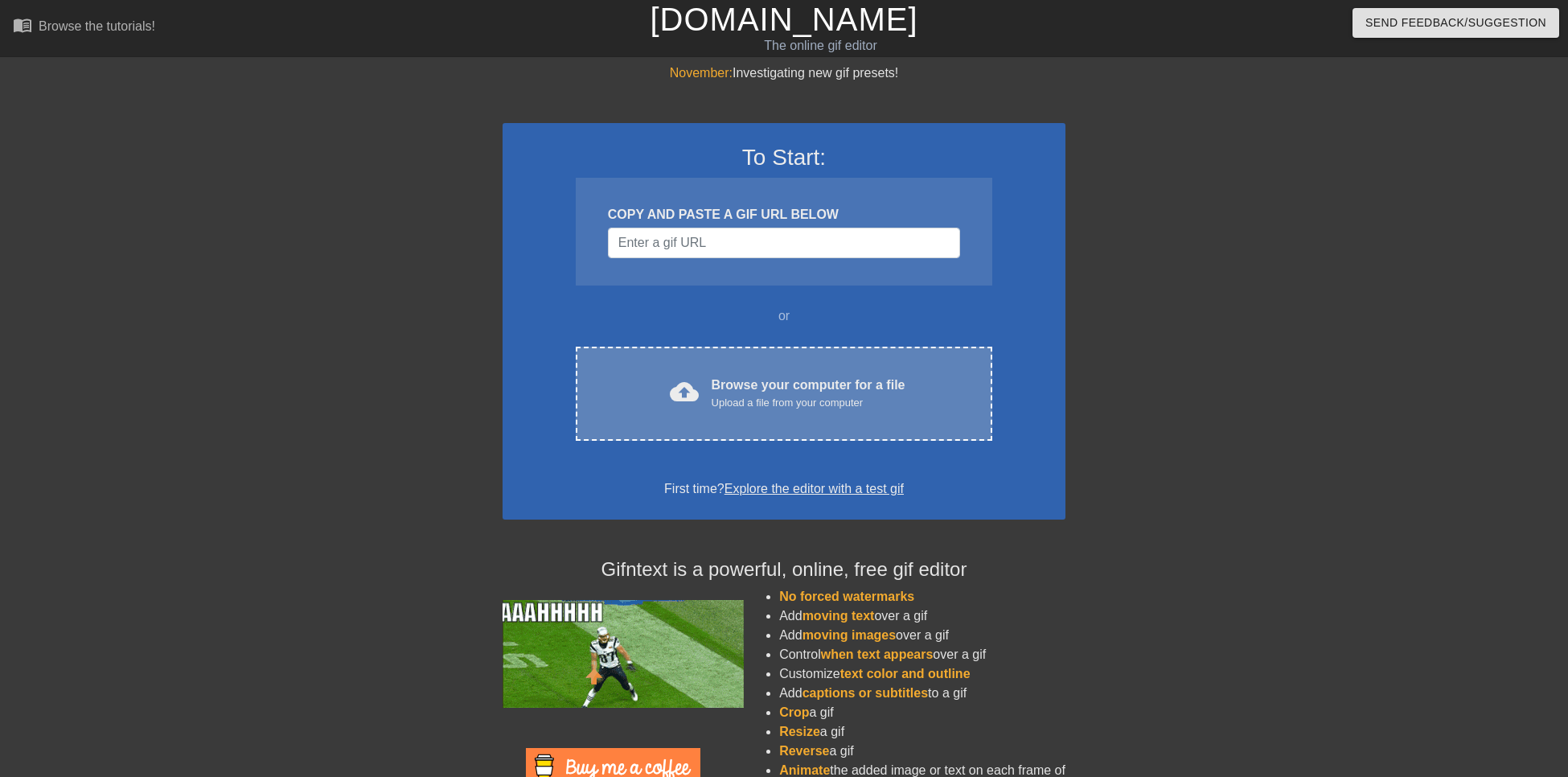
click at [736, 378] on div "Browse your computer for a file Upload a file from your computer" at bounding box center [808, 393] width 194 height 35
click at [775, 411] on div "cloud_upload Browse your computer for a file Upload a file from your computer C…" at bounding box center [784, 393] width 416 height 94
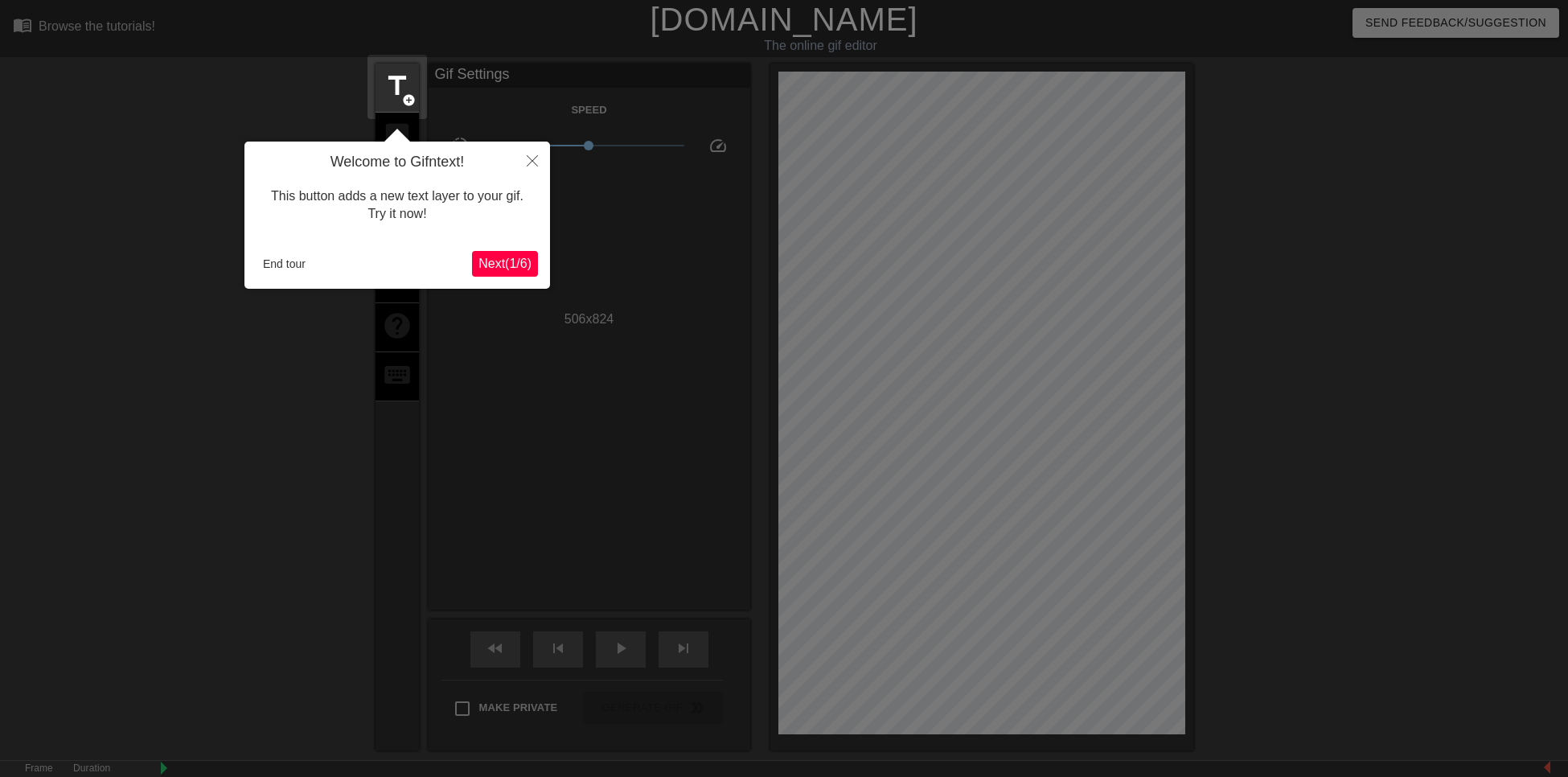
scroll to position [40, 0]
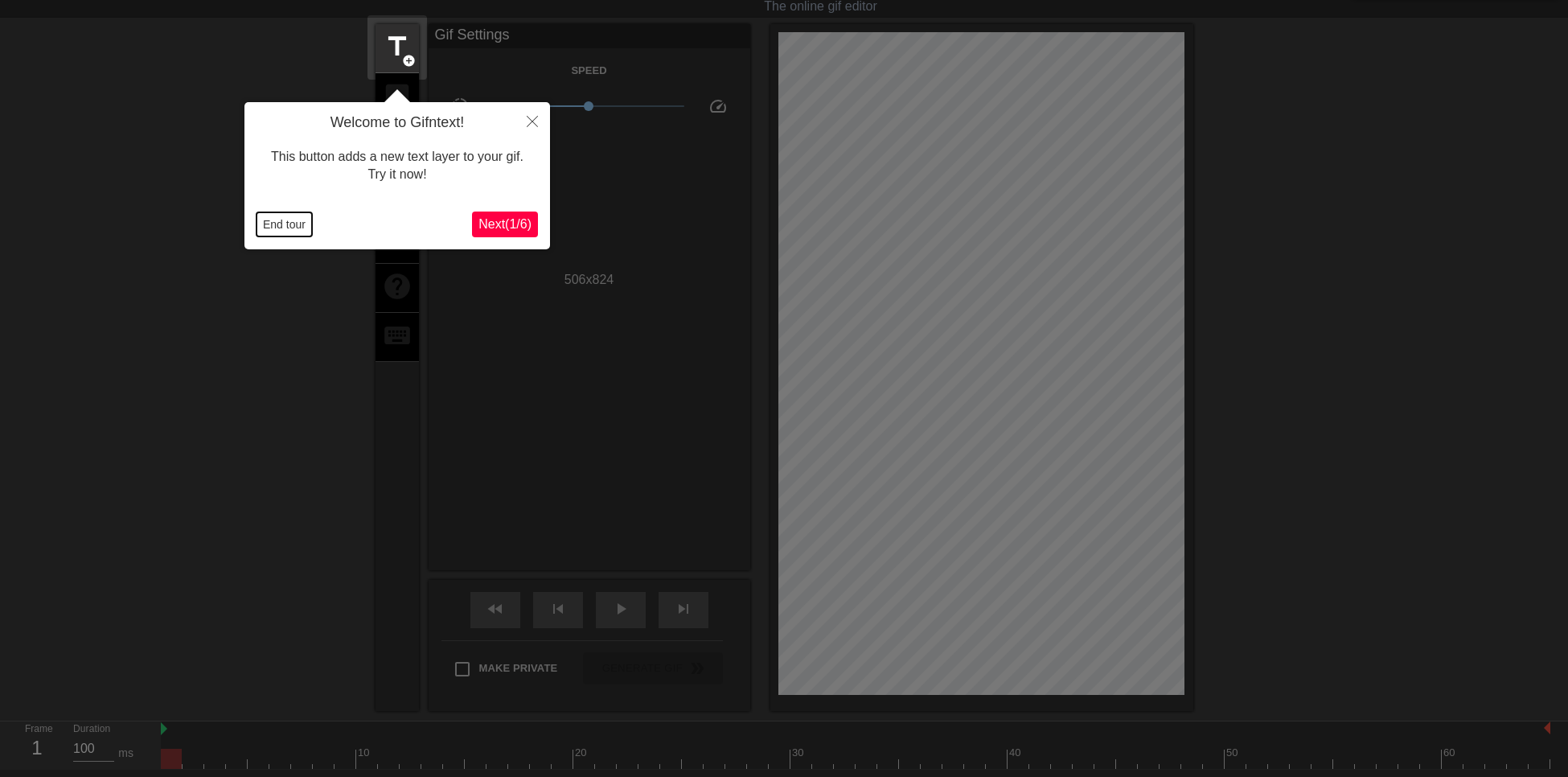
click at [264, 228] on button "End tour" at bounding box center [284, 224] width 55 height 24
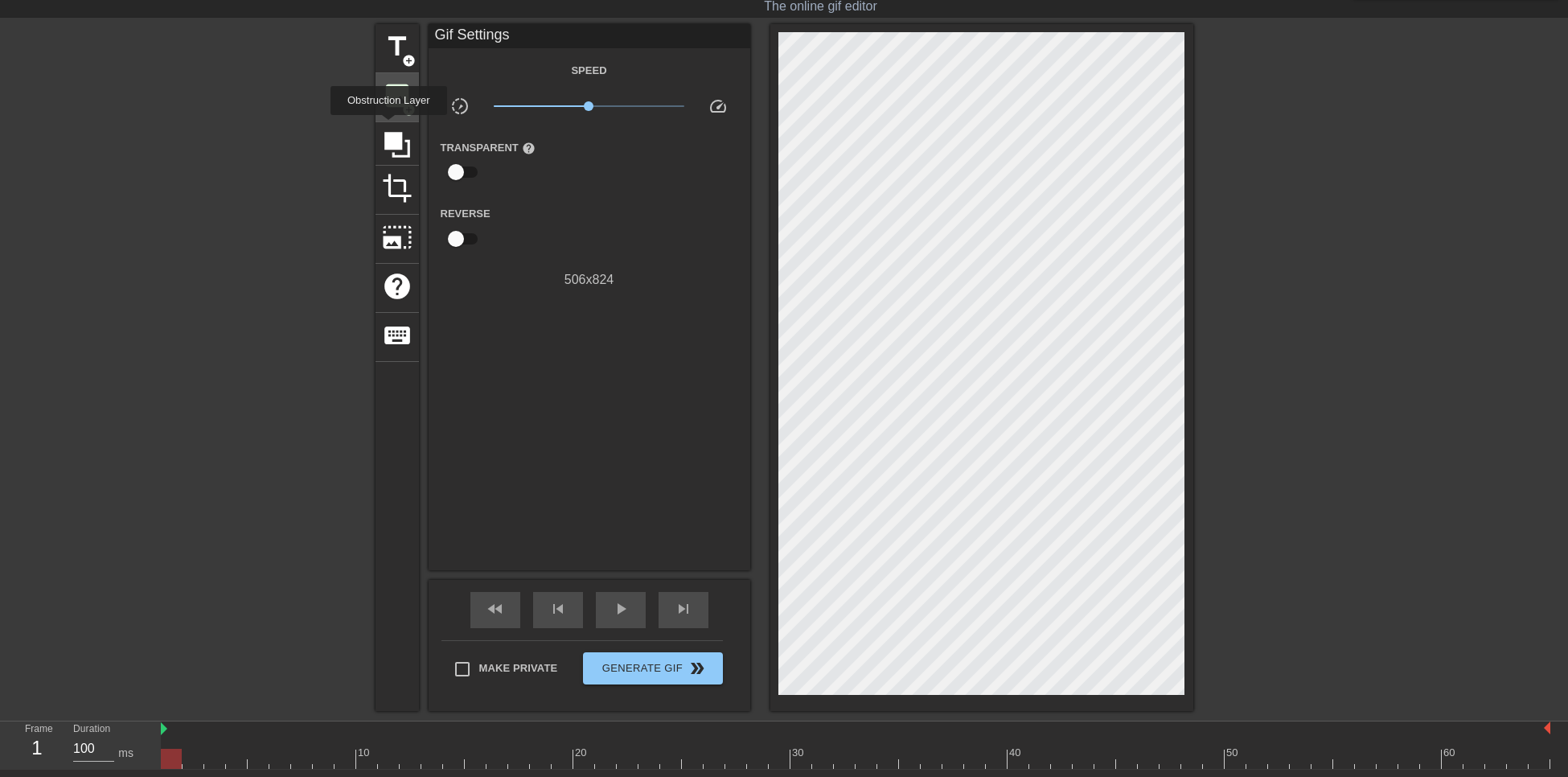
click at [382, 82] on span "image" at bounding box center [397, 95] width 30 height 30
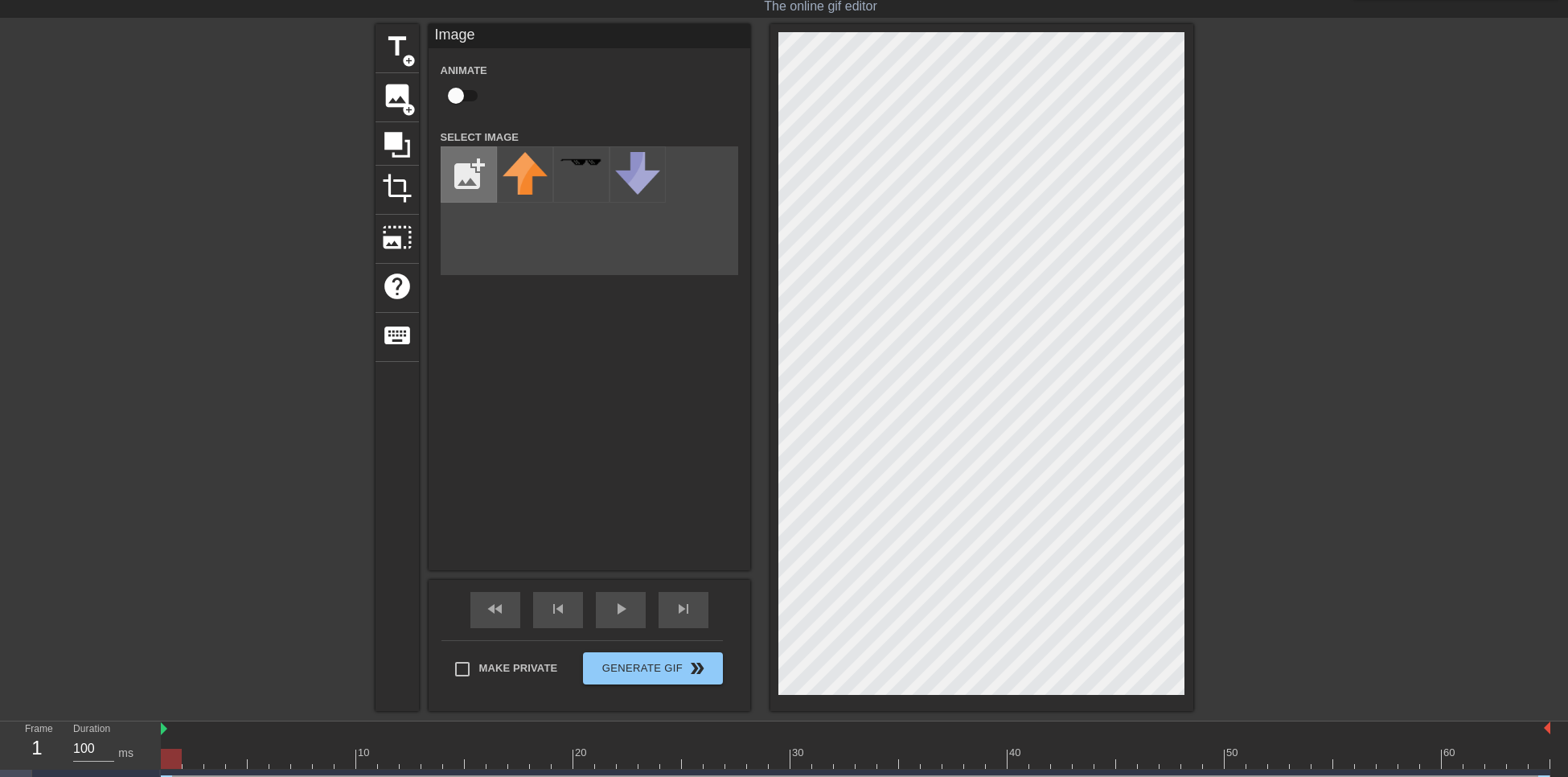
click at [473, 179] on input "file" at bounding box center [469, 174] width 54 height 54
type input "C:\fakepath\MURASA.png"
click at [518, 179] on img at bounding box center [525, 185] width 45 height 67
click at [1538, 776] on html "menu_book Browse the tutorials! Gifntext.com The online gif editor Send Feedbac…" at bounding box center [784, 382] width 1568 height 845
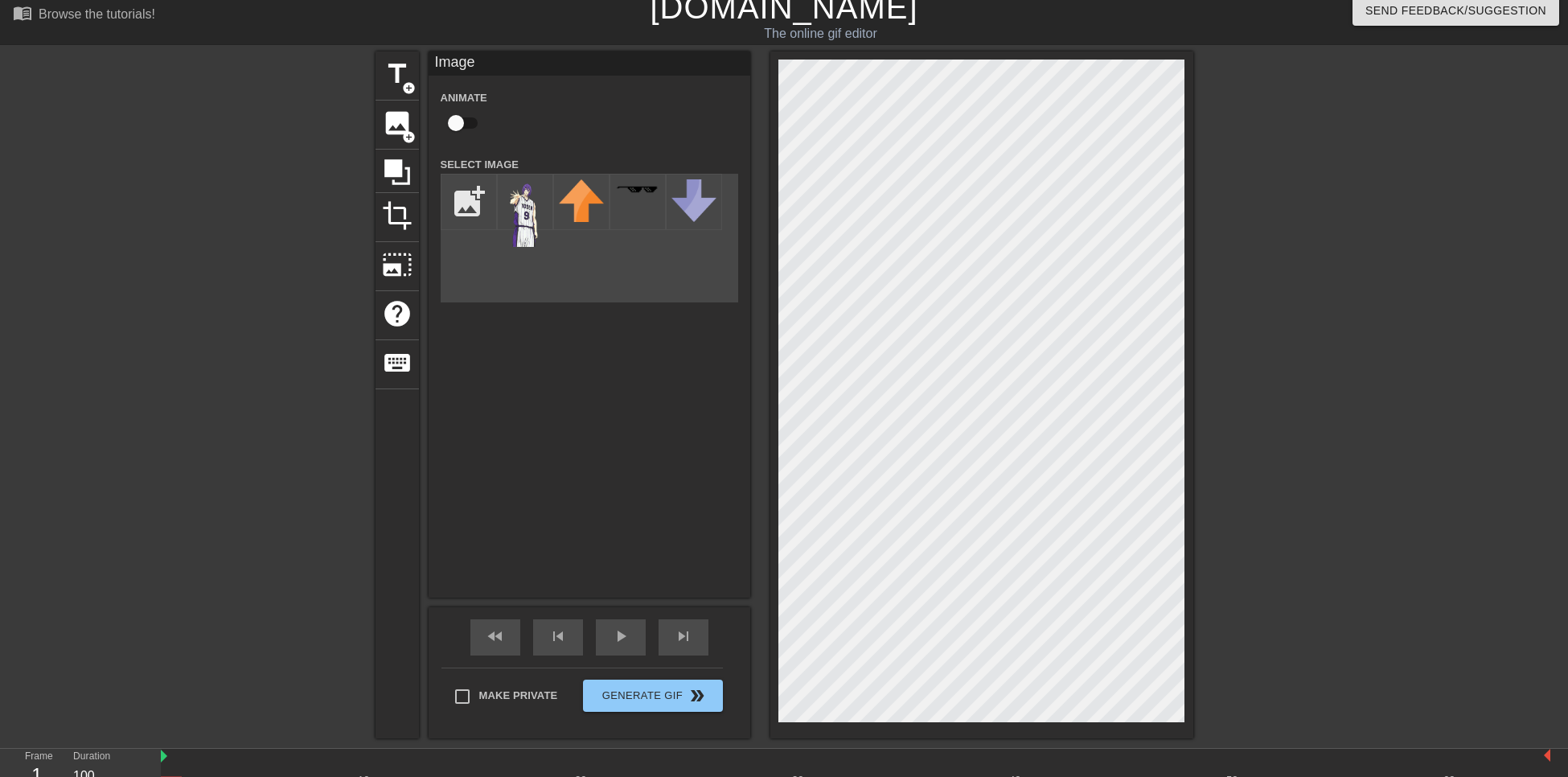
scroll to position [0, 0]
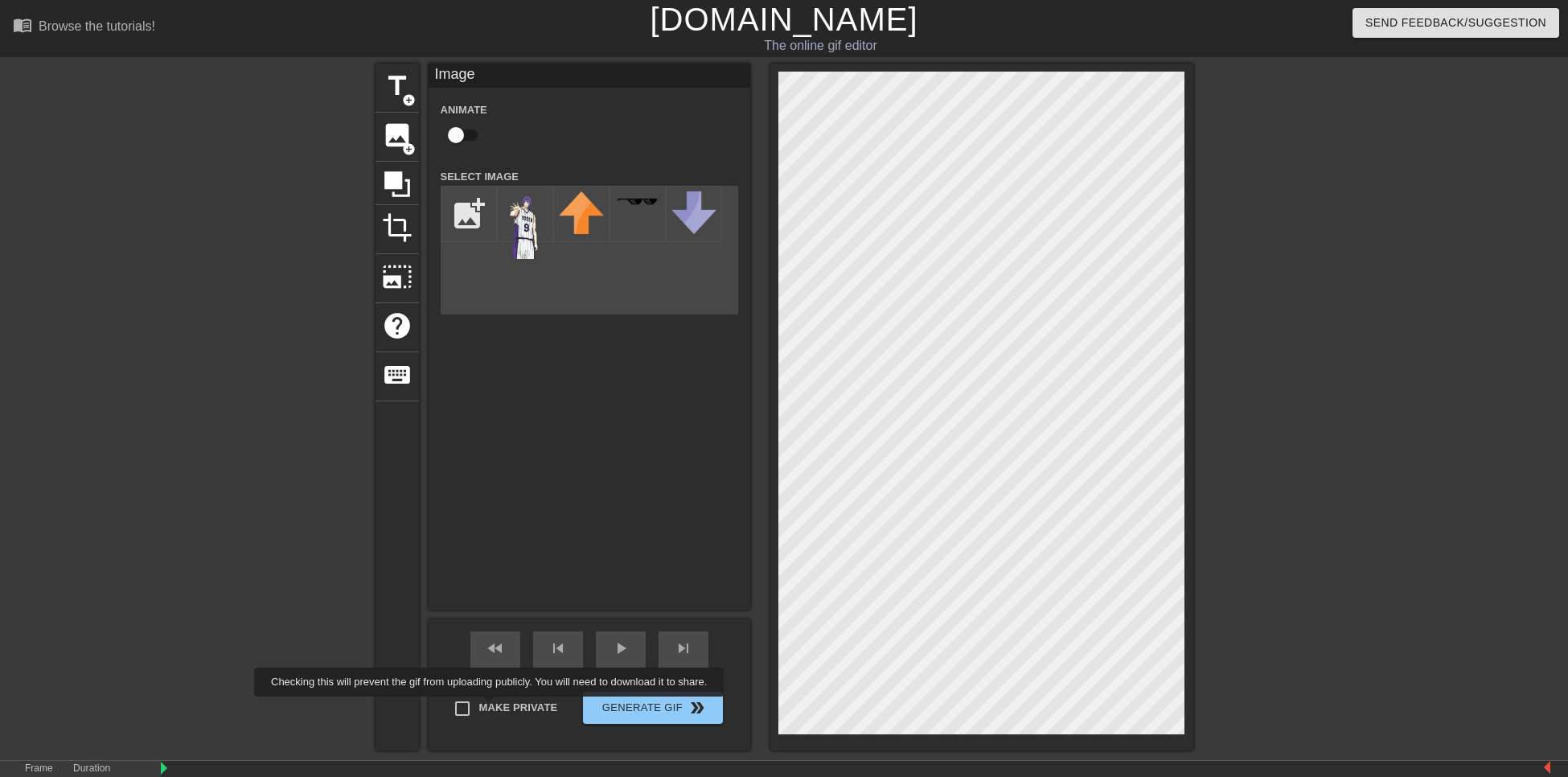
click at [492, 708] on span "Make Private" at bounding box center [518, 707] width 79 height 17
click at [480, 708] on input "Make Private" at bounding box center [462, 708] width 34 height 34
checkbox input "true"
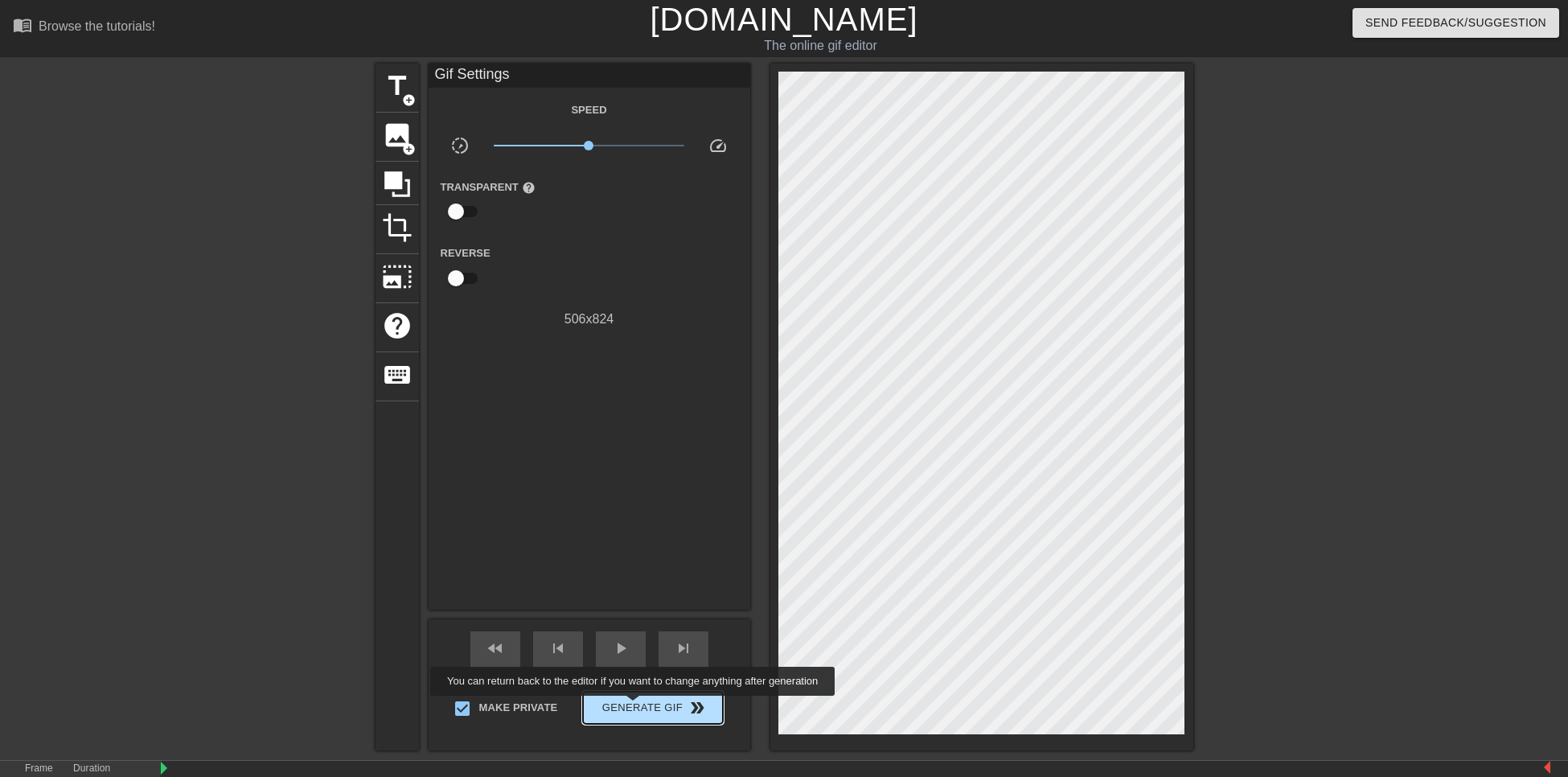
click at [634, 707] on span "Generate Gif double_arrow" at bounding box center [653, 708] width 126 height 19
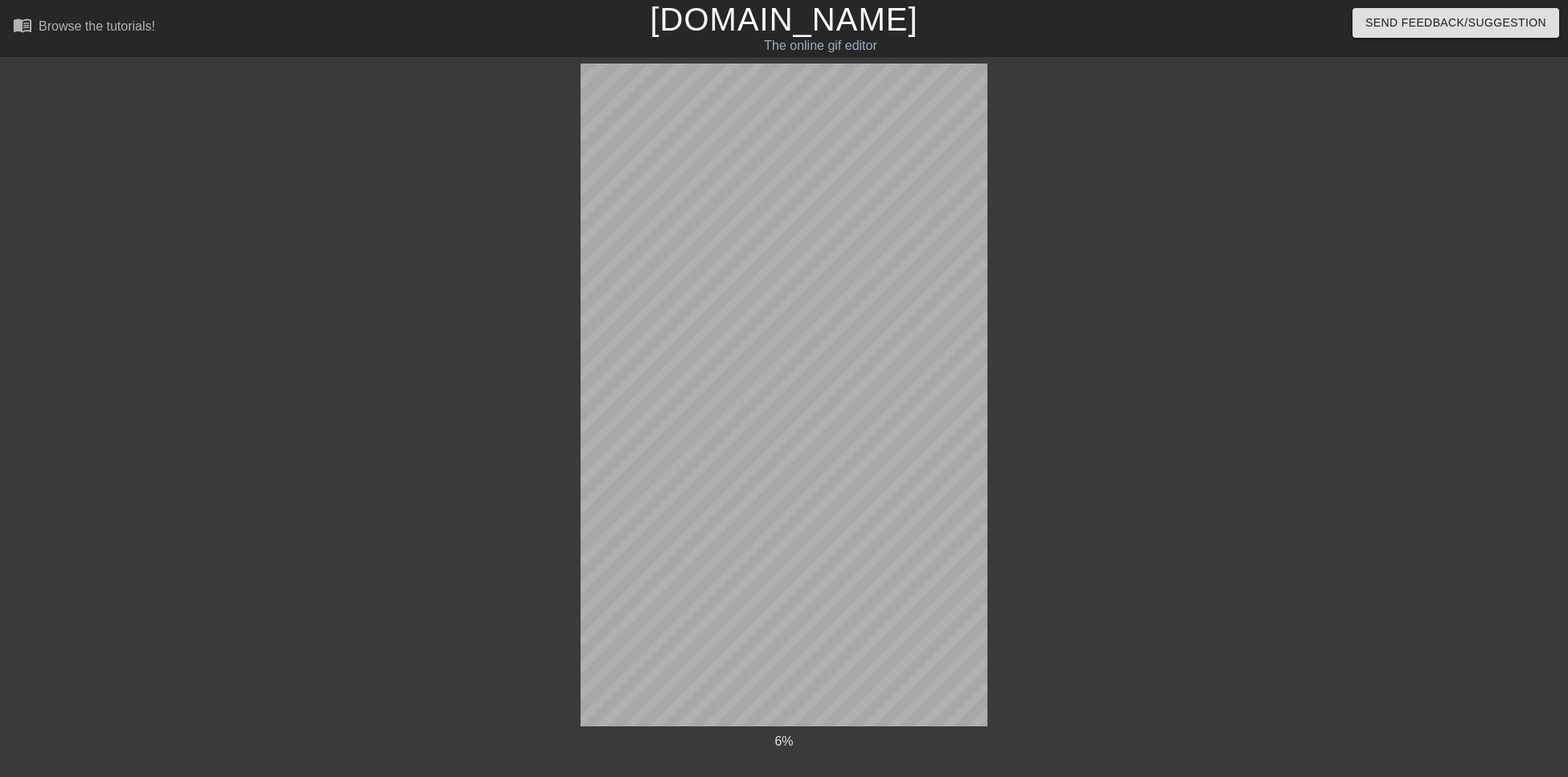
scroll to position [83, 0]
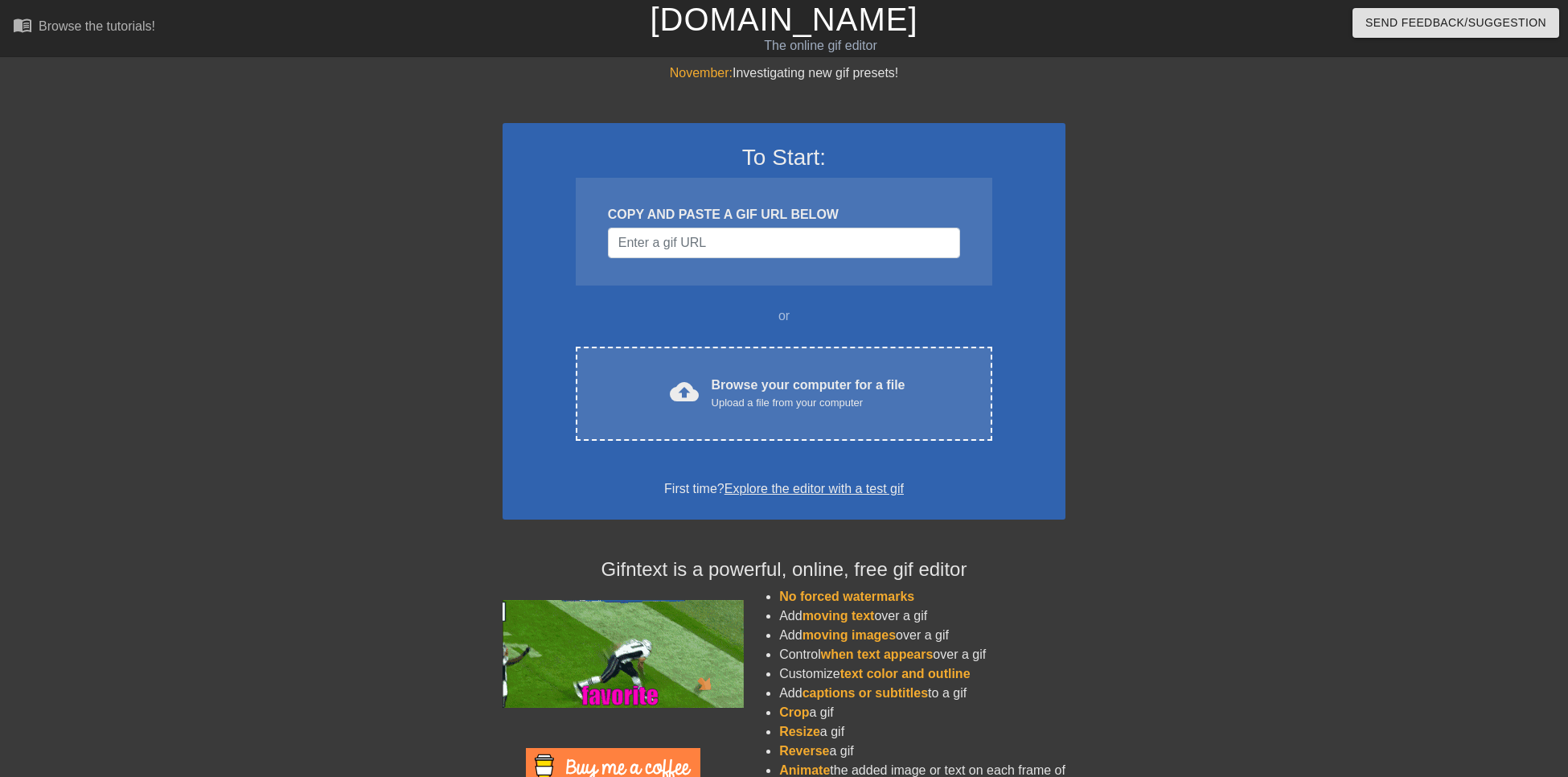
scroll to position [81, 0]
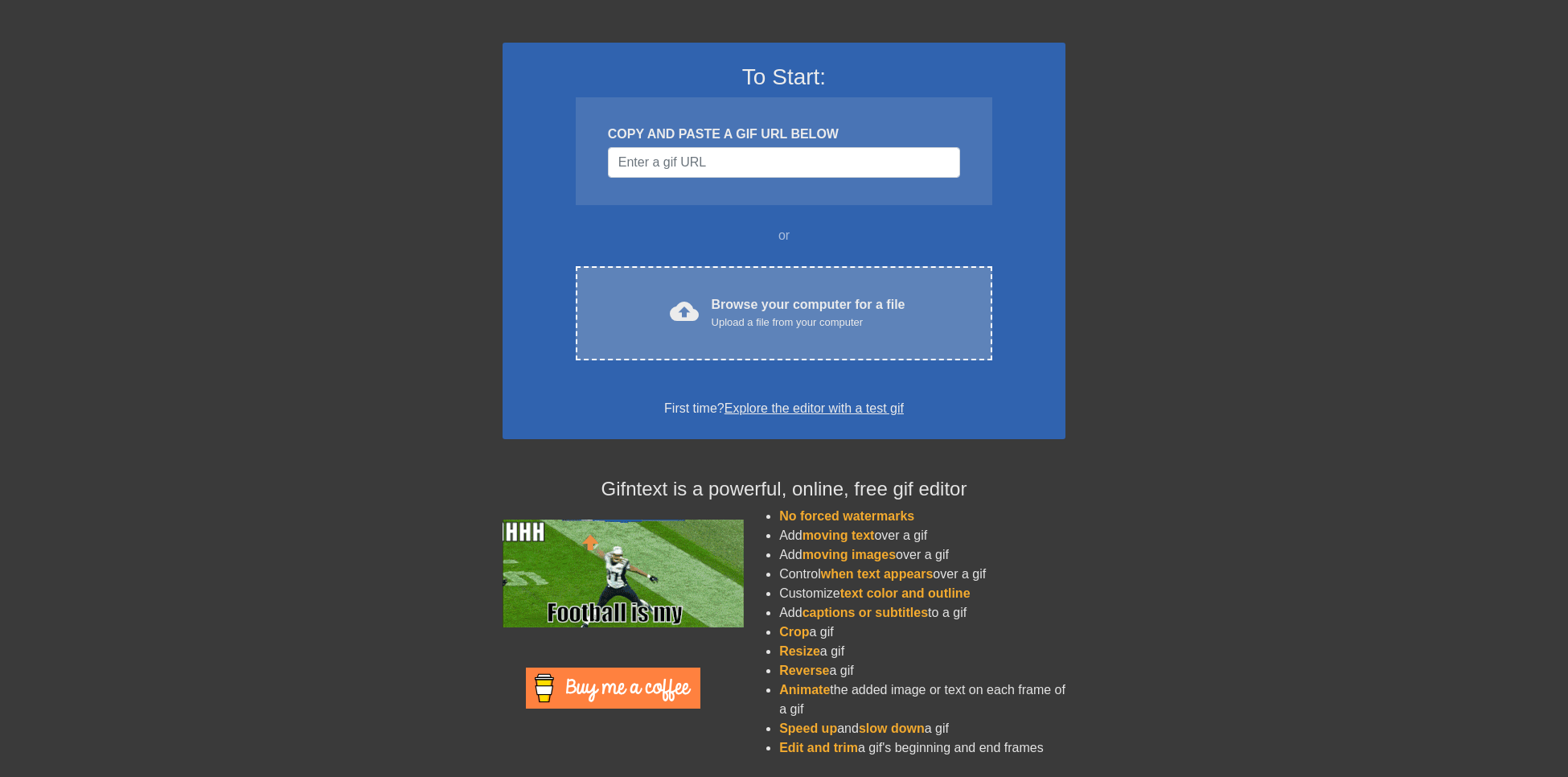
click at [780, 297] on div "Browse your computer for a file Upload a file from your computer" at bounding box center [808, 312] width 194 height 35
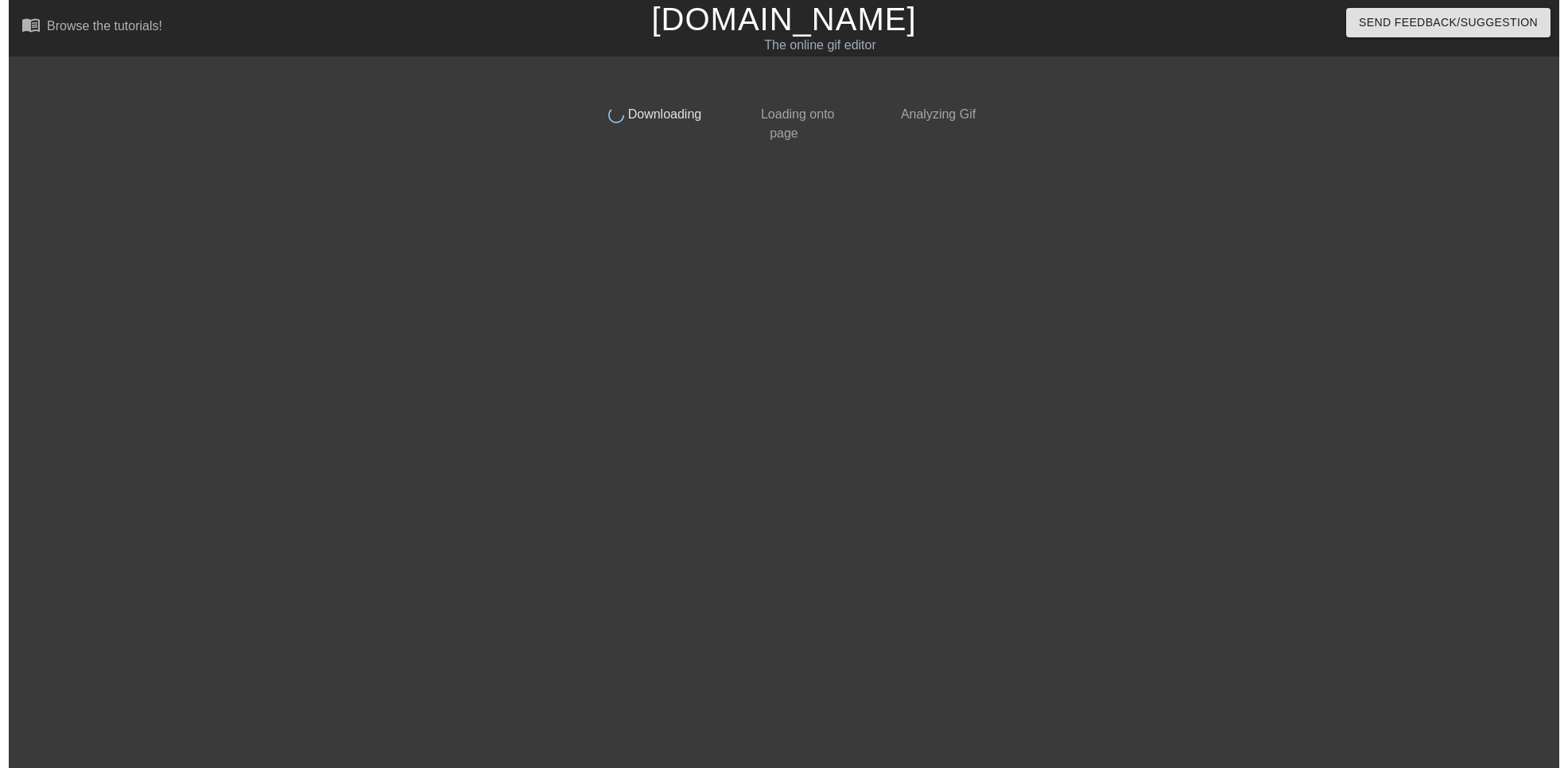
scroll to position [0, 0]
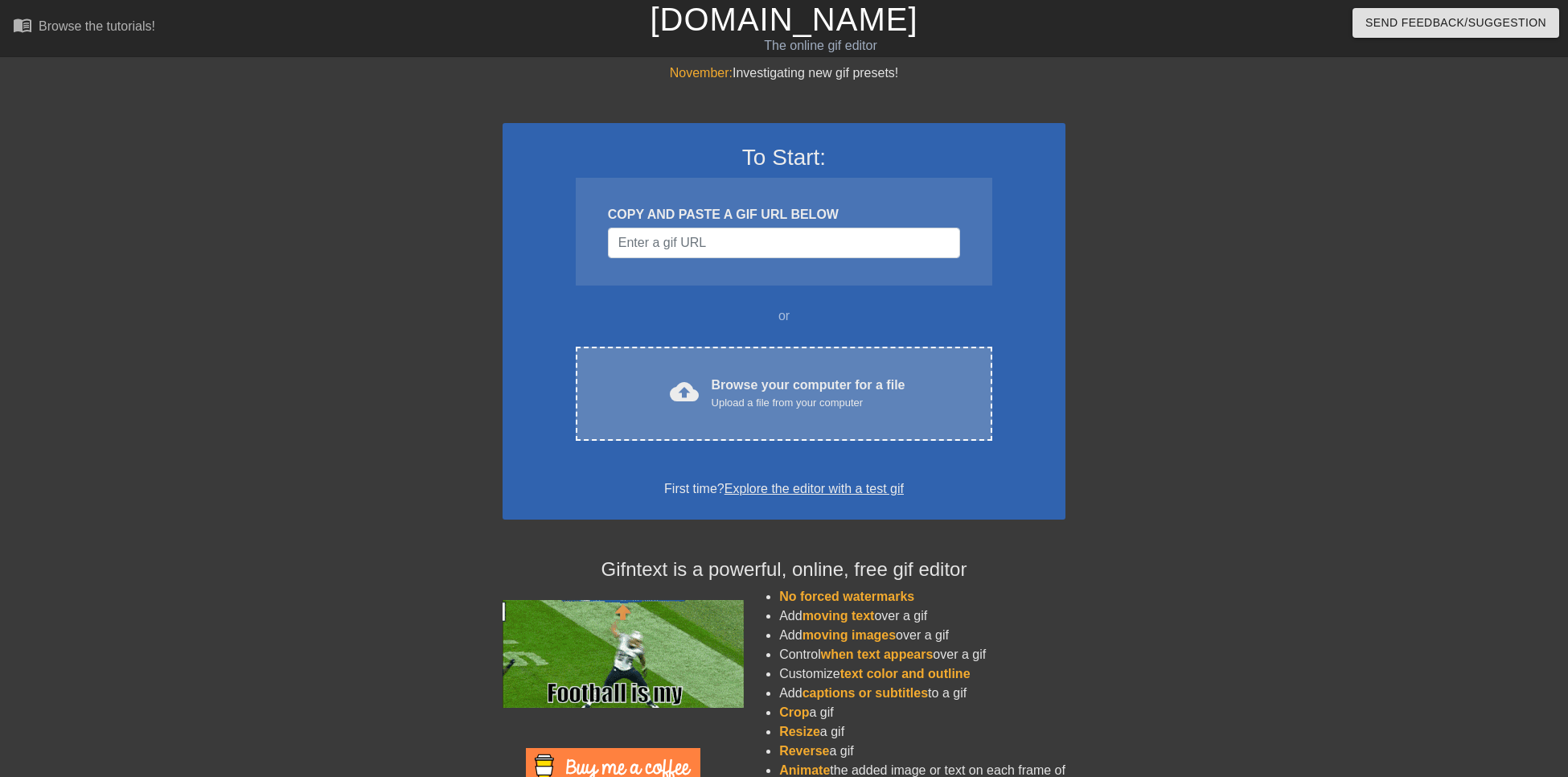
click at [806, 360] on div "cloud_upload Browse your computer for a file Upload a file from your computer C…" at bounding box center [784, 393] width 416 height 94
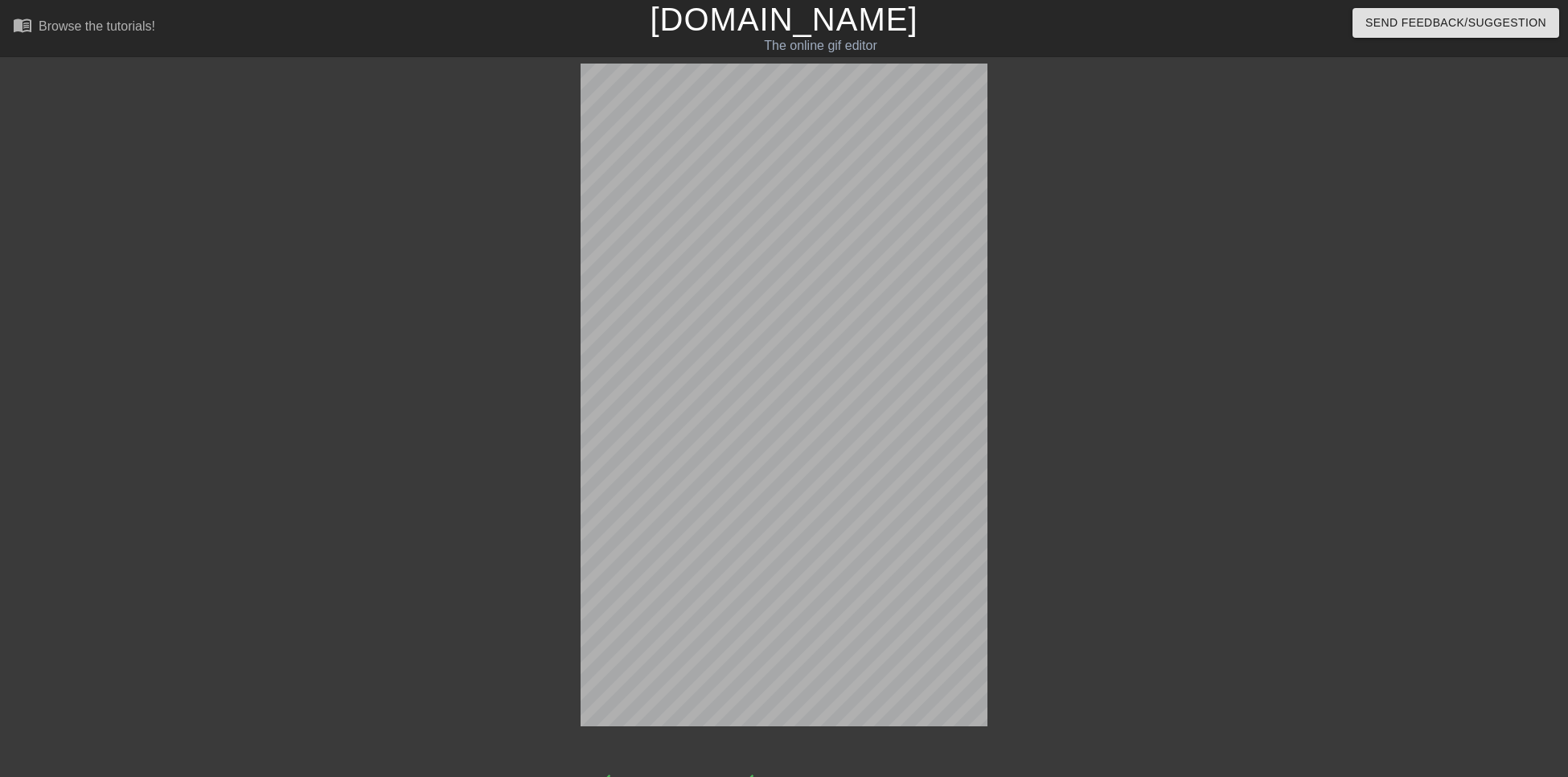
scroll to position [40, 0]
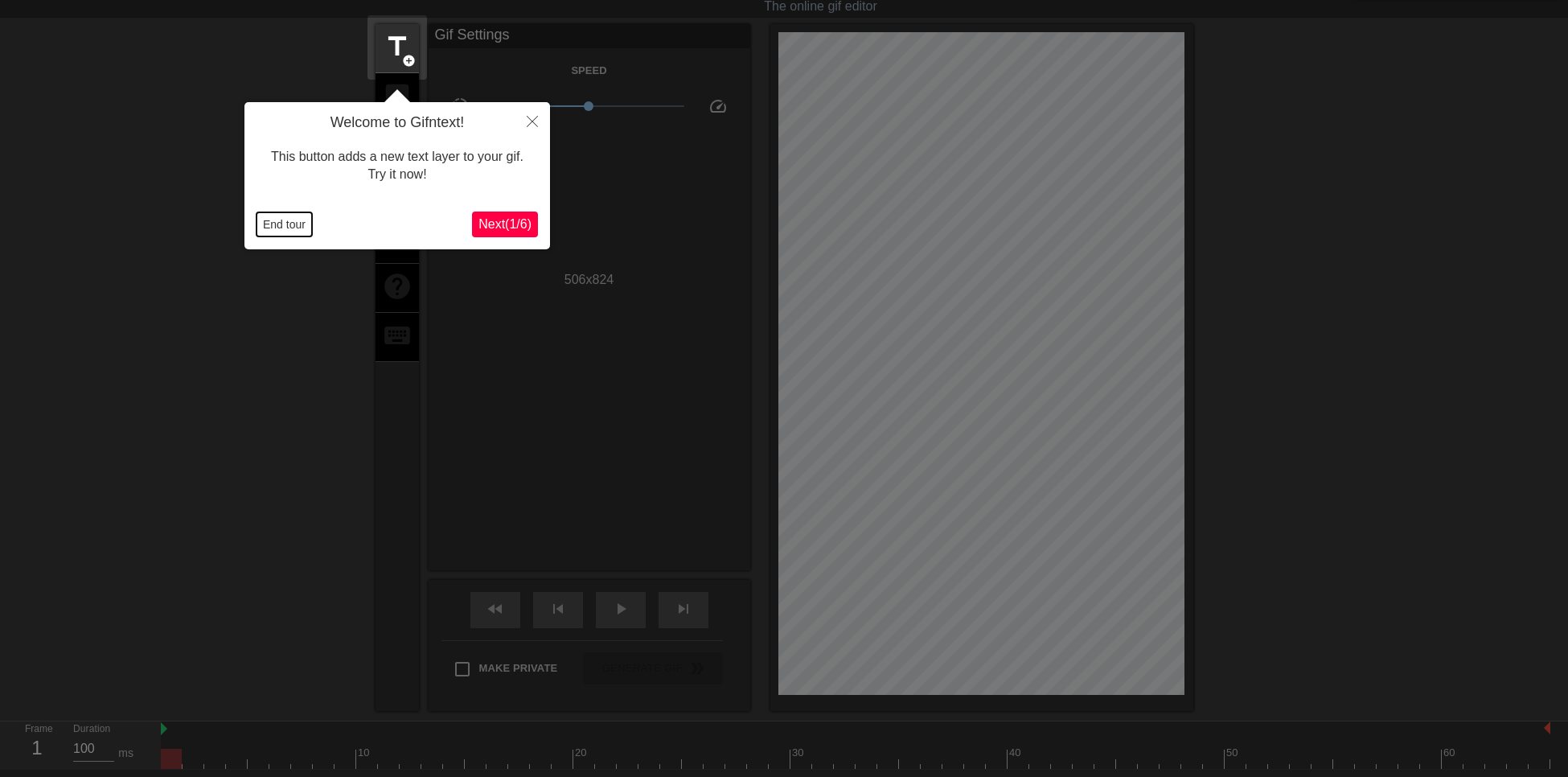
click at [280, 223] on button "End tour" at bounding box center [284, 224] width 55 height 24
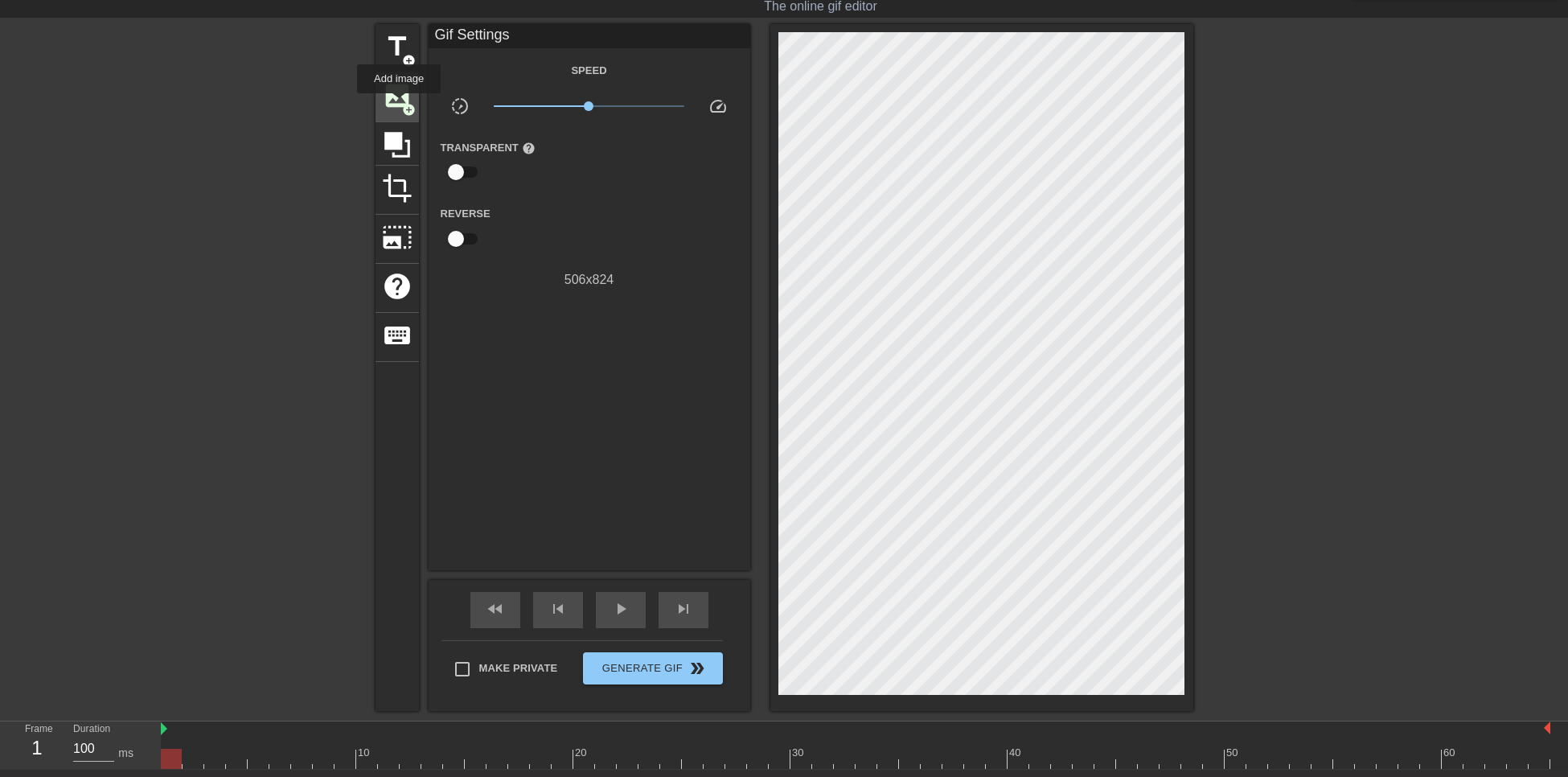
click at [398, 104] on span "image" at bounding box center [397, 95] width 30 height 30
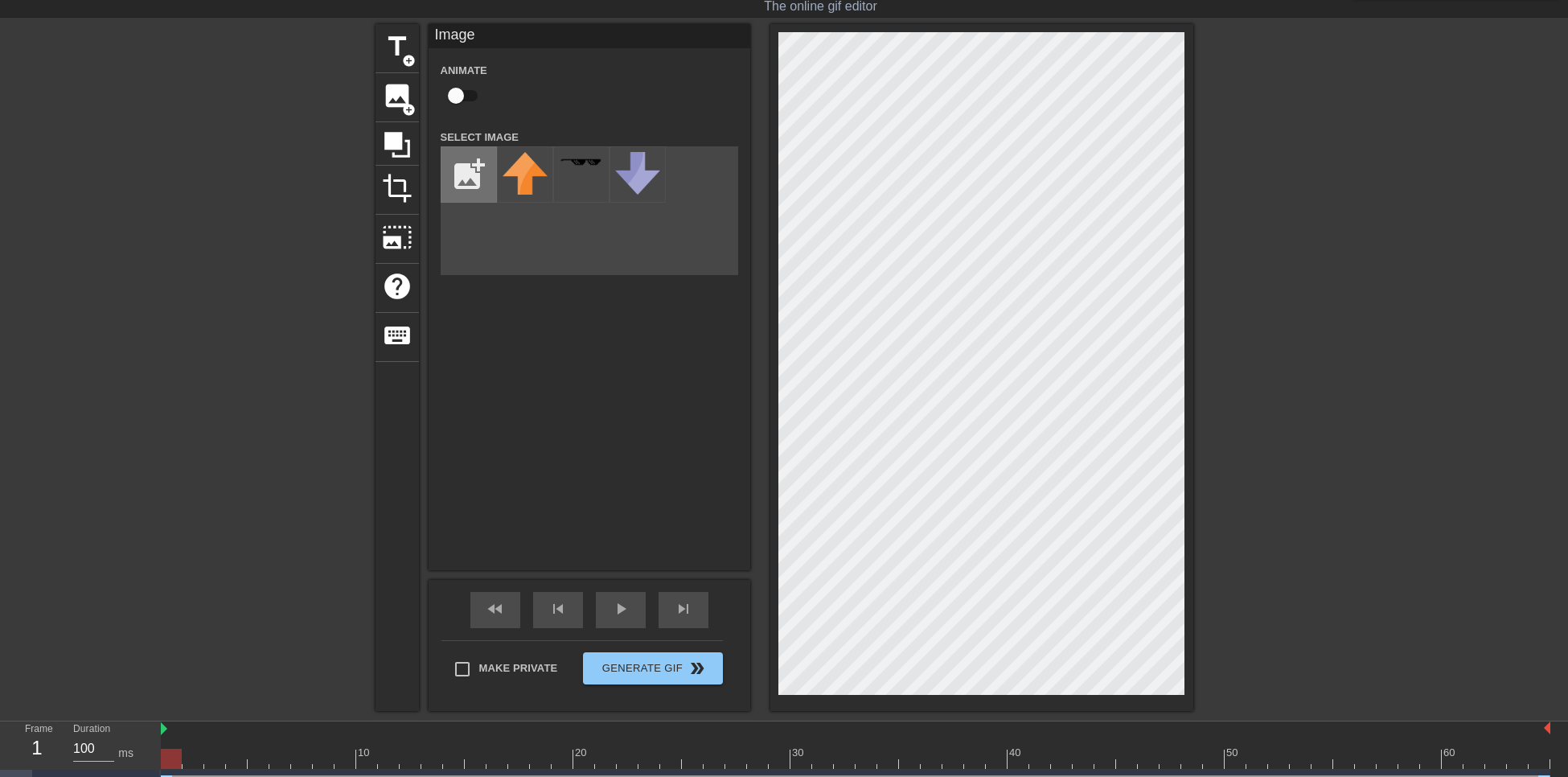
click at [462, 169] on input "file" at bounding box center [469, 174] width 54 height 54
type input "C:\fakepath\MURASA.png"
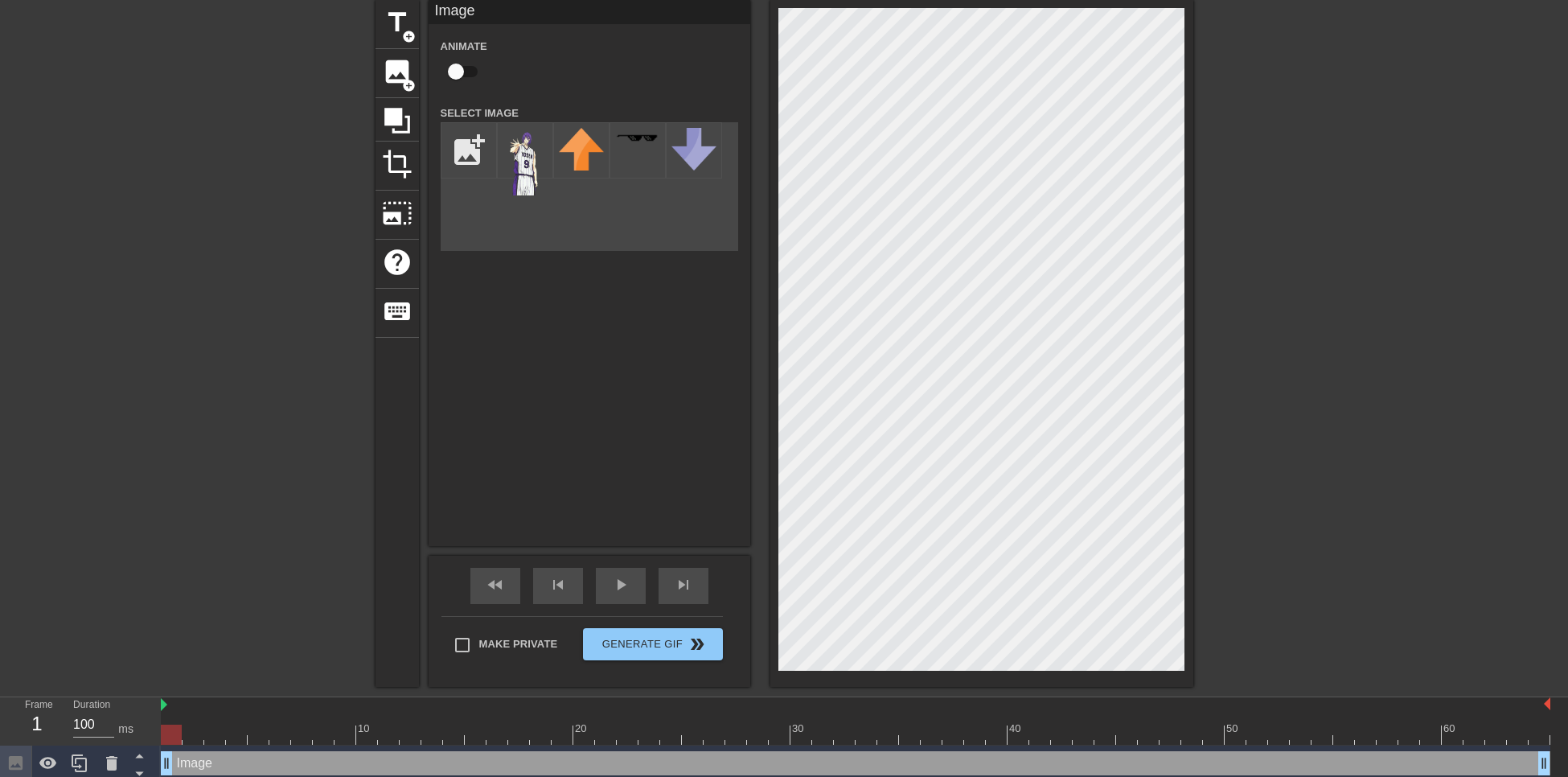
scroll to position [71, 0]
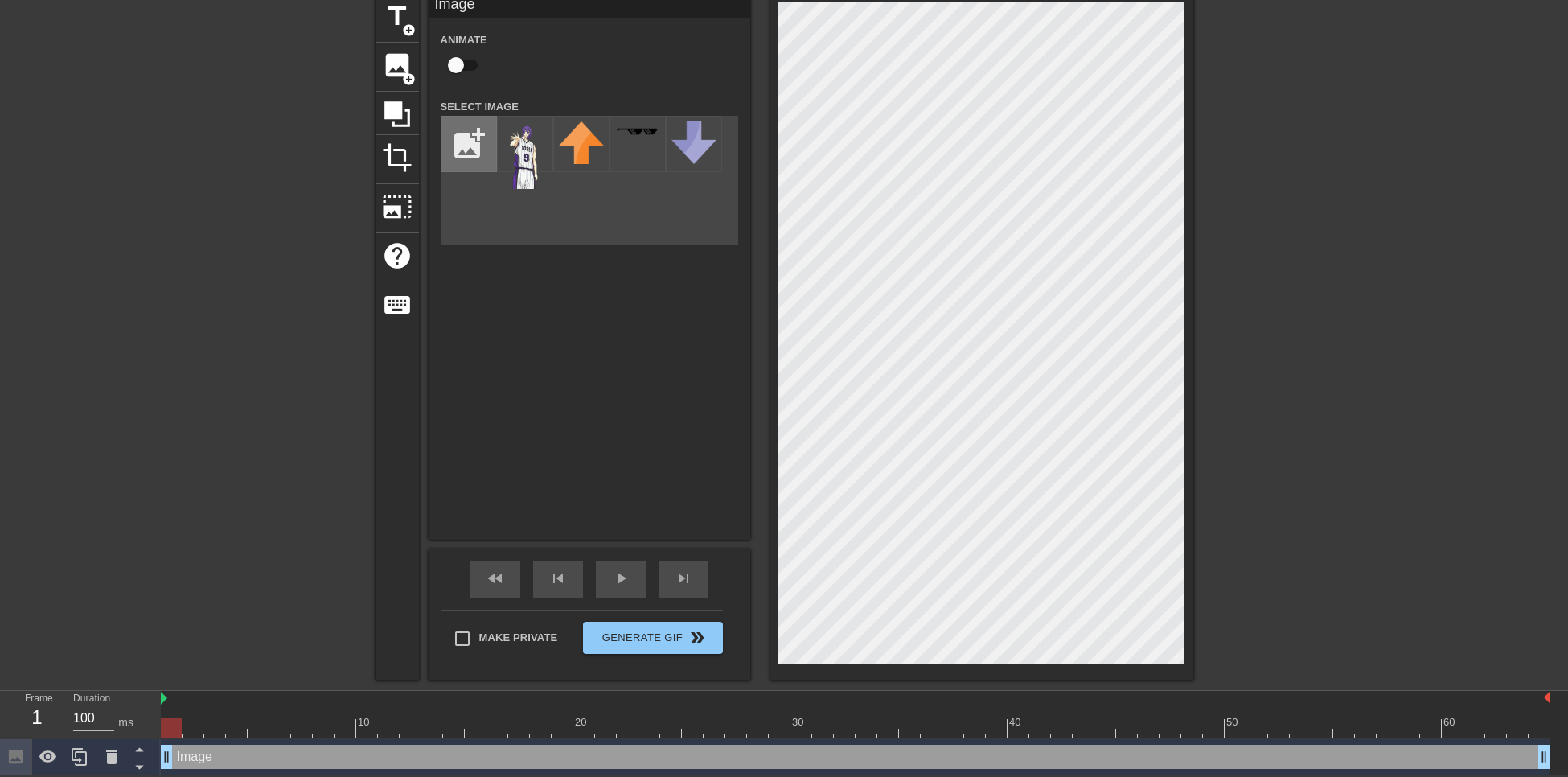
click at [479, 141] on input "file" at bounding box center [469, 144] width 54 height 54
click at [526, 130] on img at bounding box center [525, 155] width 45 height 67
click at [1492, 775] on html "menu_book Browse the tutorials! Gifntext.com The online gif editor Send Feedbac…" at bounding box center [784, 352] width 1568 height 845
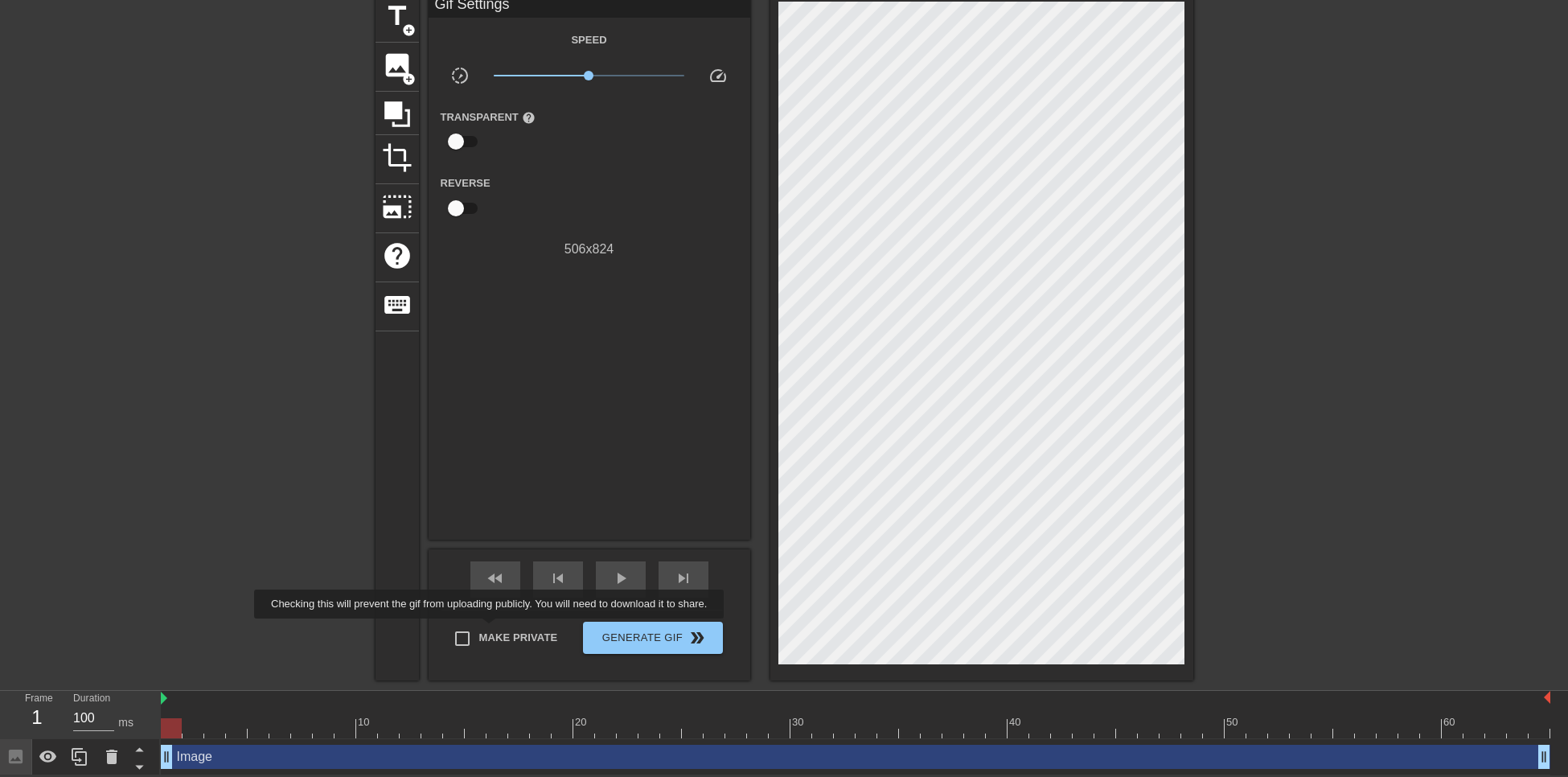
click at [492, 629] on span "Make Private" at bounding box center [518, 637] width 79 height 17
click at [480, 629] on input "Make Private" at bounding box center [462, 638] width 34 height 34
checkbox input "true"
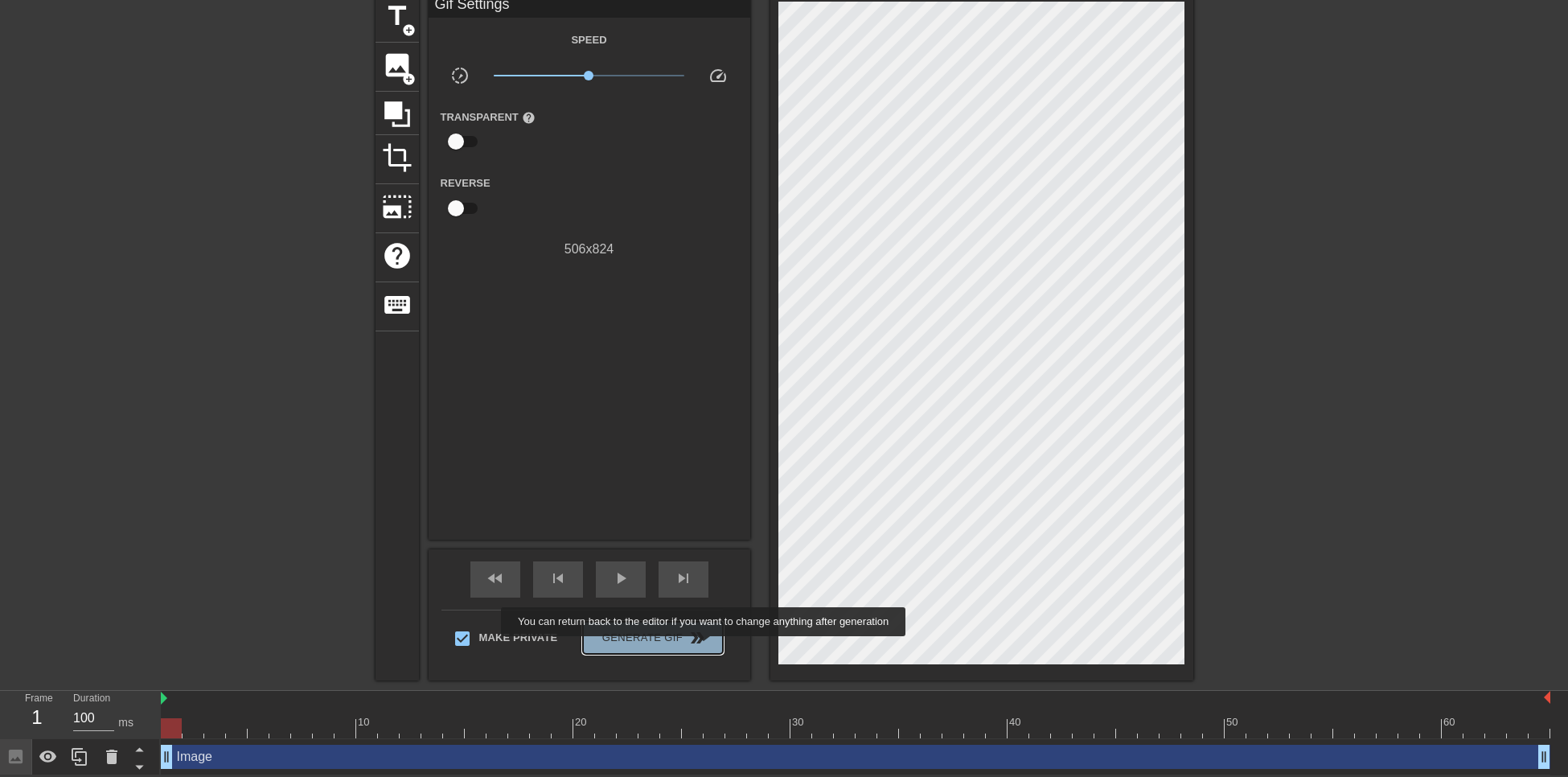
click at [705, 648] on button "Generate Gif double_arrow" at bounding box center [652, 637] width 139 height 32
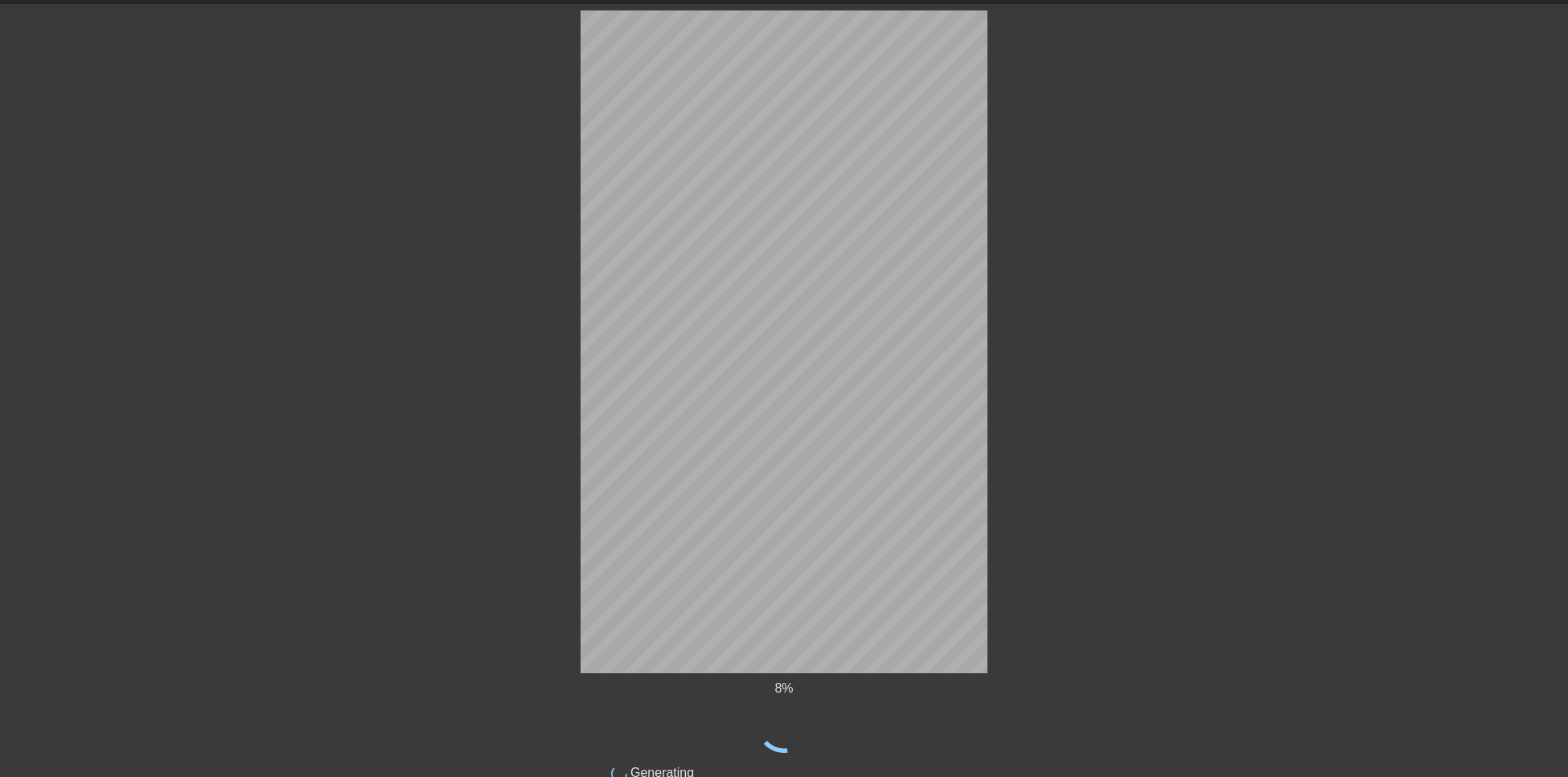
scroll to position [83, 0]
